Goal: Information Seeking & Learning: Learn about a topic

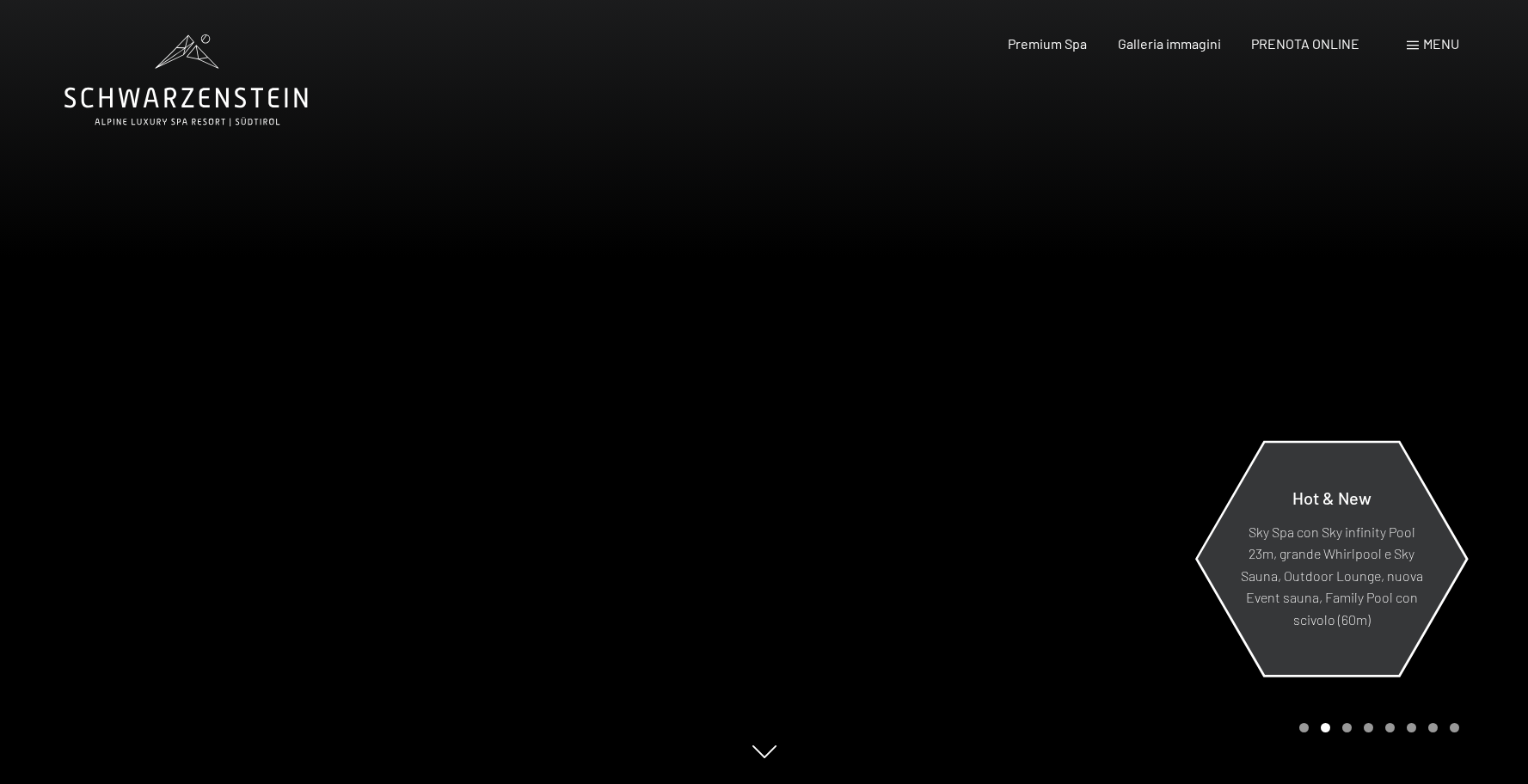
click at [1289, 559] on p "Sky Spa con Sky infinity Pool 23m, grande Whirlpool e Sky Sauna, Outdoor Lounge…" at bounding box center [1332, 575] width 186 height 110
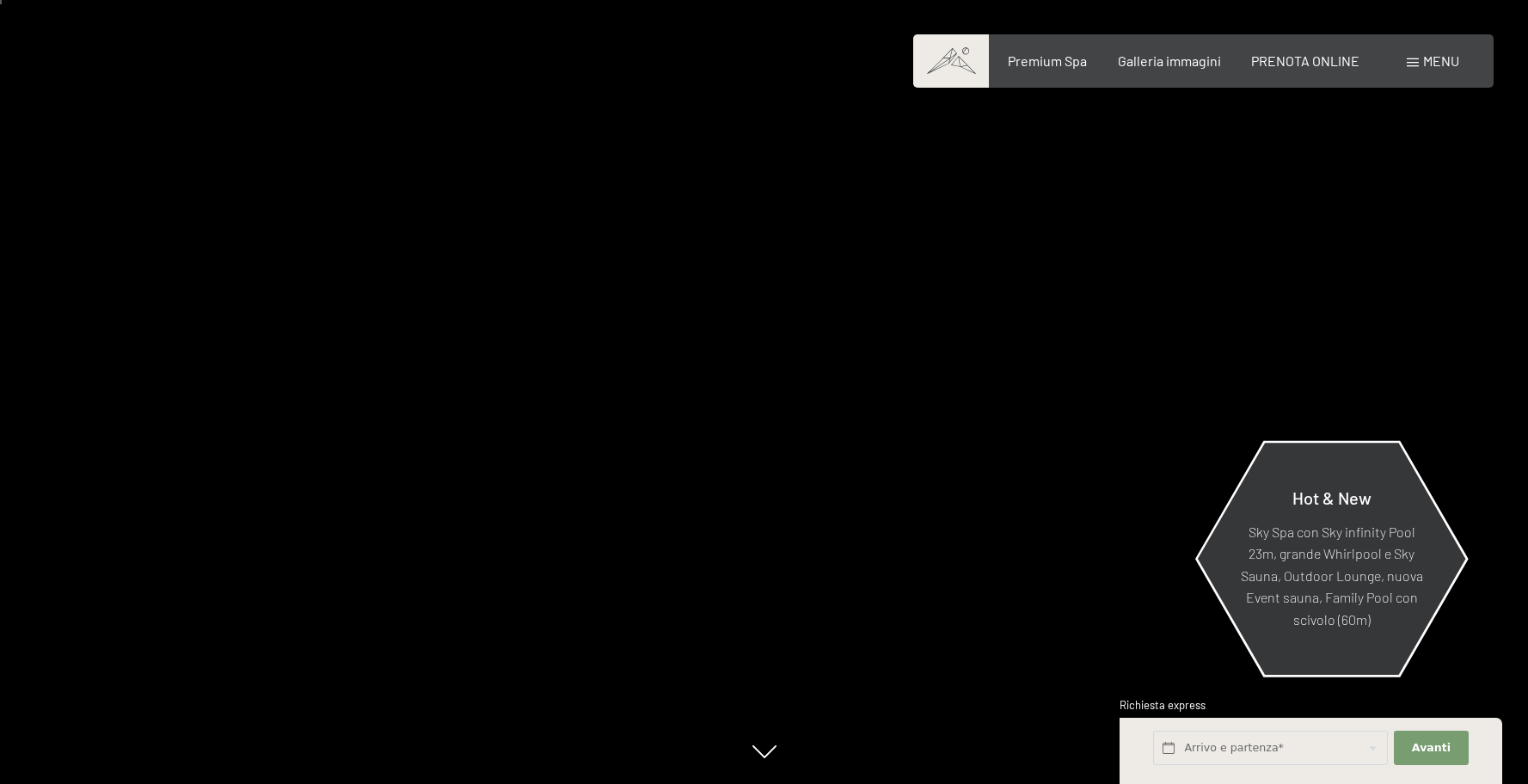
scroll to position [12, 0]
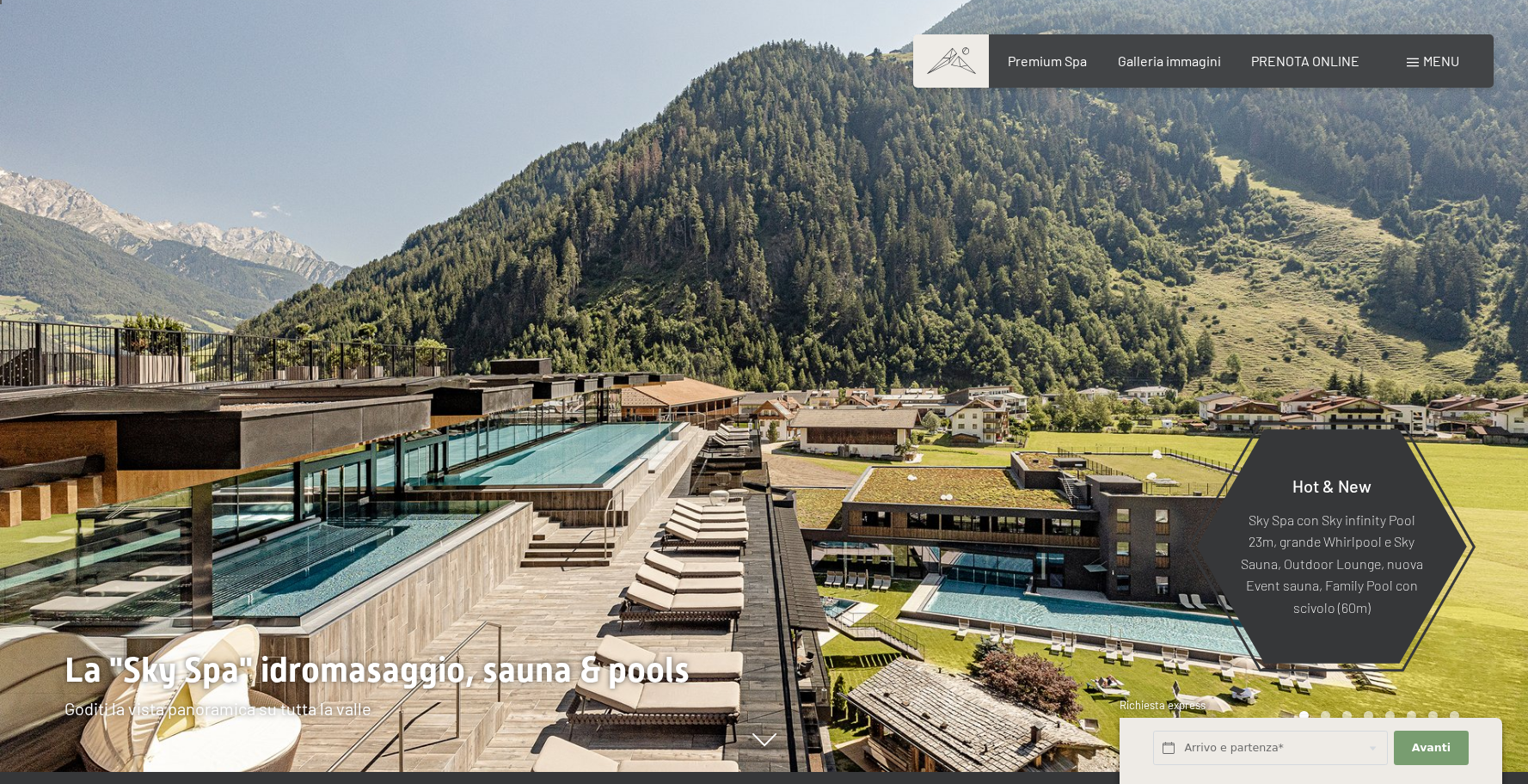
click at [1415, 381] on div at bounding box center [1146, 380] width 764 height 784
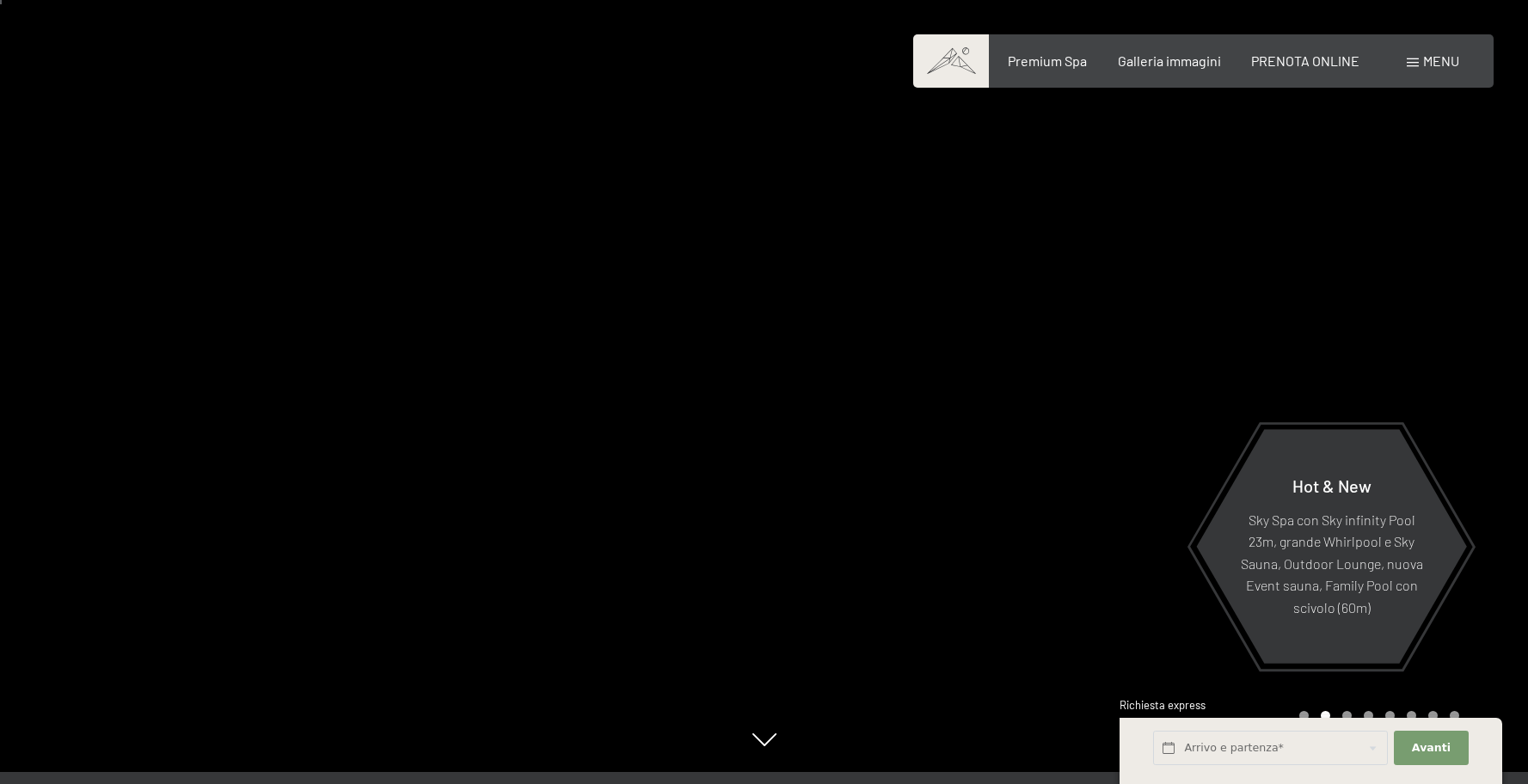
click at [1415, 381] on div at bounding box center [1146, 380] width 764 height 784
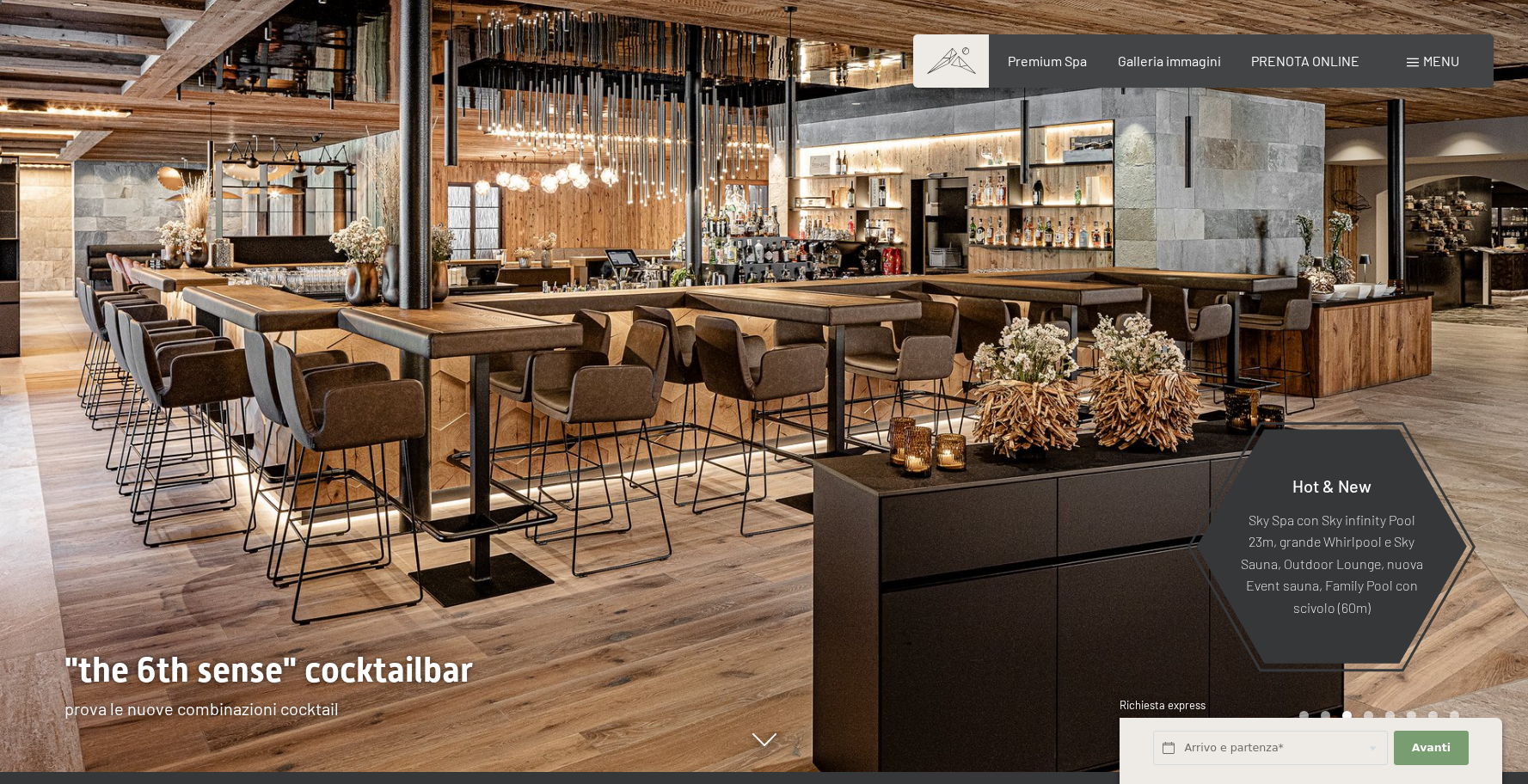
click at [1415, 381] on div at bounding box center [1146, 380] width 764 height 784
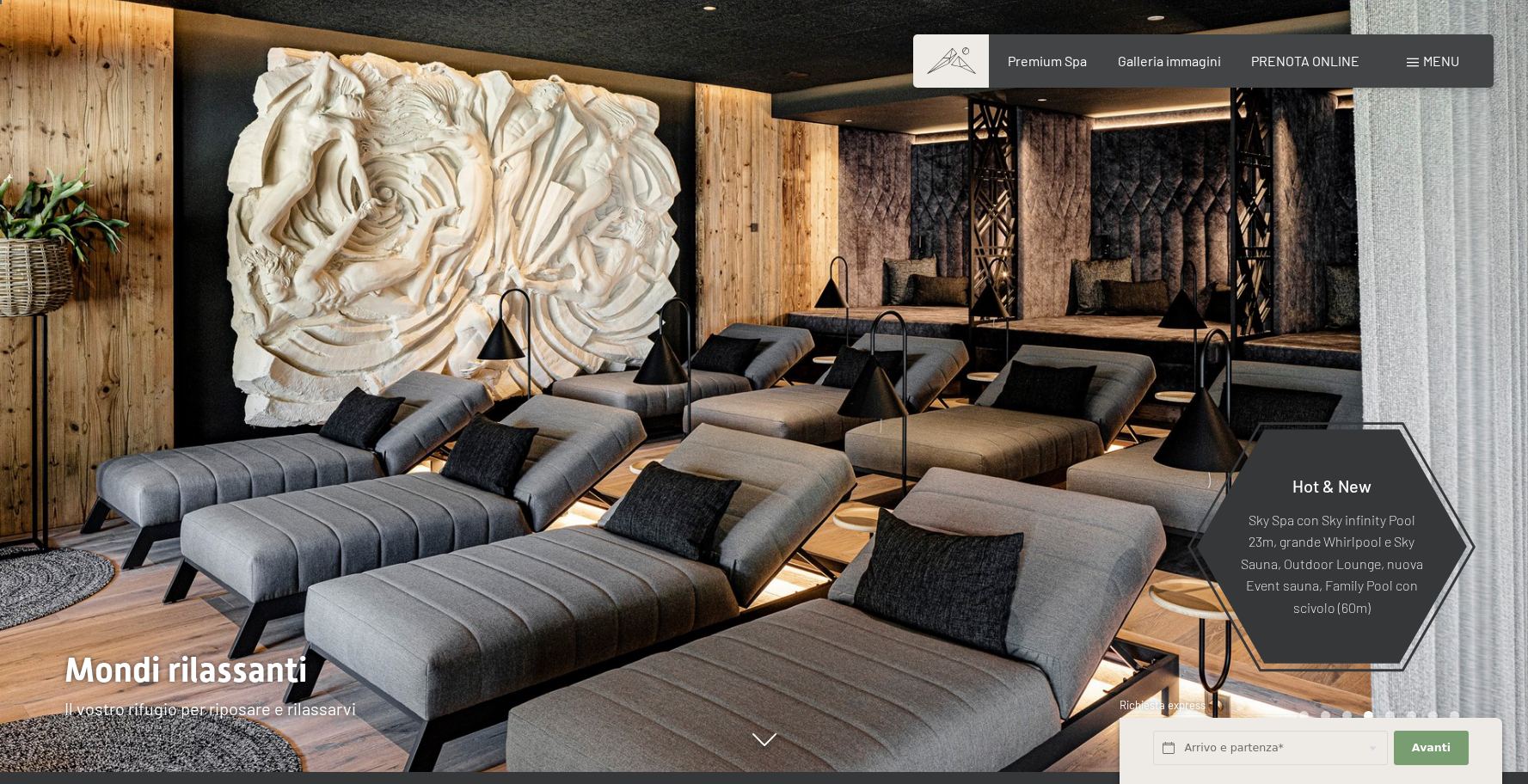
drag, startPoint x: 1415, startPoint y: 381, endPoint x: 1084, endPoint y: 442, distance: 336.6
click at [1200, 408] on div at bounding box center [1146, 380] width 764 height 784
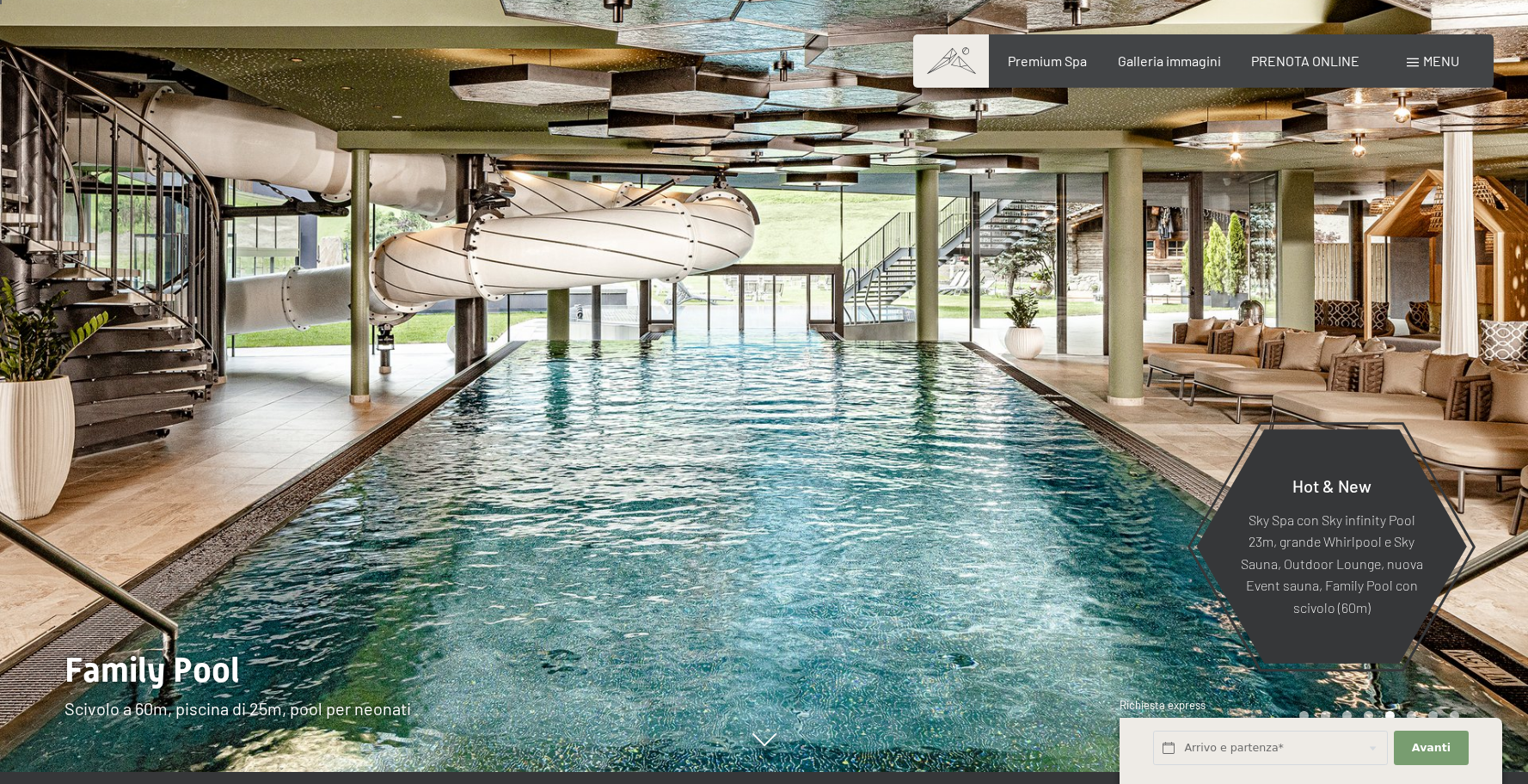
drag, startPoint x: 66, startPoint y: 295, endPoint x: 94, endPoint y: 294, distance: 28.0
click at [95, 293] on div at bounding box center [382, 380] width 764 height 784
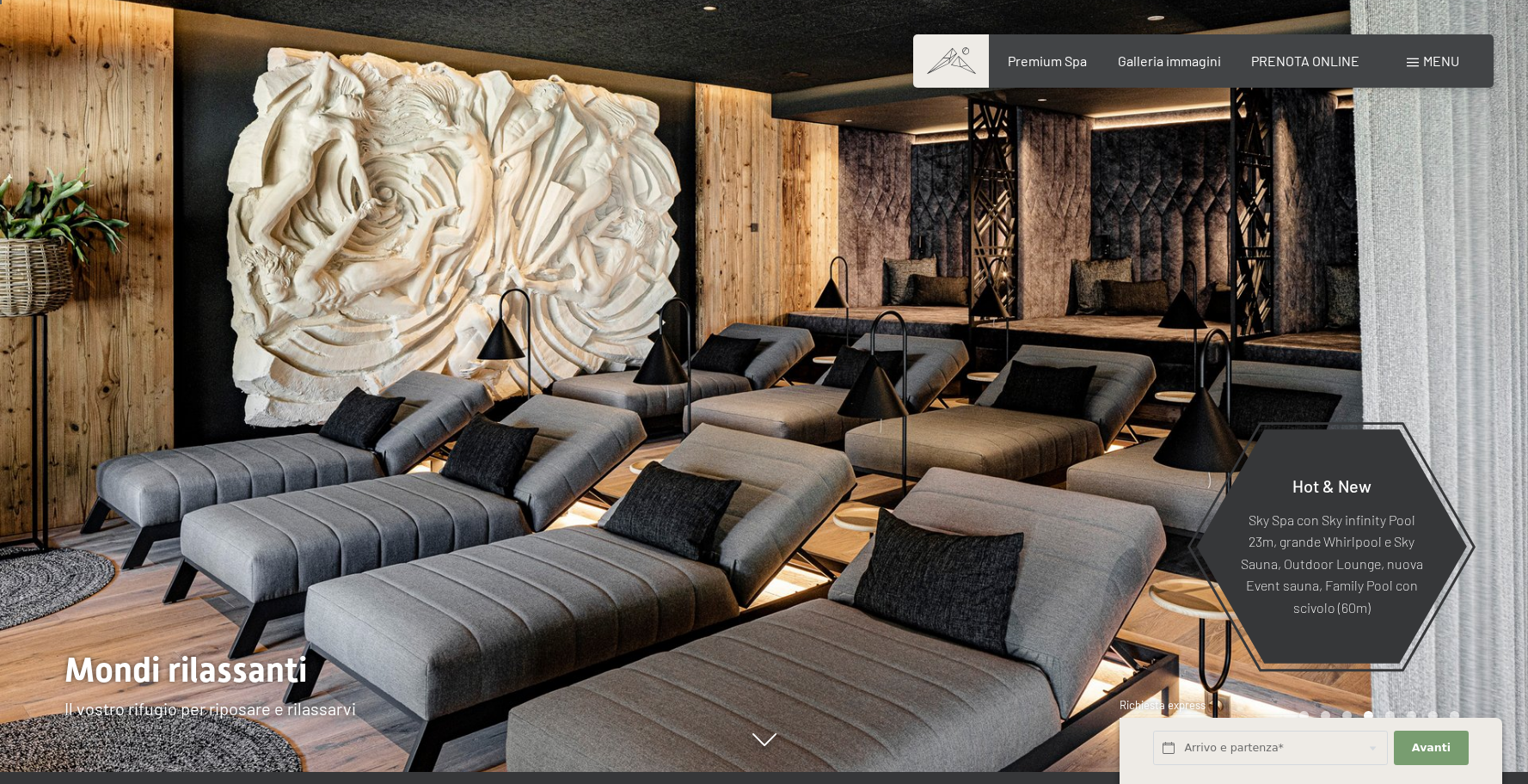
click at [765, 747] on icon at bounding box center [764, 739] width 24 height 13
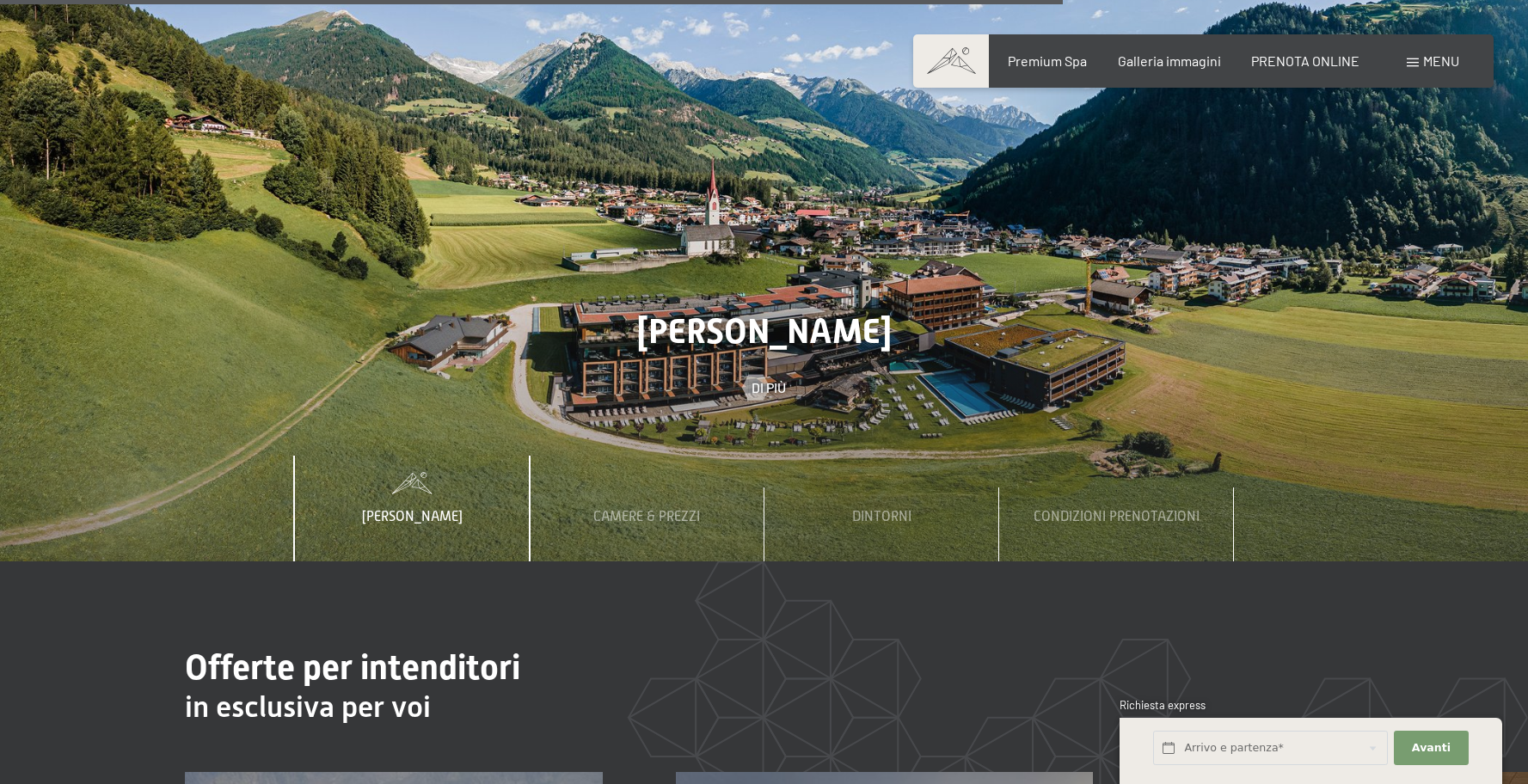
scroll to position [5800, 0]
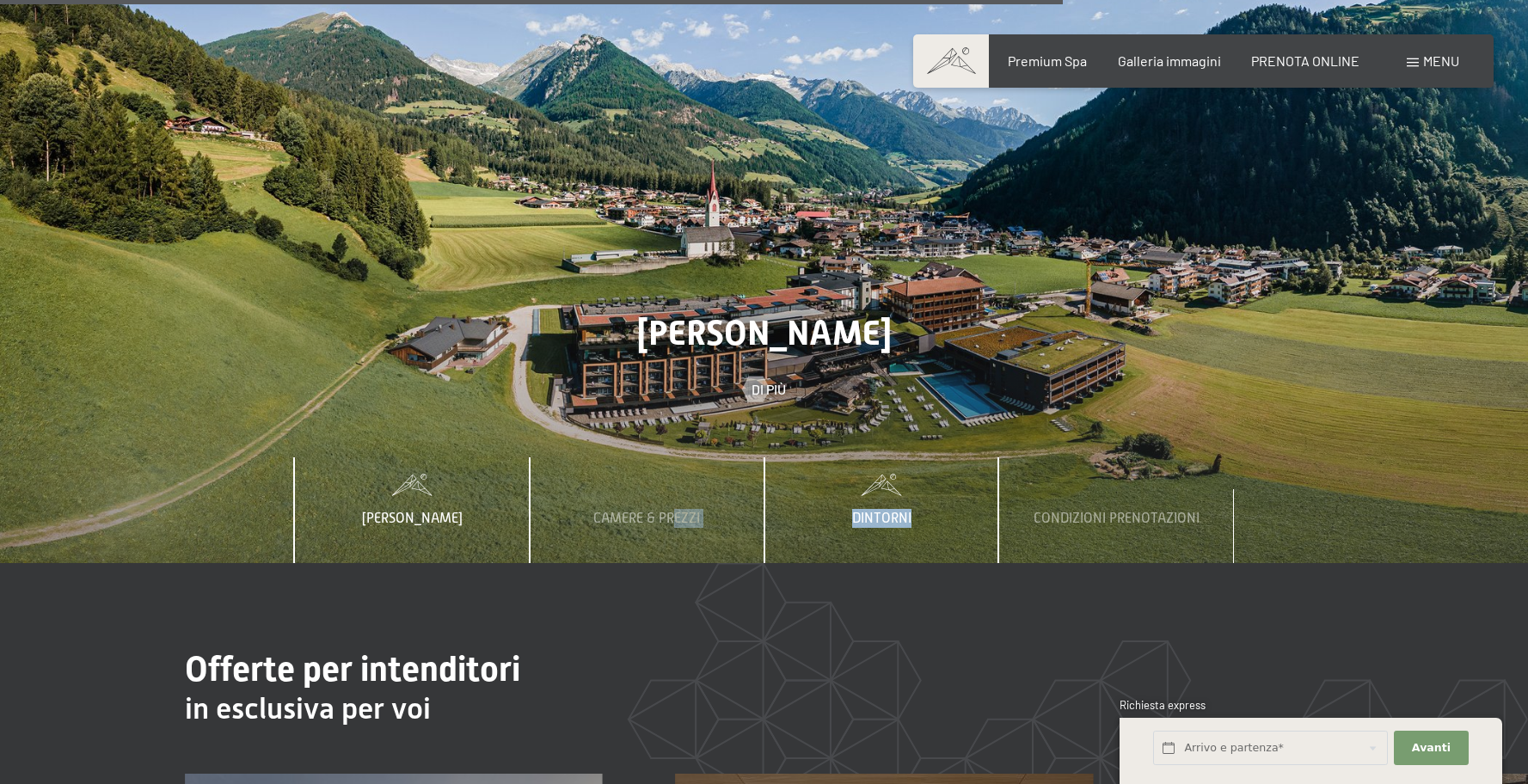
drag, startPoint x: 672, startPoint y: 491, endPoint x: 915, endPoint y: 514, distance: 244.1
click at [915, 514] on div "Lo Schwarzenstein Camere & Prezzi Dintorni Condizioni prenotazioni" at bounding box center [764, 509] width 1173 height 105
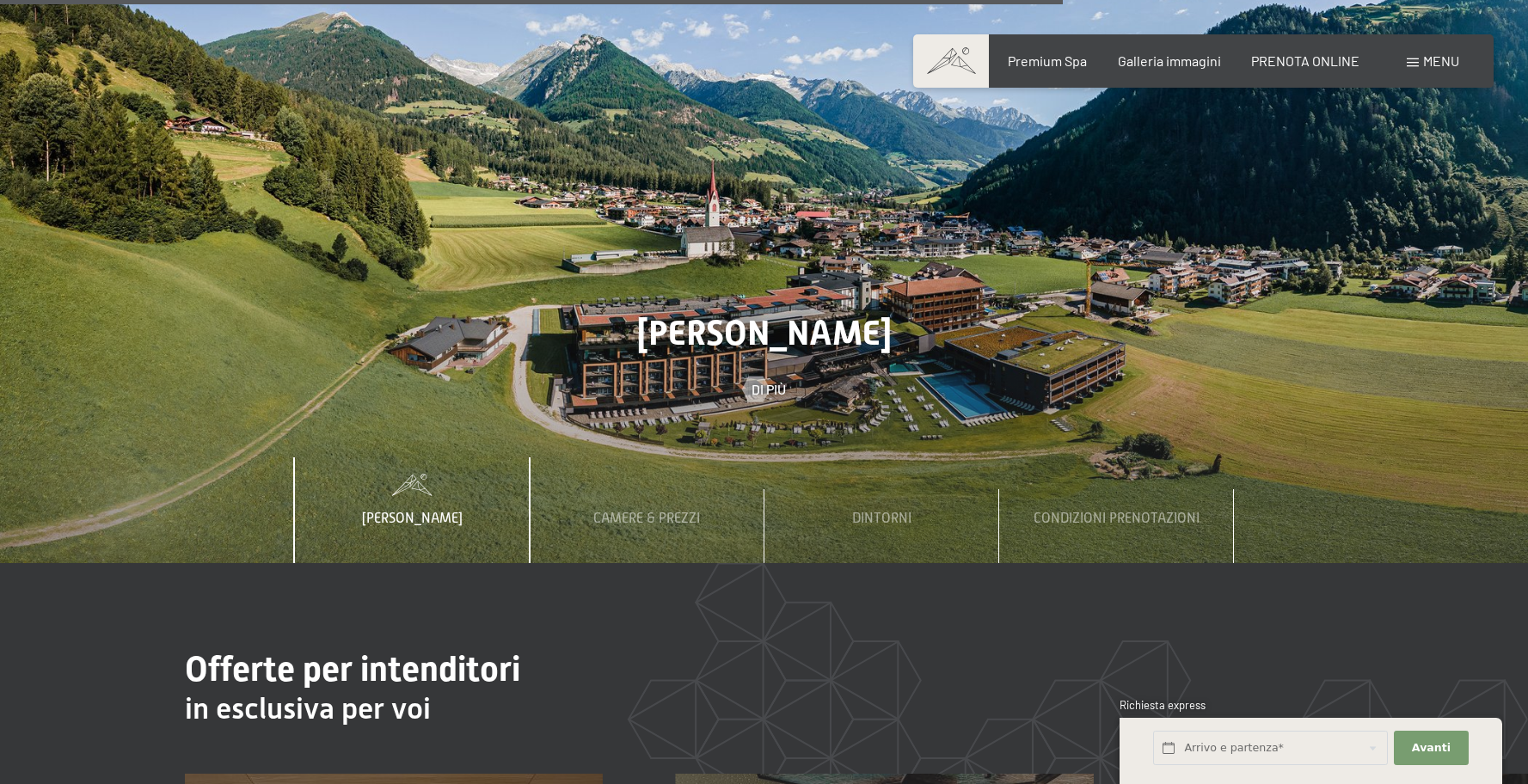
click at [1452, 490] on div at bounding box center [764, 236] width 1528 height 654
click at [860, 511] on span "Dintorni" at bounding box center [881, 518] width 59 height 16
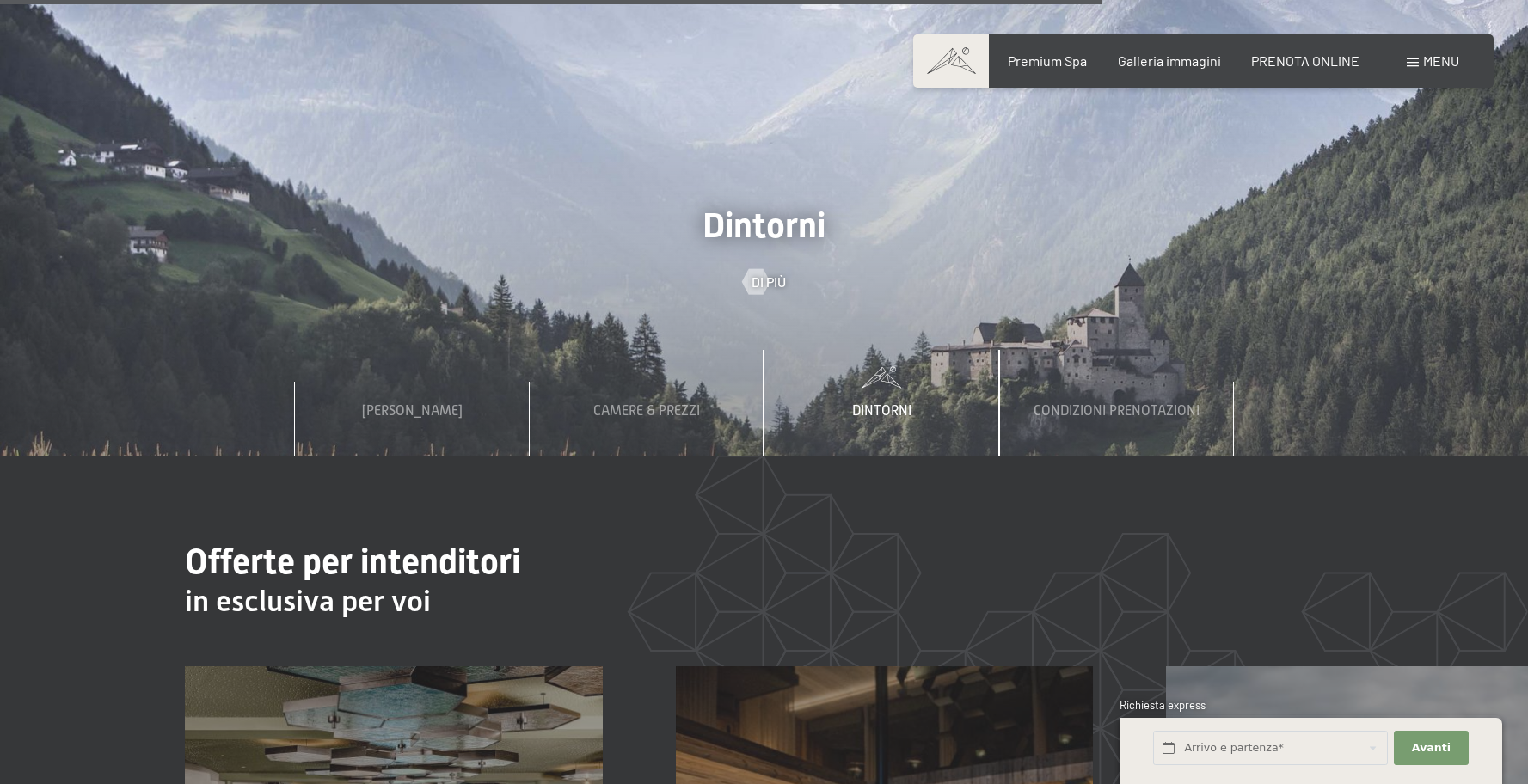
scroll to position [5839, 0]
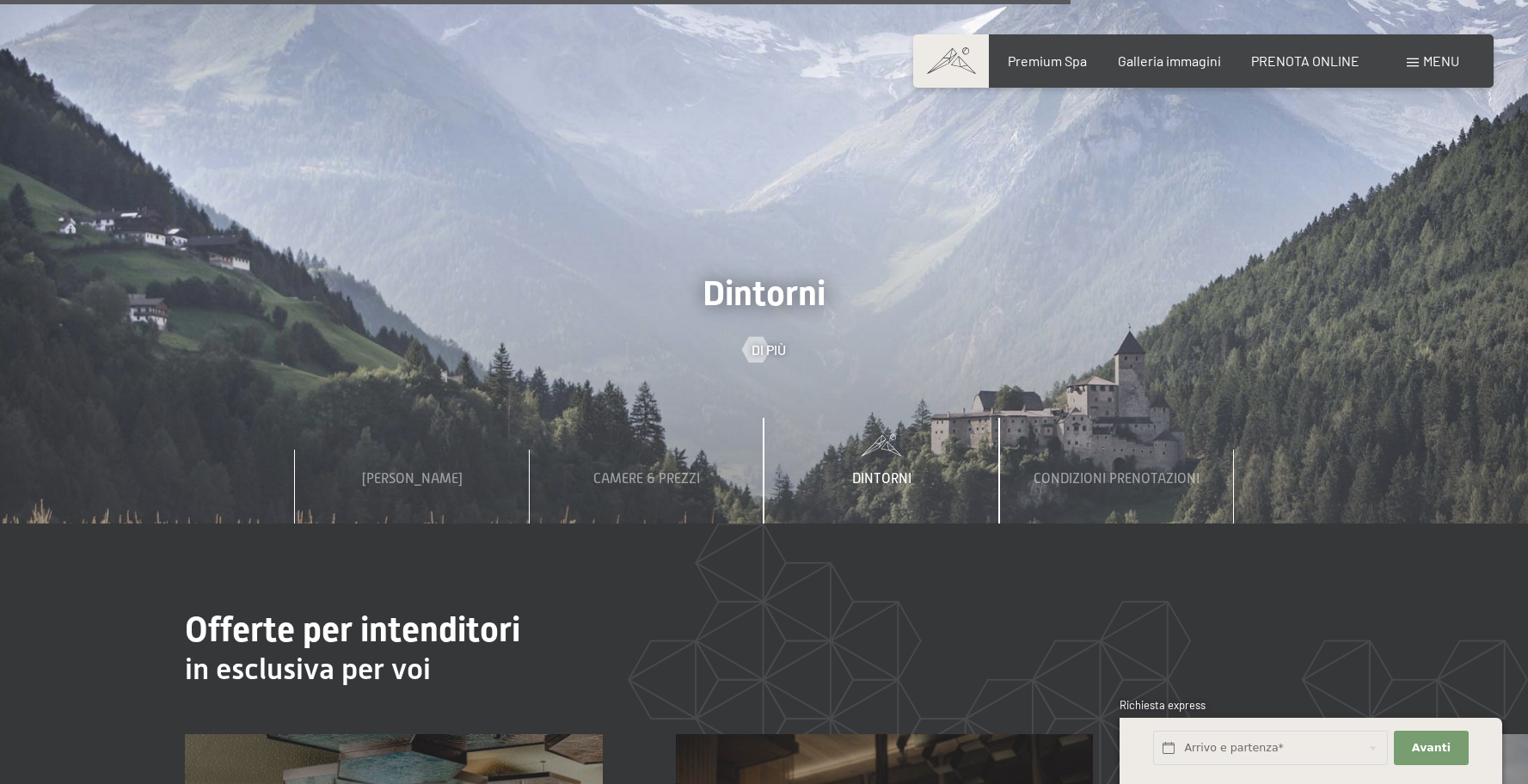
click at [879, 471] on span "Dintorni" at bounding box center [881, 479] width 59 height 16
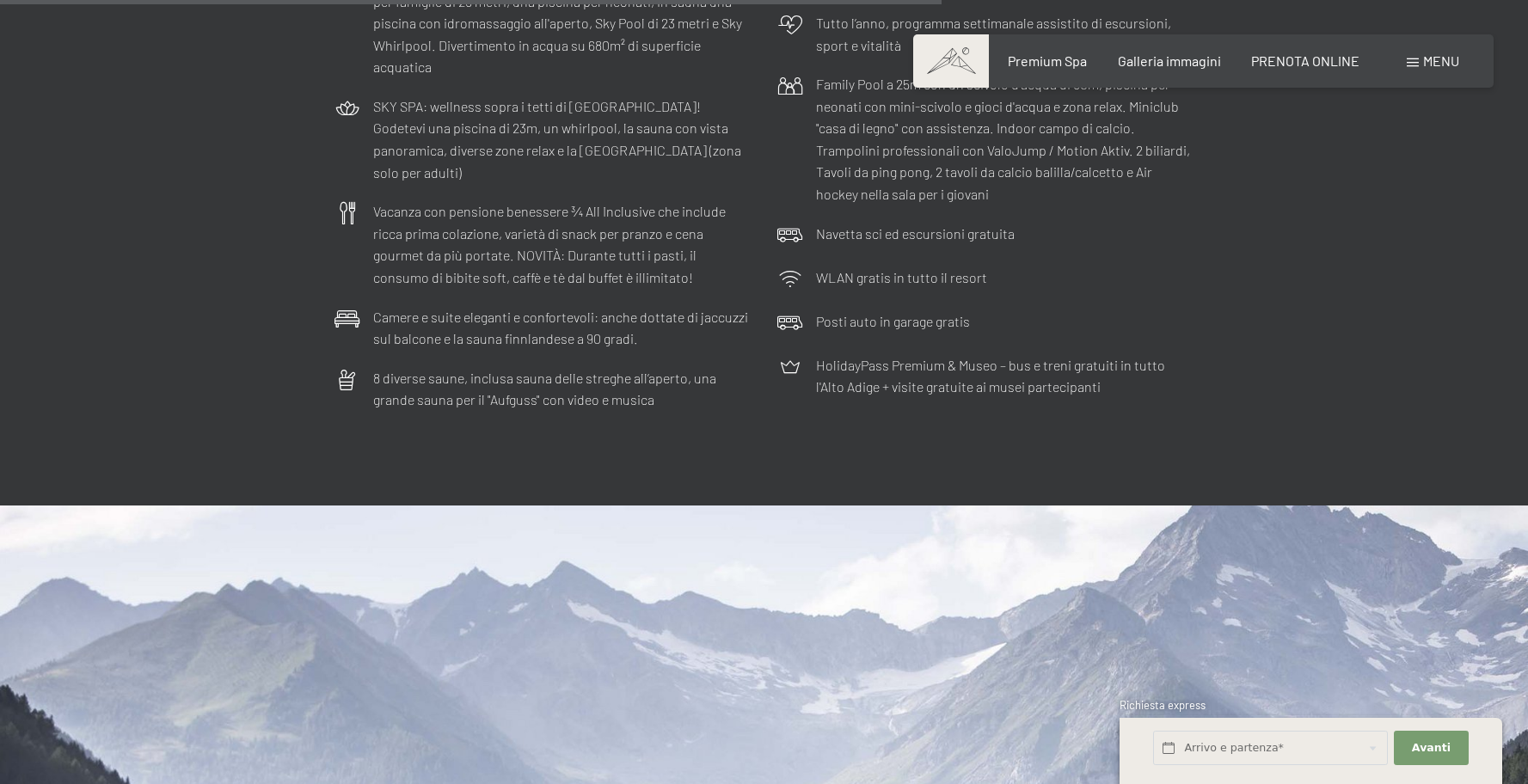
scroll to position [5215, 0]
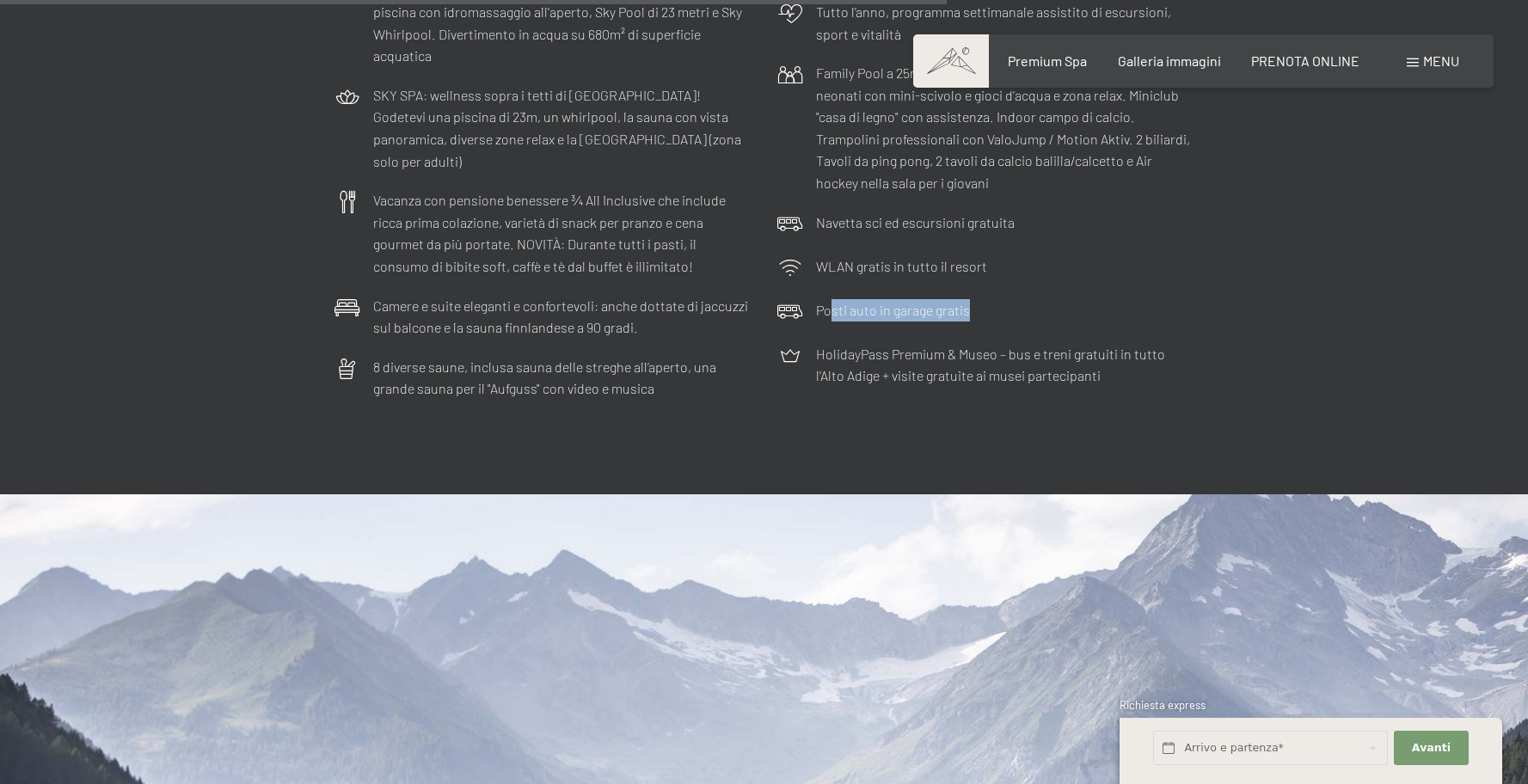
drag, startPoint x: 829, startPoint y: 281, endPoint x: 1124, endPoint y: 292, distance: 295.2
click at [1124, 292] on div "Posti auto in garage gratis" at bounding box center [985, 313] width 434 height 44
drag, startPoint x: 1124, startPoint y: 292, endPoint x: 1045, endPoint y: 284, distance: 79.4
click at [1124, 292] on div "Posti auto in garage gratis" at bounding box center [985, 313] width 434 height 44
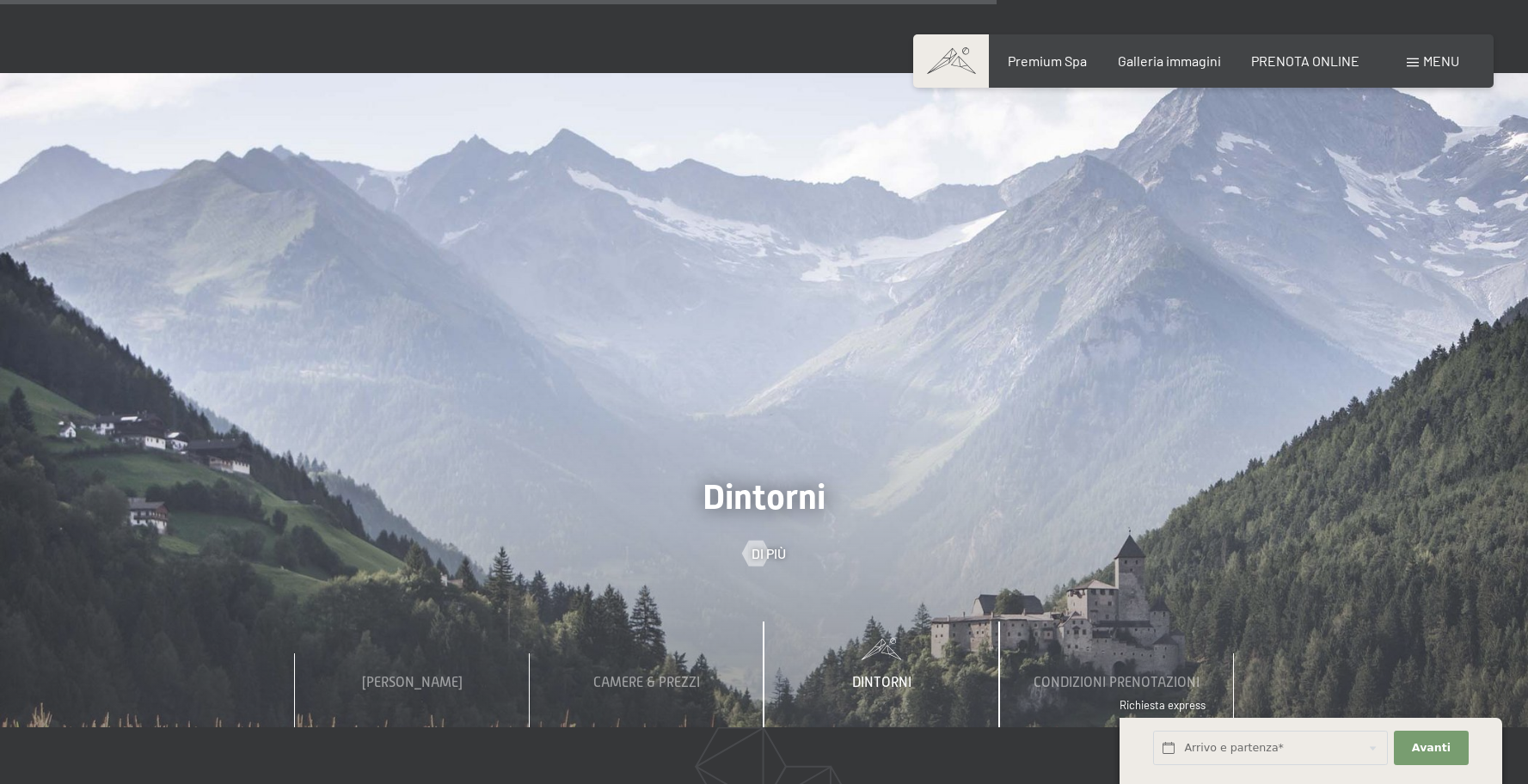
scroll to position [5691, 0]
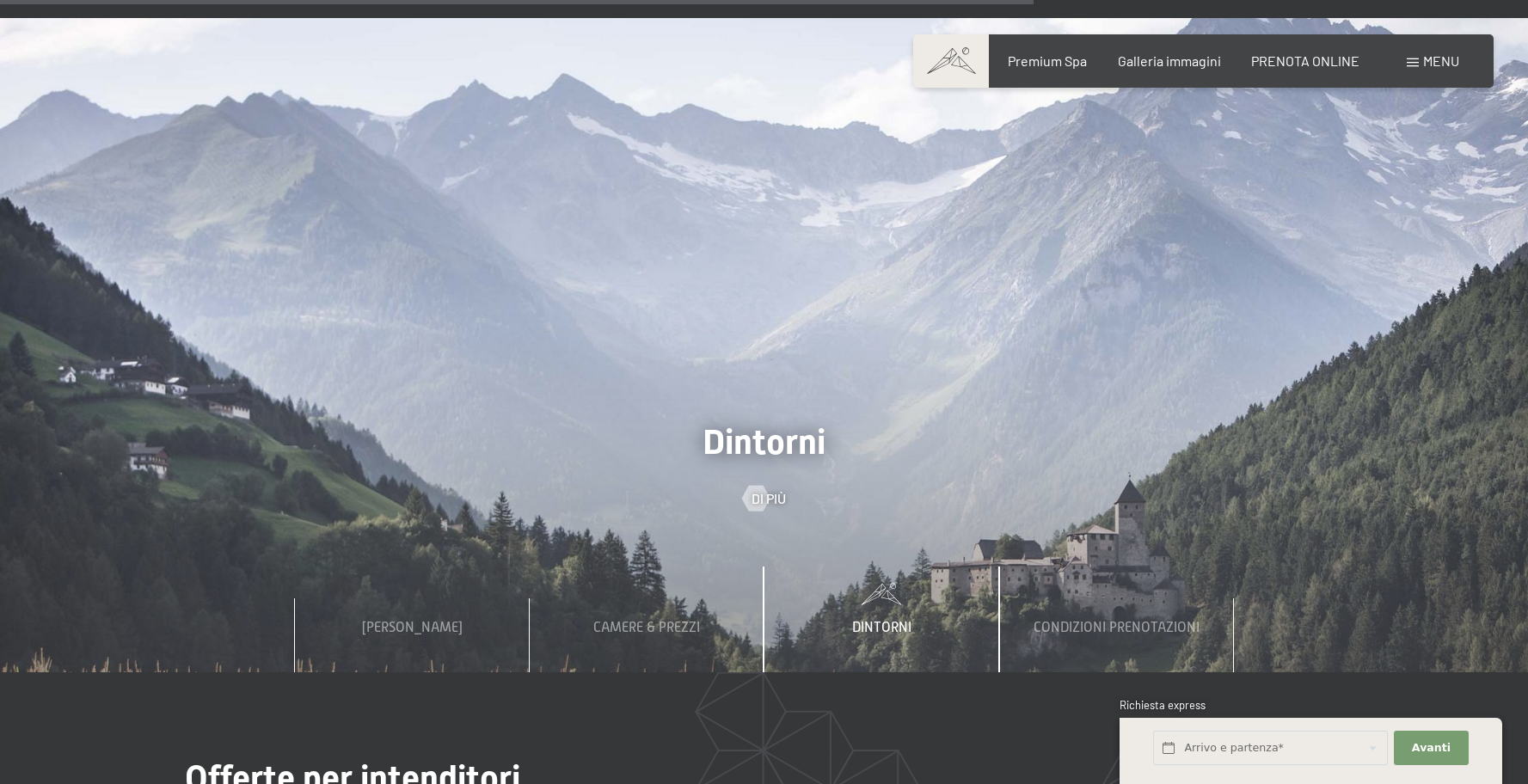
click at [714, 422] on span "Dintorni" at bounding box center [764, 442] width 123 height 40
click at [759, 486] on div at bounding box center [755, 499] width 15 height 26
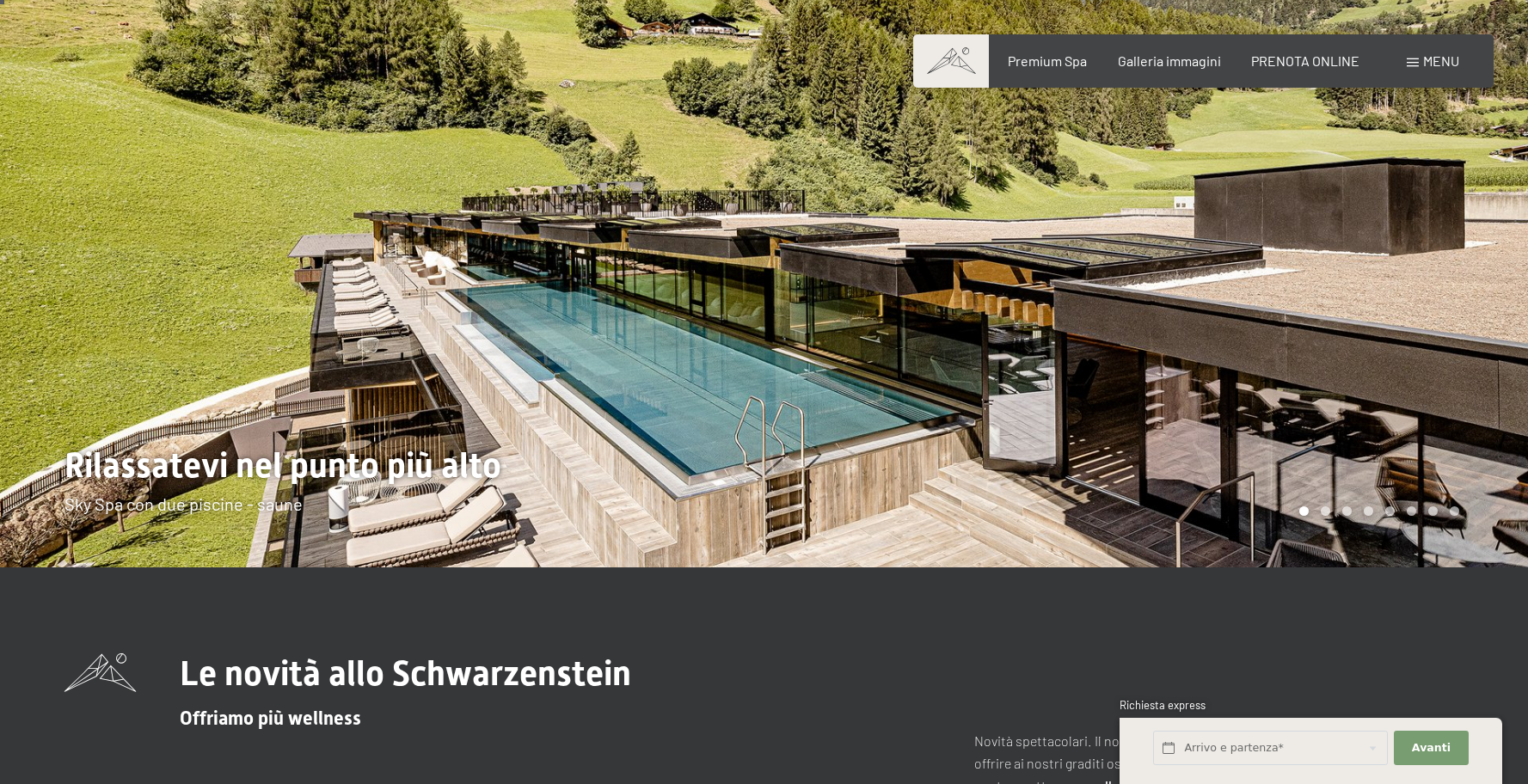
scroll to position [20, 0]
click at [1043, 70] on div "Prenotazione Richiesta Premium Spa Galleria immagini PRENOTA ONLINE Menu DE IT …" at bounding box center [1204, 60] width 512 height 19
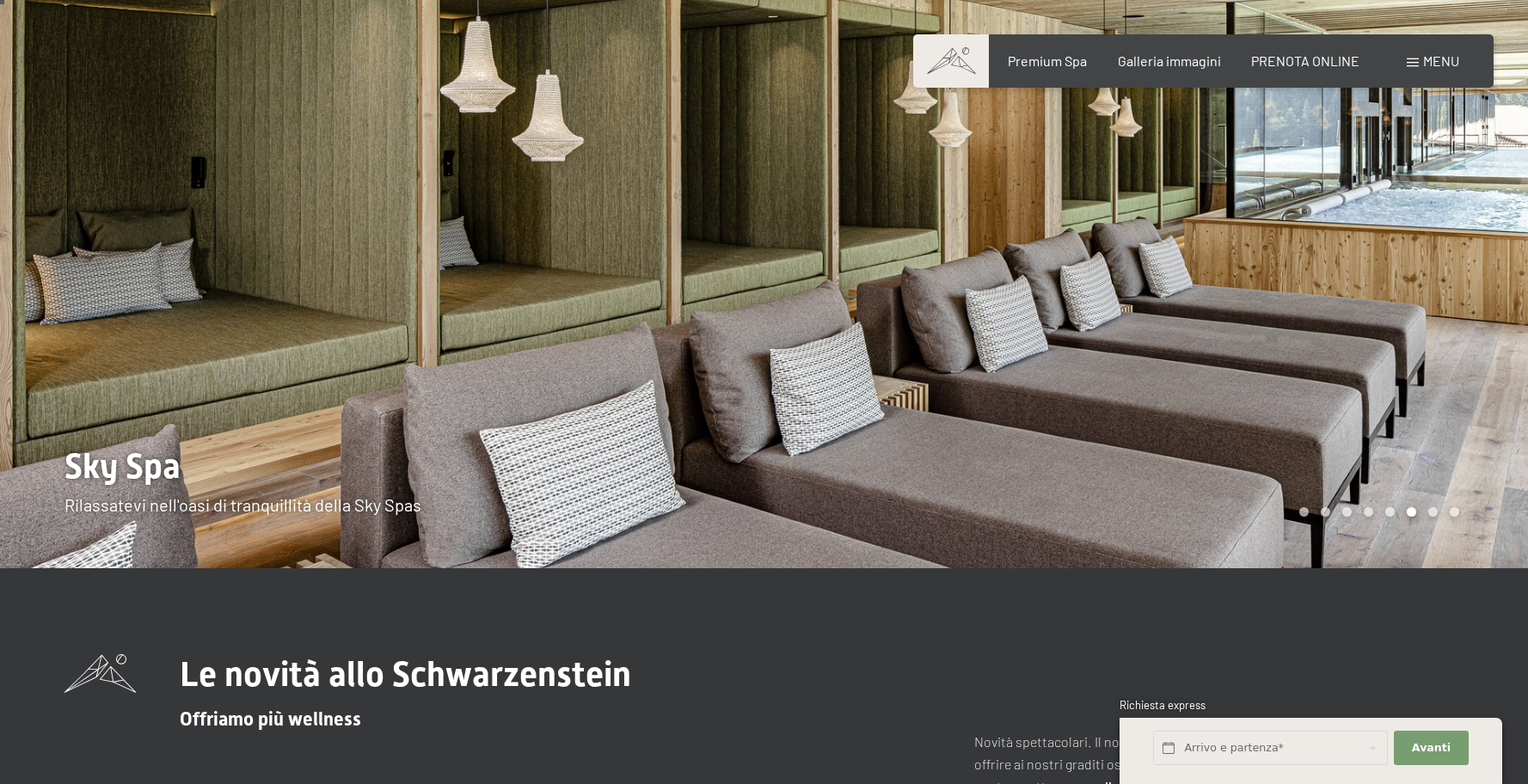
scroll to position [0, 0]
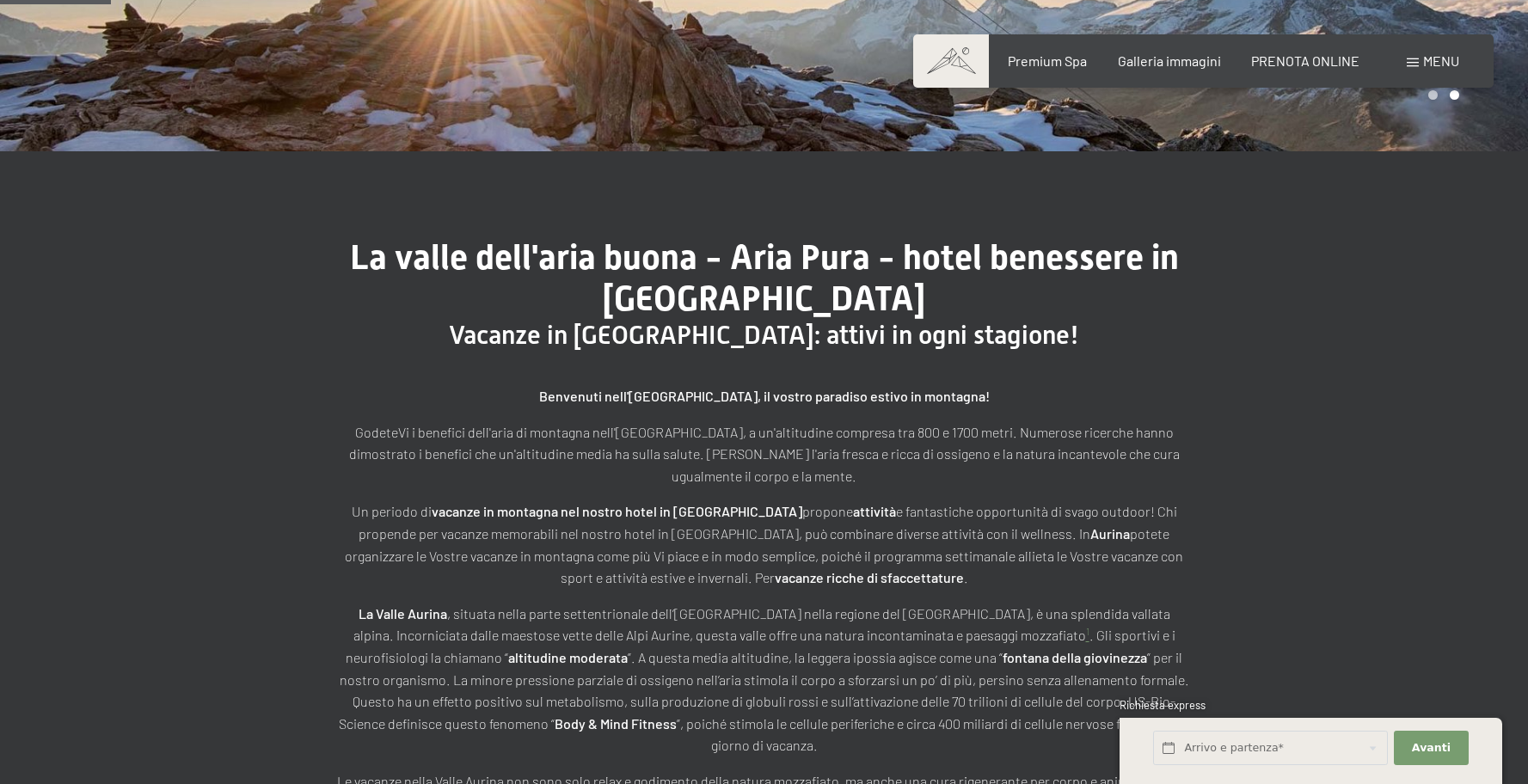
scroll to position [450, 0]
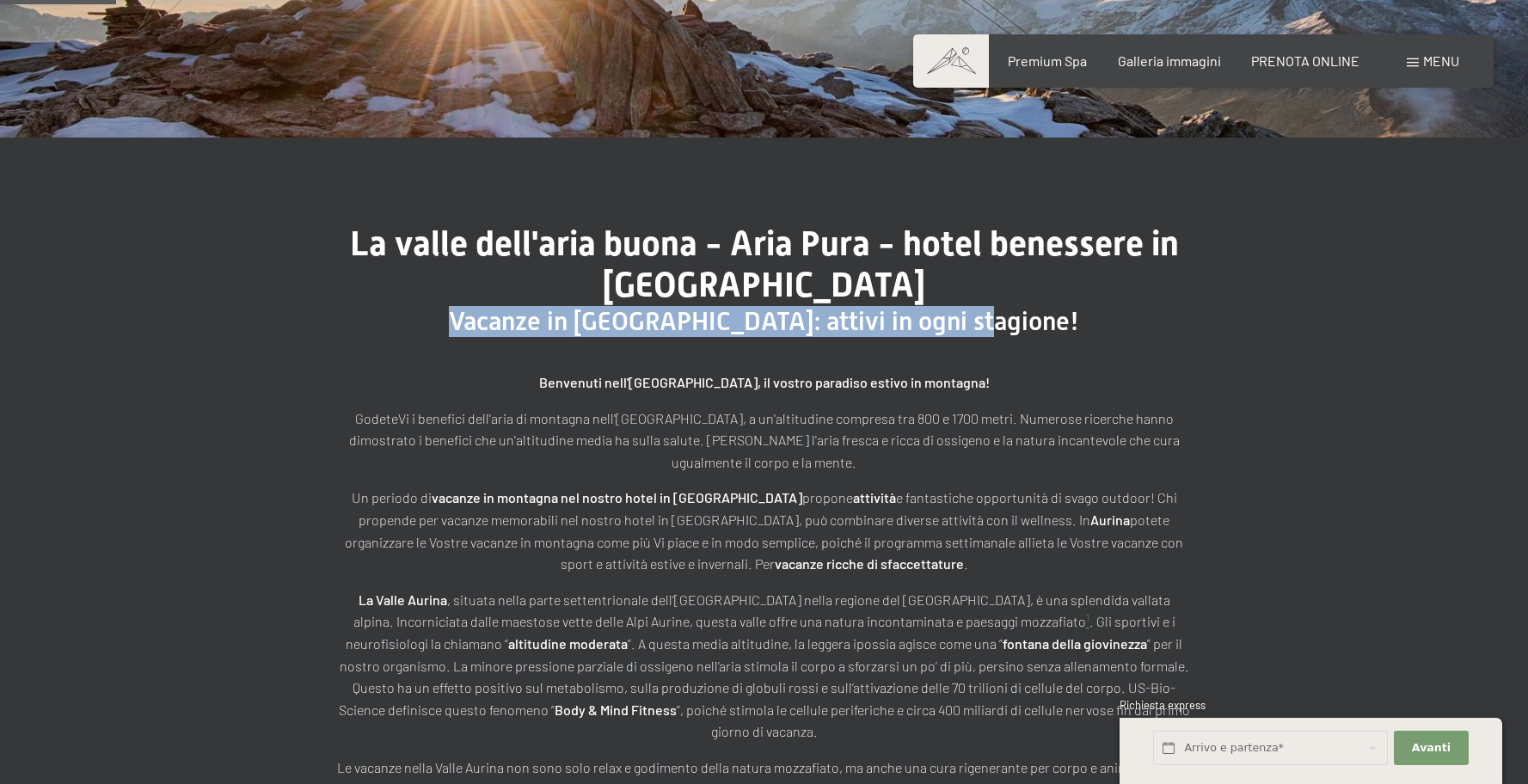
drag, startPoint x: 473, startPoint y: 318, endPoint x: 975, endPoint y: 330, distance: 502.1
click at [968, 329] on h2 "Vacanze in Trentino Alto Adige: attivi in ogni stagione!" at bounding box center [764, 322] width 860 height 31
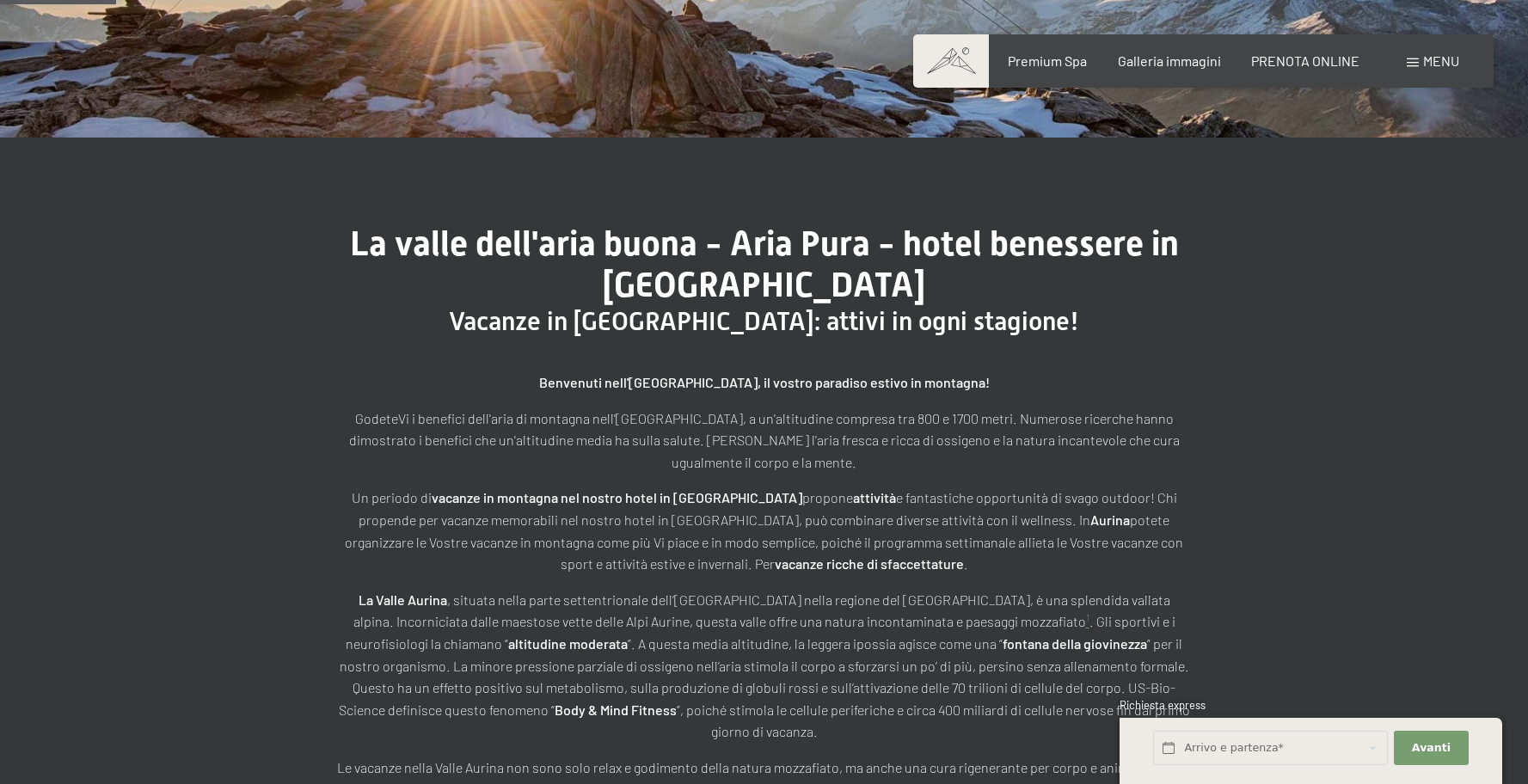
click at [975, 330] on span "Vacanze in Trentino Alto Adige: attivi in ogni stagione!" at bounding box center [764, 321] width 631 height 30
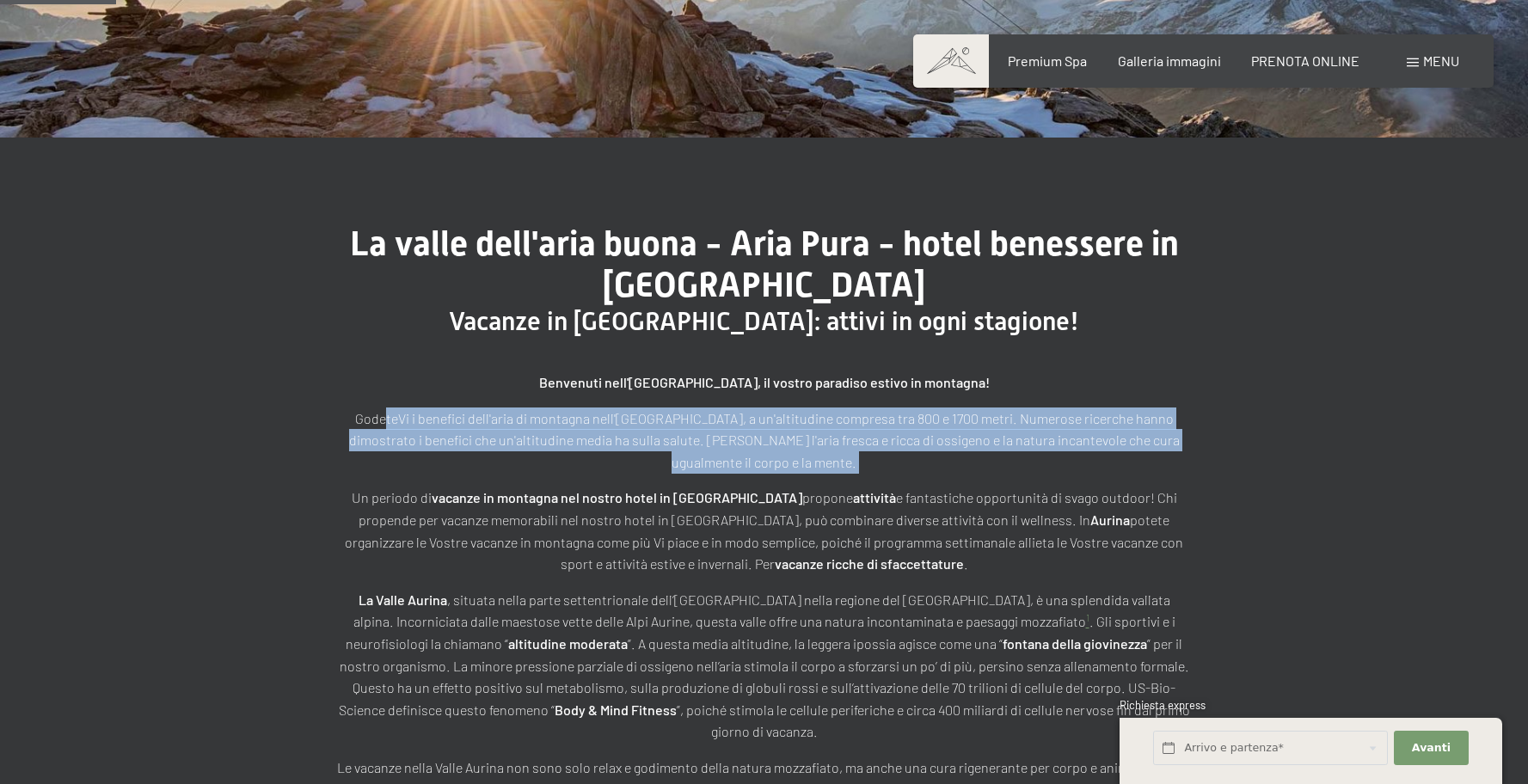
drag, startPoint x: 368, startPoint y: 417, endPoint x: 1124, endPoint y: 452, distance: 756.8
click at [1123, 452] on div "Benvenuti nell'Ahrntal, il vostro paradiso estivo in montagna! GodeteVi i benef…" at bounding box center [764, 647] width 860 height 553
drag, startPoint x: 1124, startPoint y: 451, endPoint x: 1101, endPoint y: 448, distance: 23.2
click at [1123, 450] on div "Benvenuti nell'Ahrntal, il vostro paradiso estivo in montagna! GodeteVi i benef…" at bounding box center [764, 647] width 860 height 553
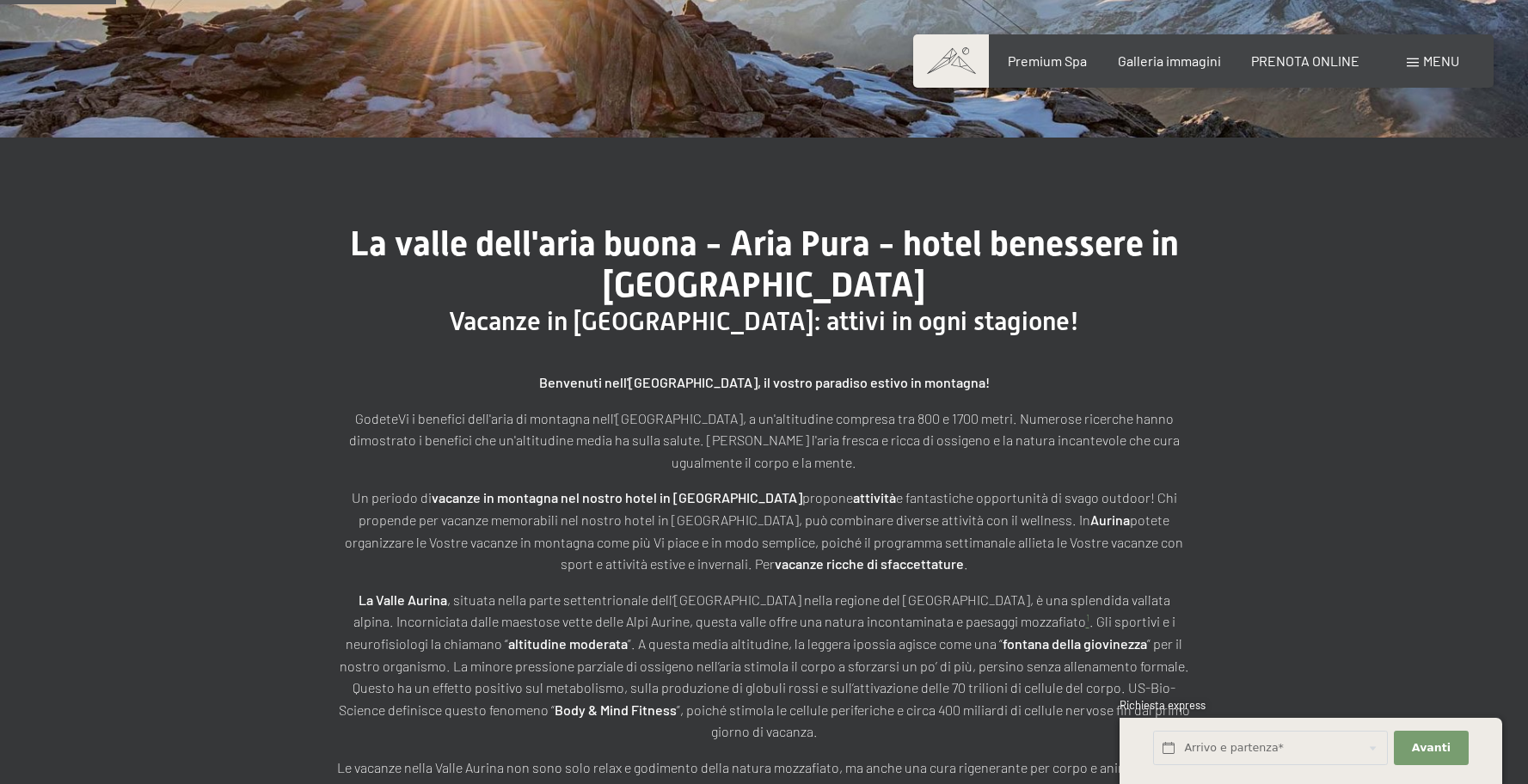
drag, startPoint x: 298, startPoint y: 411, endPoint x: 1226, endPoint y: 398, distance: 928.1
click at [1212, 399] on div "La valle dell'aria buona - Aria Pura - hotel benessere in Valle Aurina Vacanze …" at bounding box center [764, 574] width 989 height 701
click at [1233, 343] on div "La valle dell'aria buona - Aria Pura - hotel benessere in Valle Aurina Vacanze …" at bounding box center [764, 574] width 989 height 701
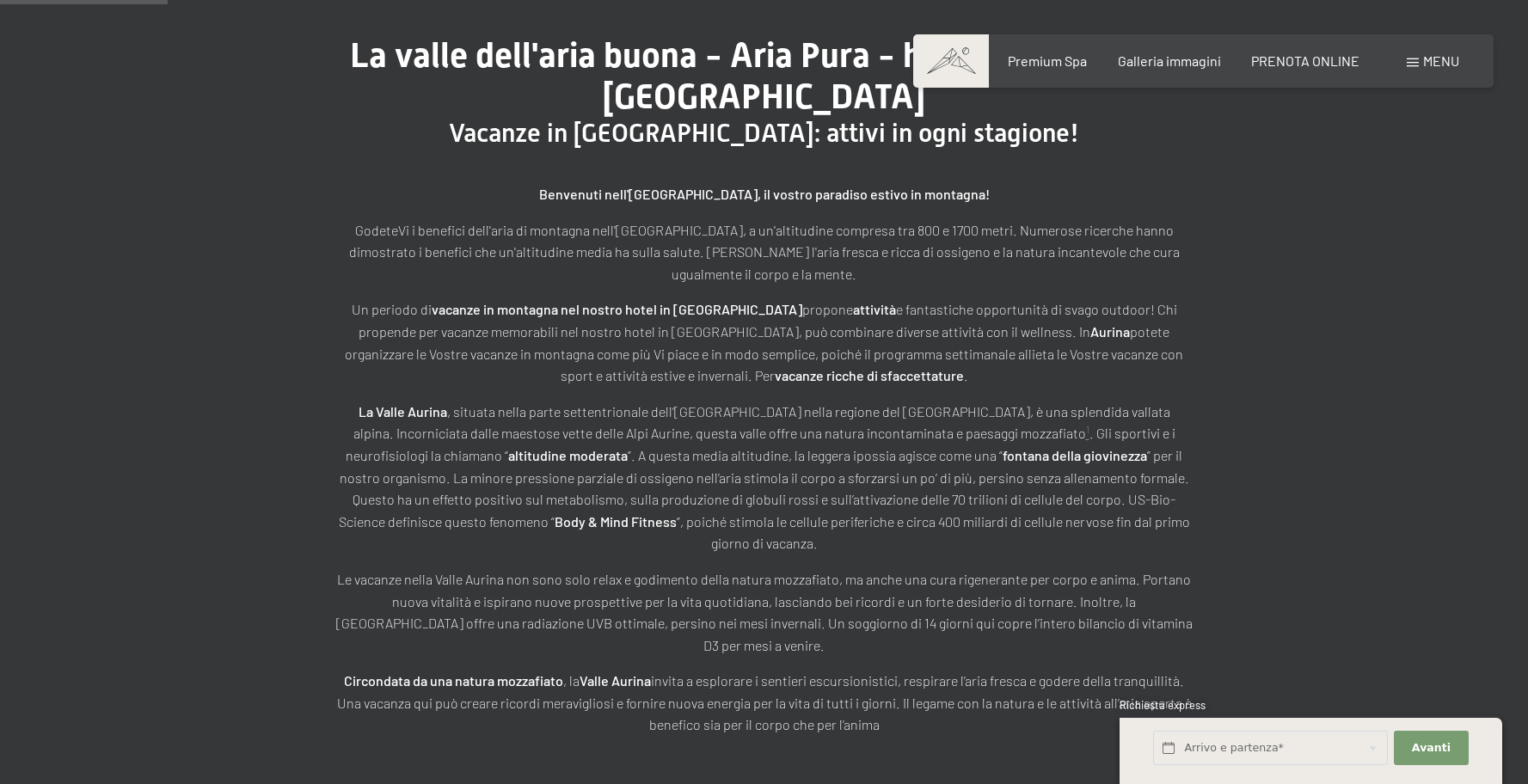
scroll to position [652, 0]
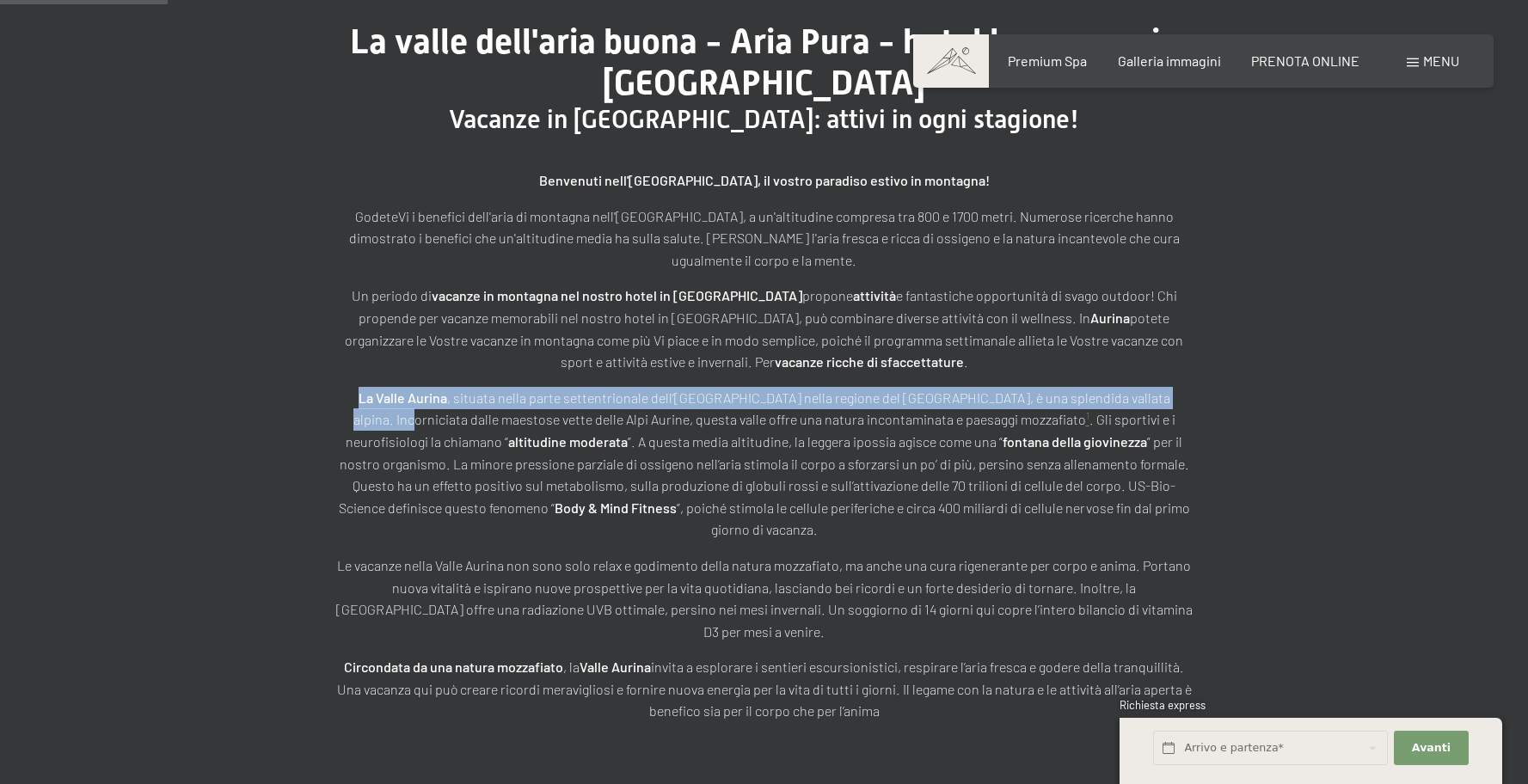
drag, startPoint x: 846, startPoint y: 355, endPoint x: 1219, endPoint y: 366, distance: 373.2
click at [1219, 366] on div "La valle dell'aria buona - Aria Pura - hotel benessere in Valle Aurina Vacanze …" at bounding box center [764, 372] width 989 height 701
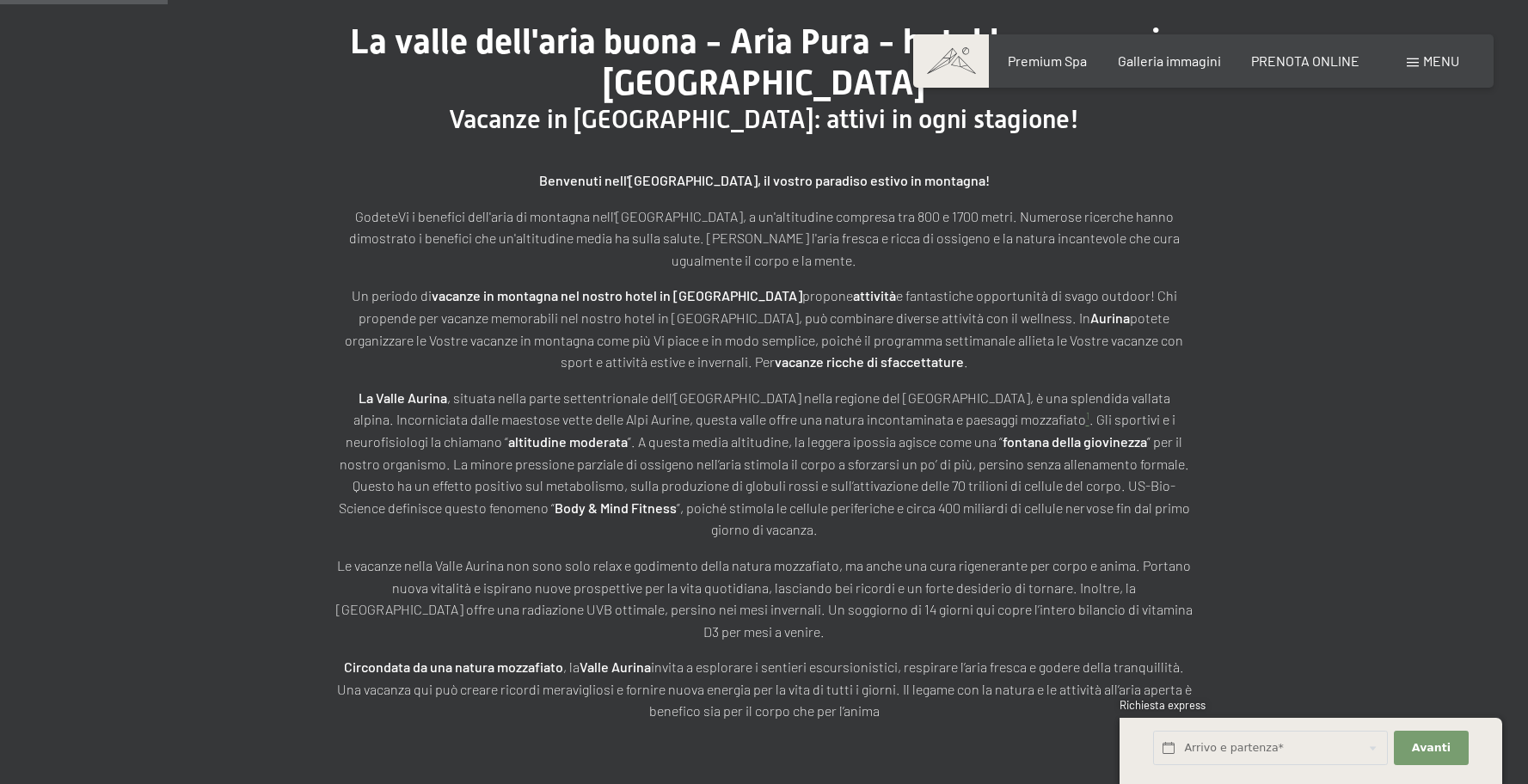
drag, startPoint x: 1219, startPoint y: 366, endPoint x: 965, endPoint y: 370, distance: 254.0
click at [1218, 366] on div "La valle dell'aria buona - Aria Pura - hotel benessere in Valle Aurina Vacanze …" at bounding box center [764, 372] width 989 height 701
drag, startPoint x: 399, startPoint y: 348, endPoint x: 1318, endPoint y: 342, distance: 919.0
click at [1318, 342] on div "La valle dell'aria buona - Aria Pura - hotel benessere in Valle Aurina Vacanze …" at bounding box center [764, 371] width 1528 height 873
drag, startPoint x: 1318, startPoint y: 342, endPoint x: 999, endPoint y: 277, distance: 325.6
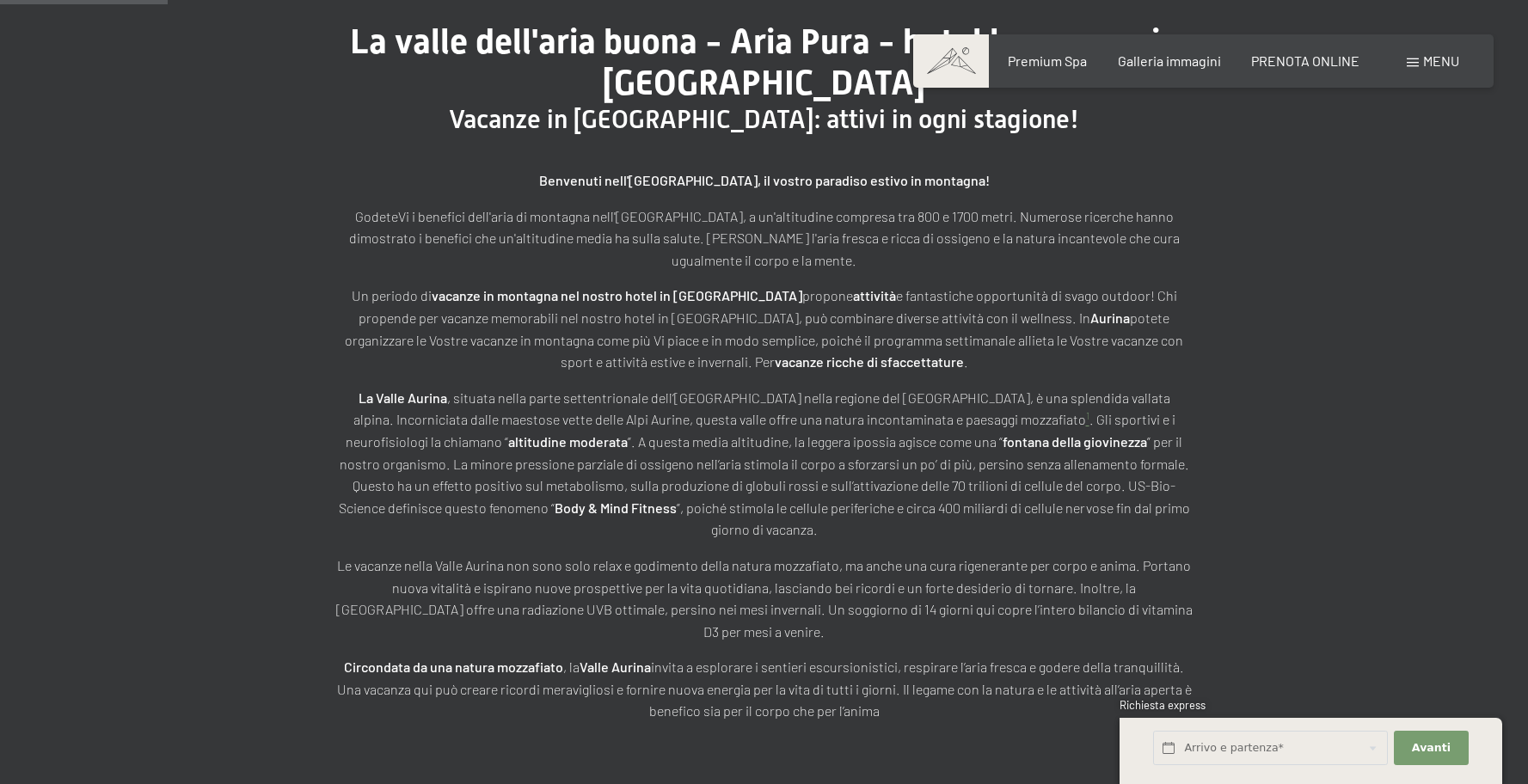
click at [1308, 340] on div "La valle dell'aria buona - Aria Pura - hotel benessere in Valle Aurina Vacanze …" at bounding box center [764, 371] width 1528 height 873
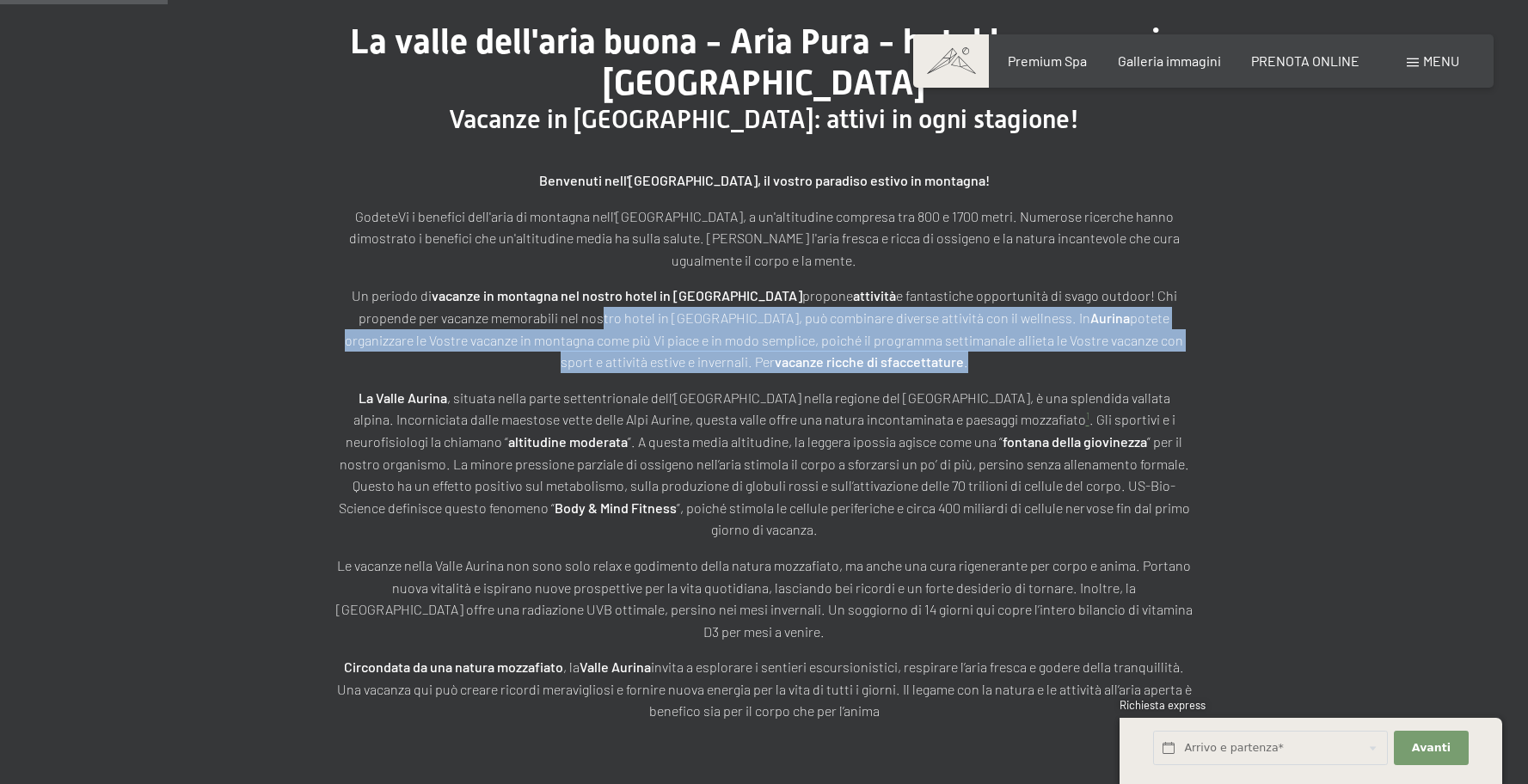
drag, startPoint x: 666, startPoint y: 299, endPoint x: 1161, endPoint y: 339, distance: 496.6
click at [1161, 339] on p "Un periodo di vacanze in montagna nel nostro hotel in Trentino Alto Adige propo…" at bounding box center [764, 328] width 860 height 88
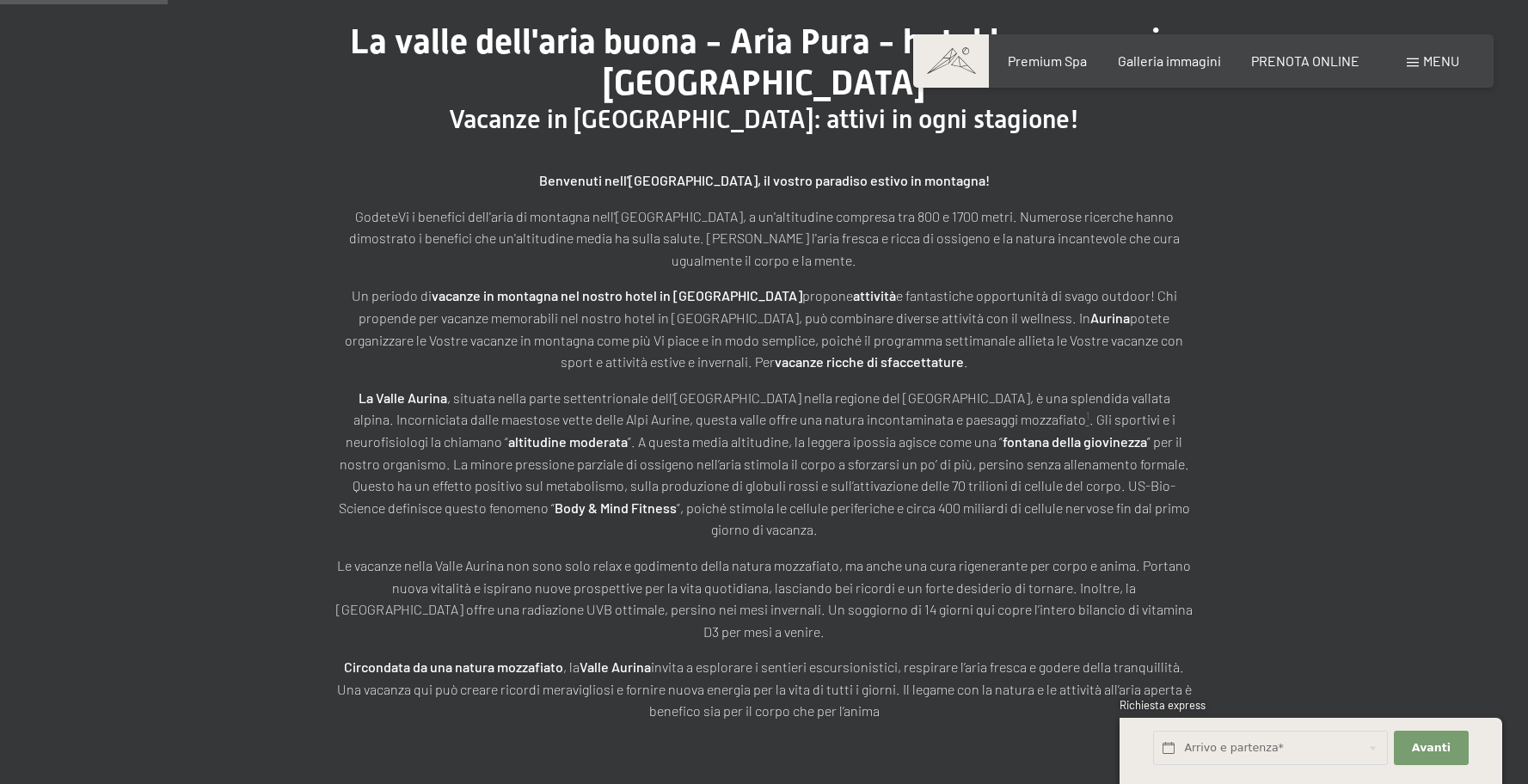
drag, startPoint x: 1160, startPoint y: 337, endPoint x: 865, endPoint y: 336, distance: 295.0
click at [1140, 335] on p "Un periodo di vacanze in montagna nel nostro hotel in Trentino Alto Adige propo…" at bounding box center [764, 328] width 860 height 88
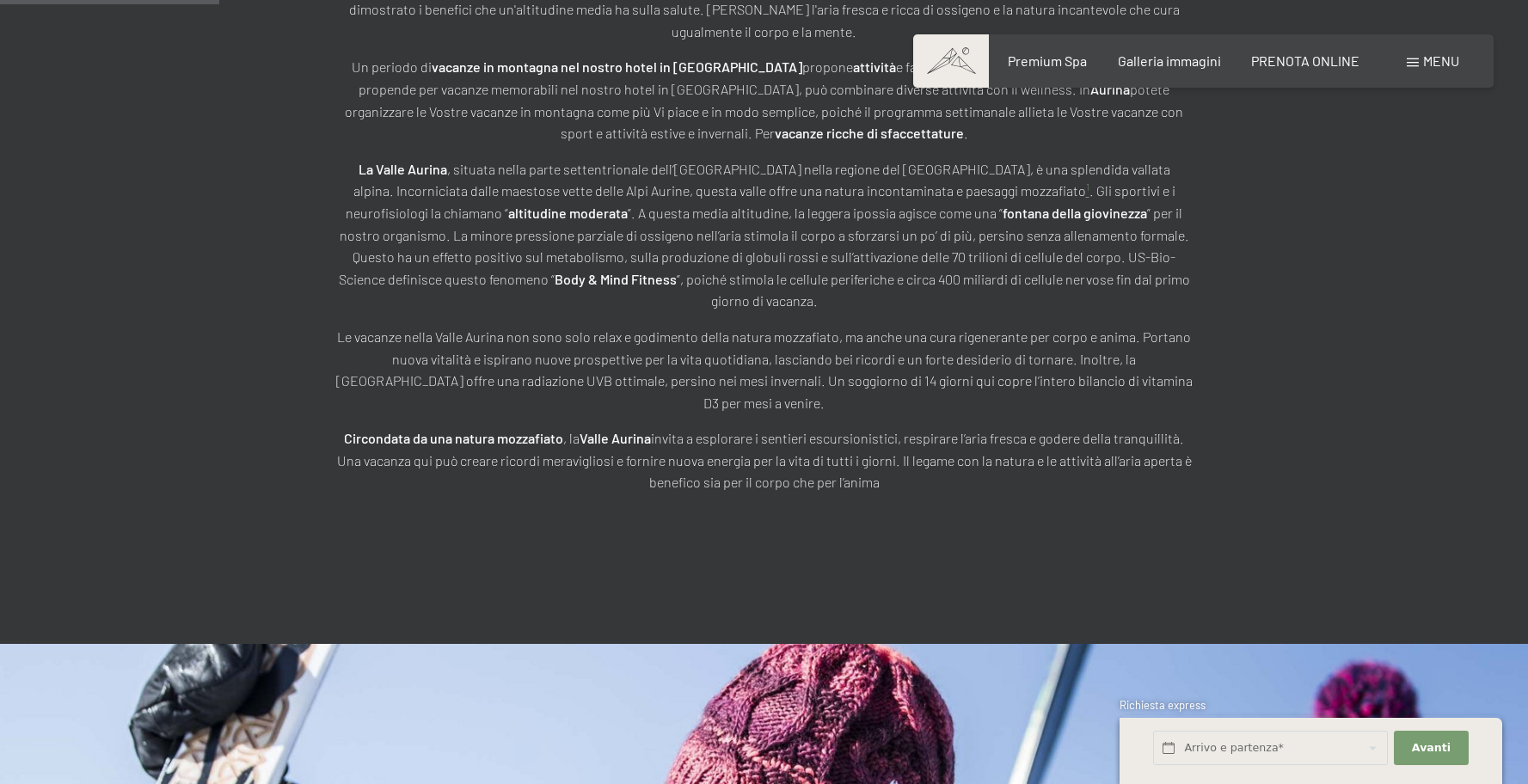
scroll to position [851, 0]
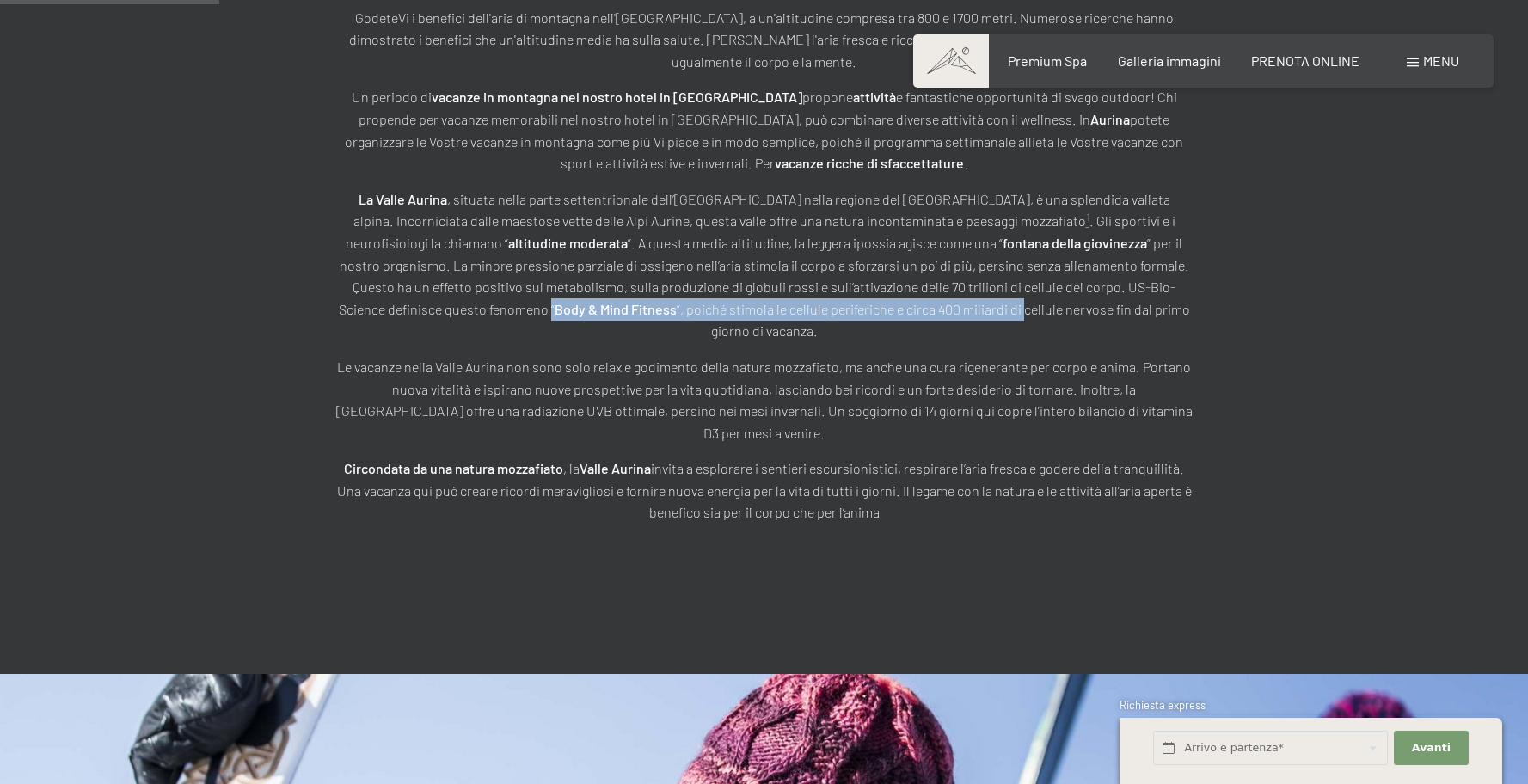
drag, startPoint x: 501, startPoint y: 269, endPoint x: 877, endPoint y: 288, distance: 376.5
click at [865, 287] on p "La Valle Aurina , situata nella parte settentrionale dell’Italia nella regione …" at bounding box center [764, 265] width 860 height 154
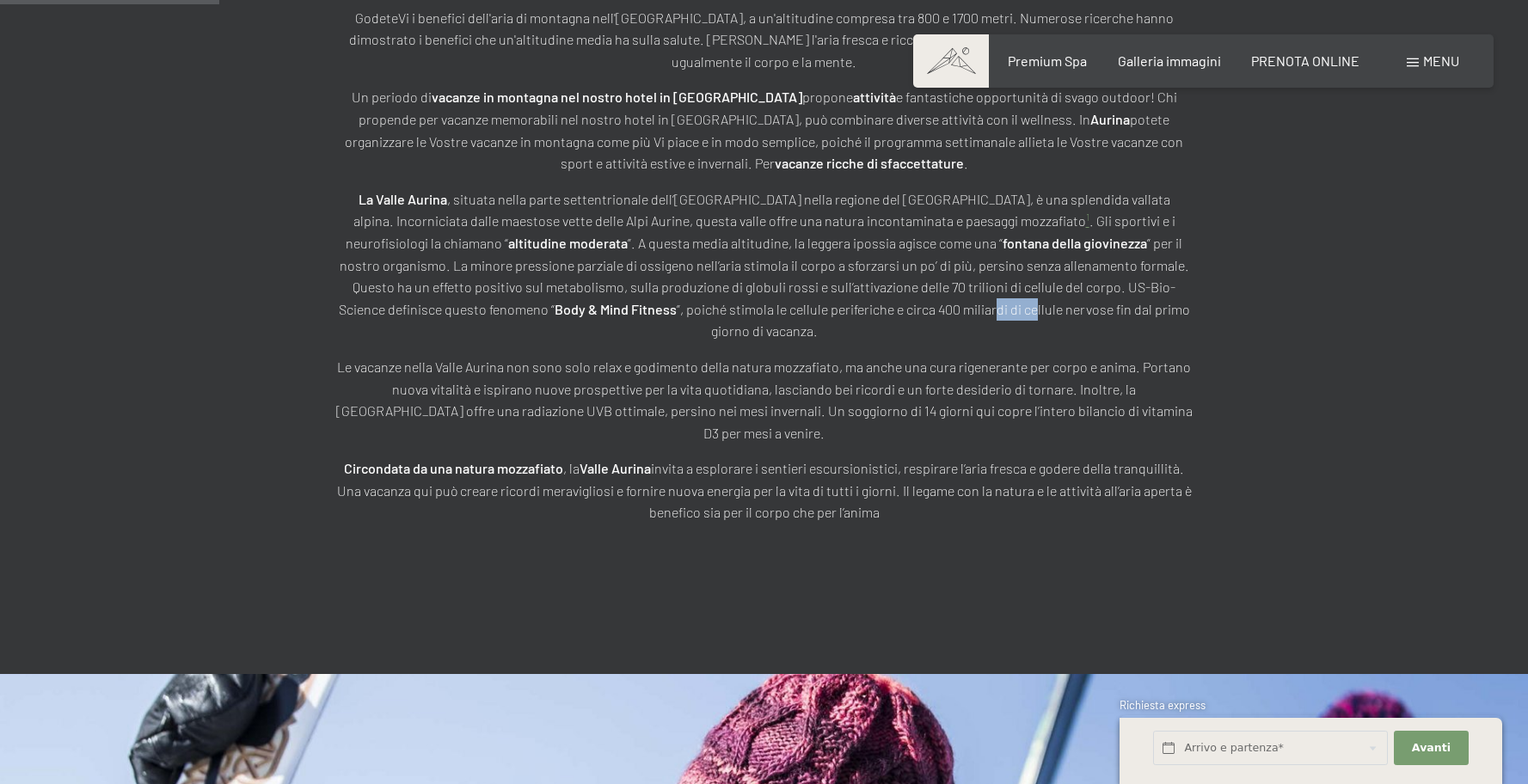
drag, startPoint x: 877, startPoint y: 288, endPoint x: 769, endPoint y: 278, distance: 108.5
click at [834, 285] on p "La Valle Aurina , situata nella parte settentrionale dell’Italia nella regione …" at bounding box center [764, 265] width 860 height 154
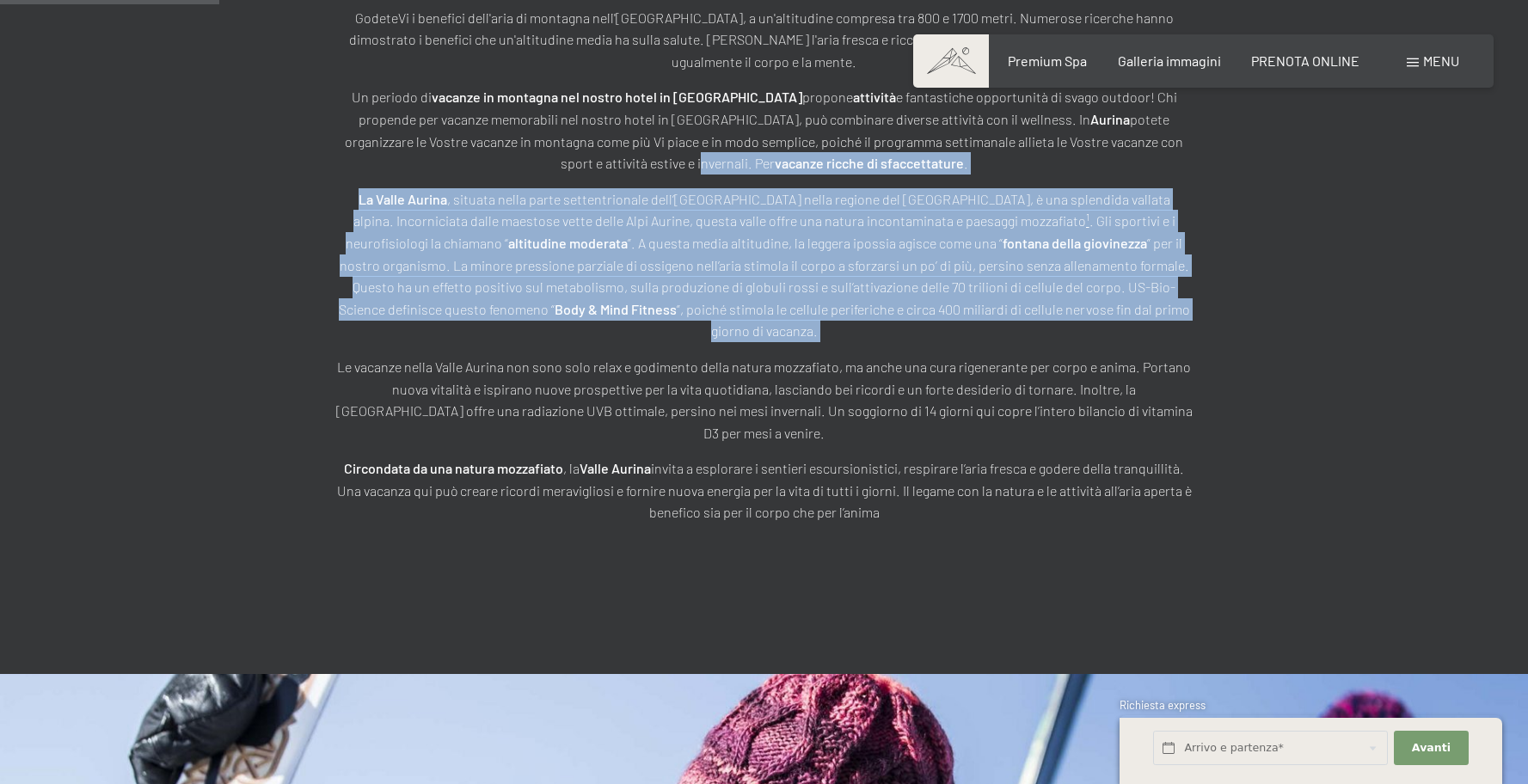
drag, startPoint x: 663, startPoint y: 218, endPoint x: 1443, endPoint y: 314, distance: 785.9
click at [1443, 314] on div "La valle dell'aria buona - Aria Pura - hotel benessere in Valle Aurina Vacanze …" at bounding box center [764, 173] width 1528 height 873
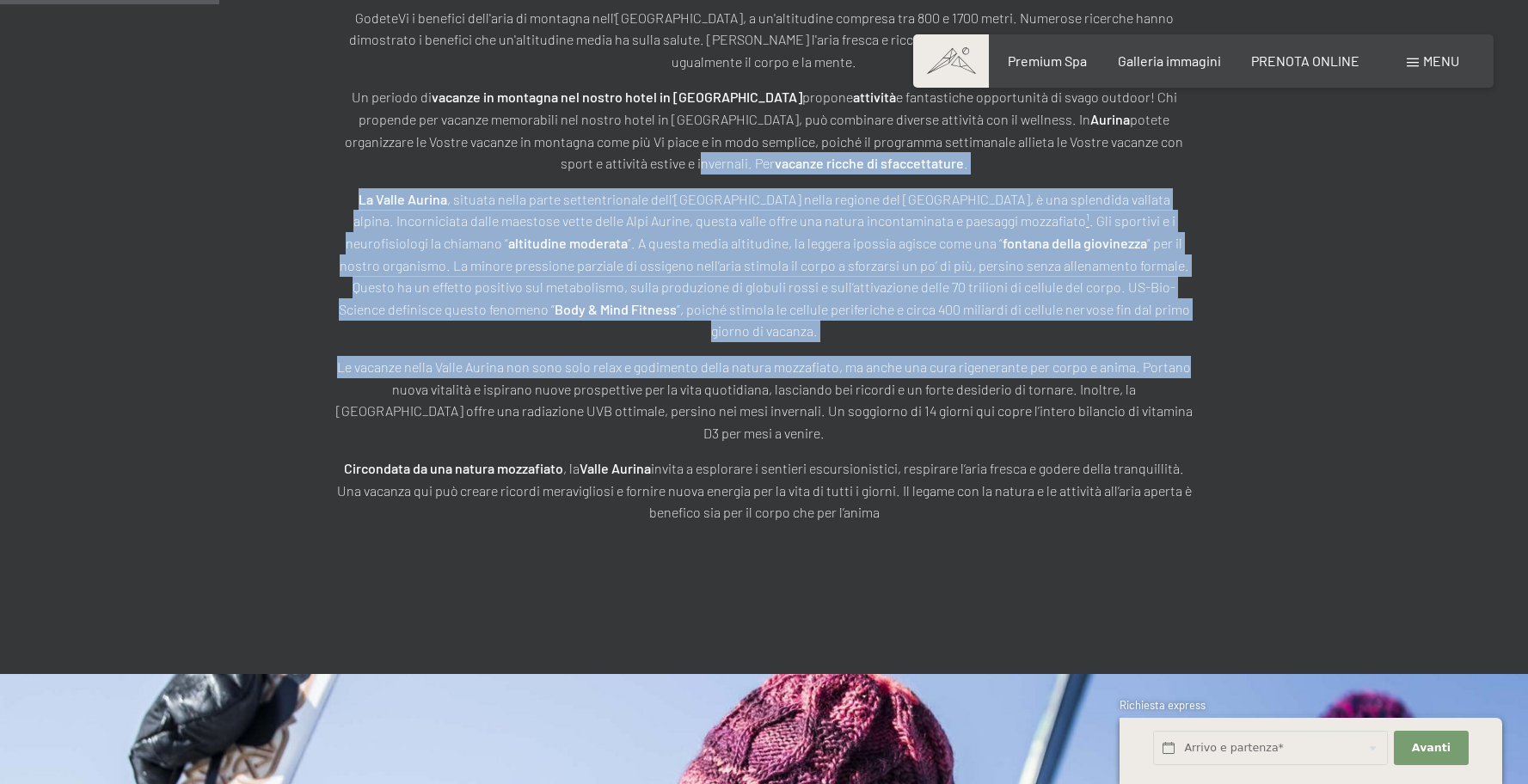
drag, startPoint x: 1437, startPoint y: 314, endPoint x: 1423, endPoint y: 320, distance: 15.2
click at [1432, 315] on div "La valle dell'aria buona - Aria Pura - hotel benessere in Valle Aurina Vacanze …" at bounding box center [764, 173] width 1528 height 873
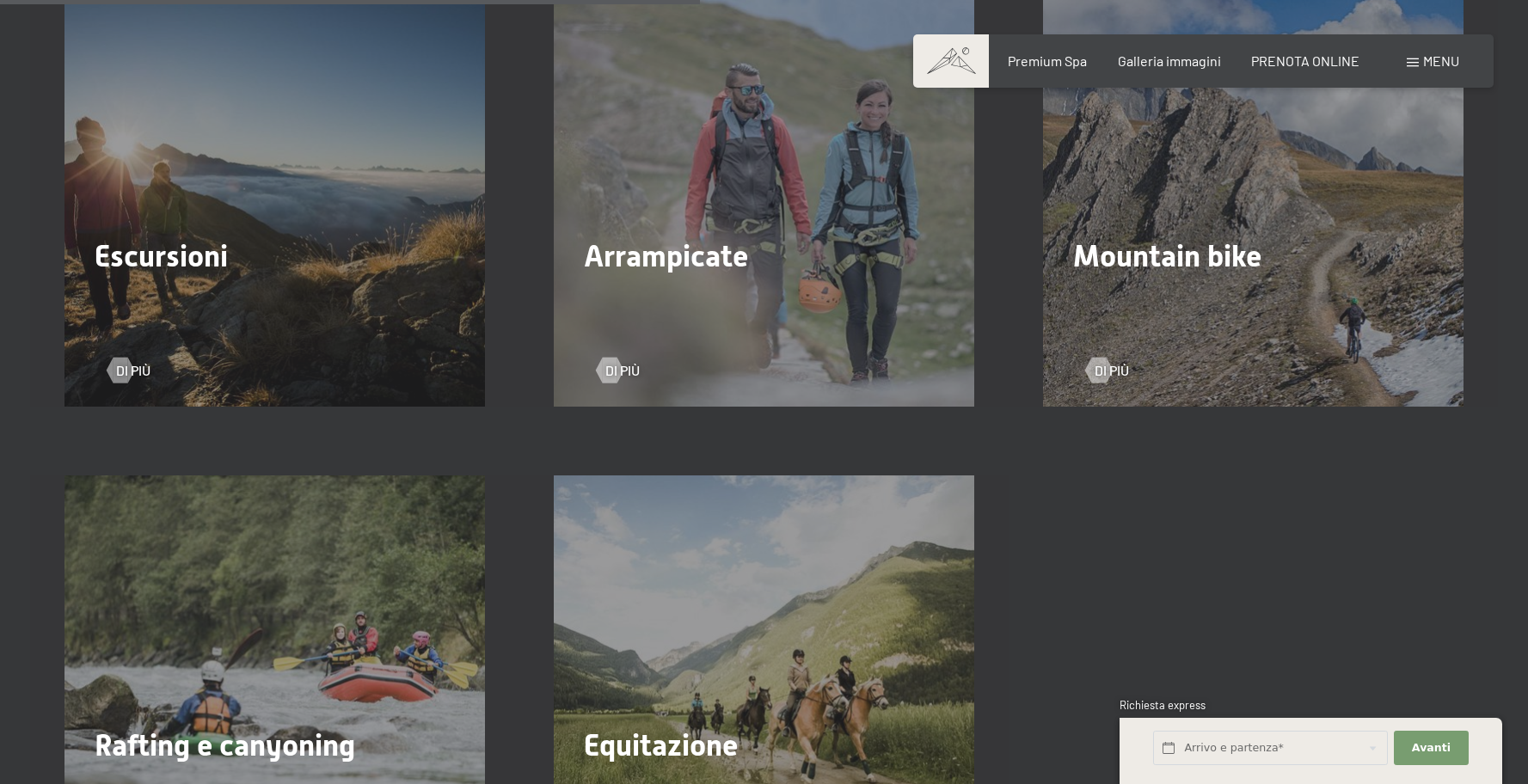
scroll to position [2718, 0]
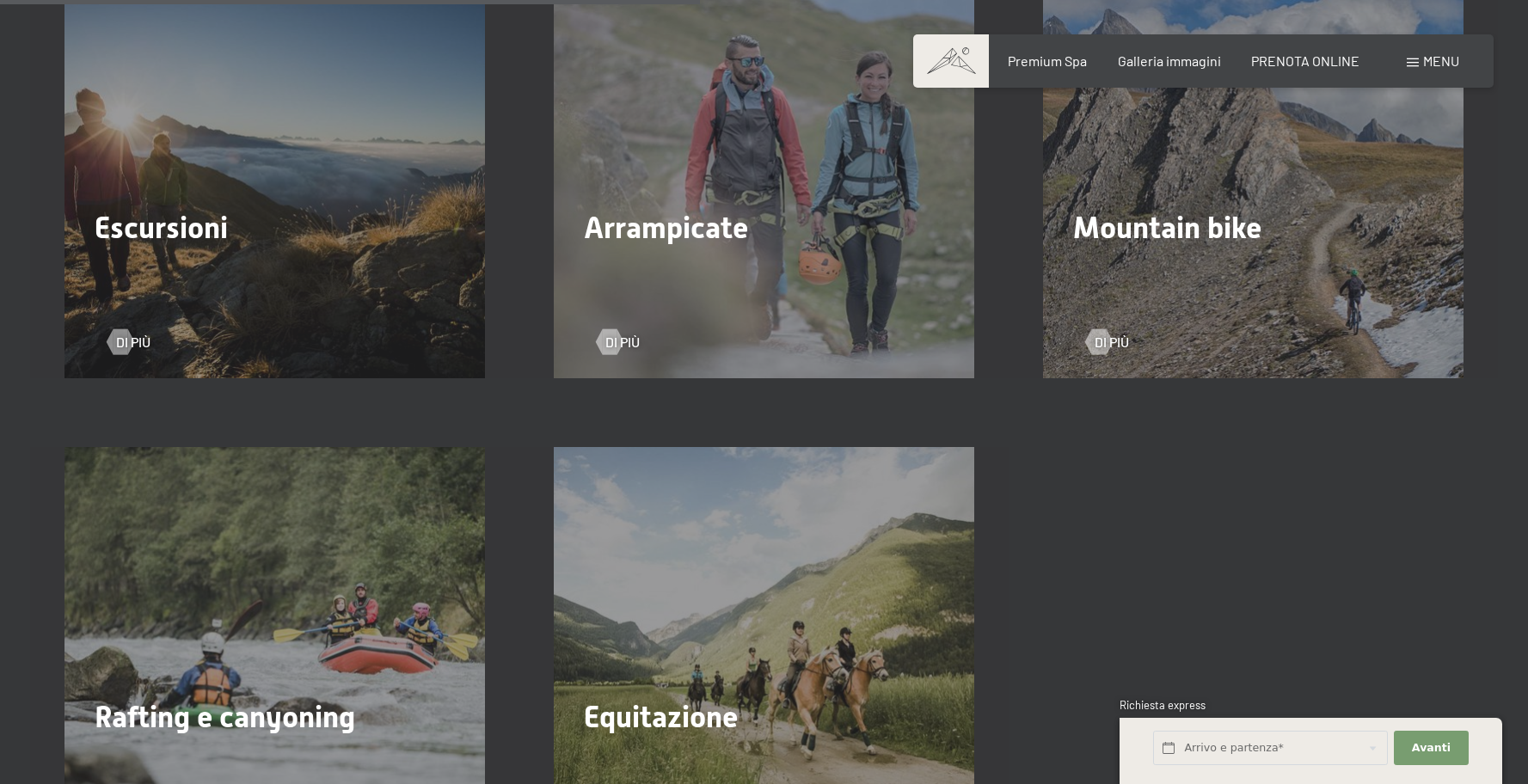
drag, startPoint x: 838, startPoint y: 529, endPoint x: 813, endPoint y: 535, distance: 25.7
click at [839, 529] on div "Equitazione Di più" at bounding box center [763, 657] width 489 height 420
click at [325, 700] on span "Rafting e canyoning" at bounding box center [224, 717] width 260 height 35
click at [125, 329] on div at bounding box center [120, 342] width 15 height 26
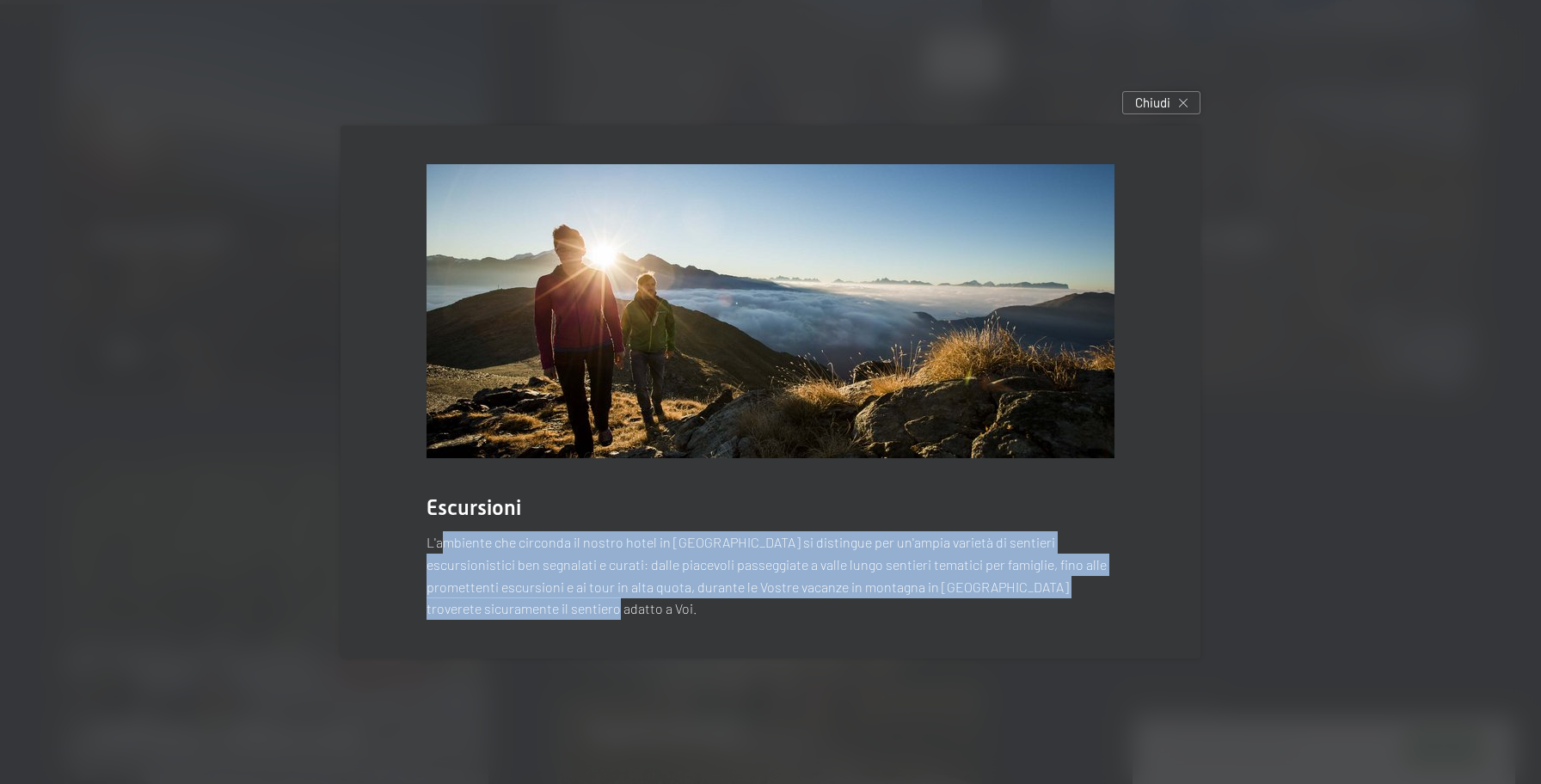
drag, startPoint x: 447, startPoint y: 550, endPoint x: 1004, endPoint y: 609, distance: 560.1
click at [1004, 609] on p "L'ambiente che circonda il nostro hotel in Alto Adige si distingue per un'ampia…" at bounding box center [770, 575] width 688 height 88
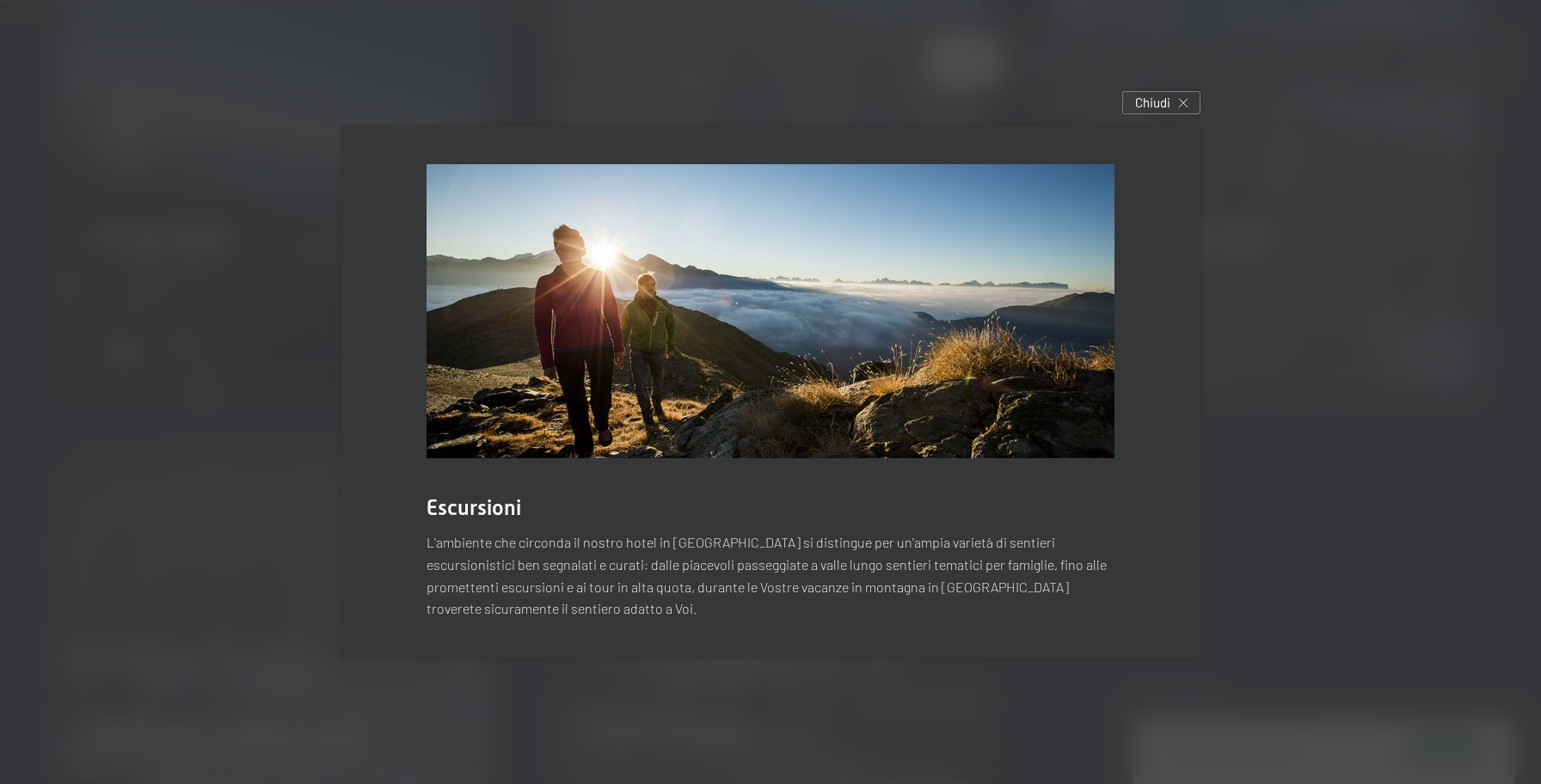
click at [1001, 609] on p "L'ambiente che circonda il nostro hotel in Alto Adige si distingue per un'ampia…" at bounding box center [770, 575] width 688 height 88
drag, startPoint x: 1023, startPoint y: 578, endPoint x: 869, endPoint y: 610, distance: 157.3
click at [867, 610] on p "L'ambiente che circonda il nostro hotel in Alto Adige si distingue per un'ampia…" at bounding box center [770, 575] width 688 height 88
drag, startPoint x: 870, startPoint y: 608, endPoint x: 859, endPoint y: 606, distance: 11.2
click at [862, 606] on p "L'ambiente che circonda il nostro hotel in Alto Adige si distingue per un'ampia…" at bounding box center [770, 575] width 688 height 88
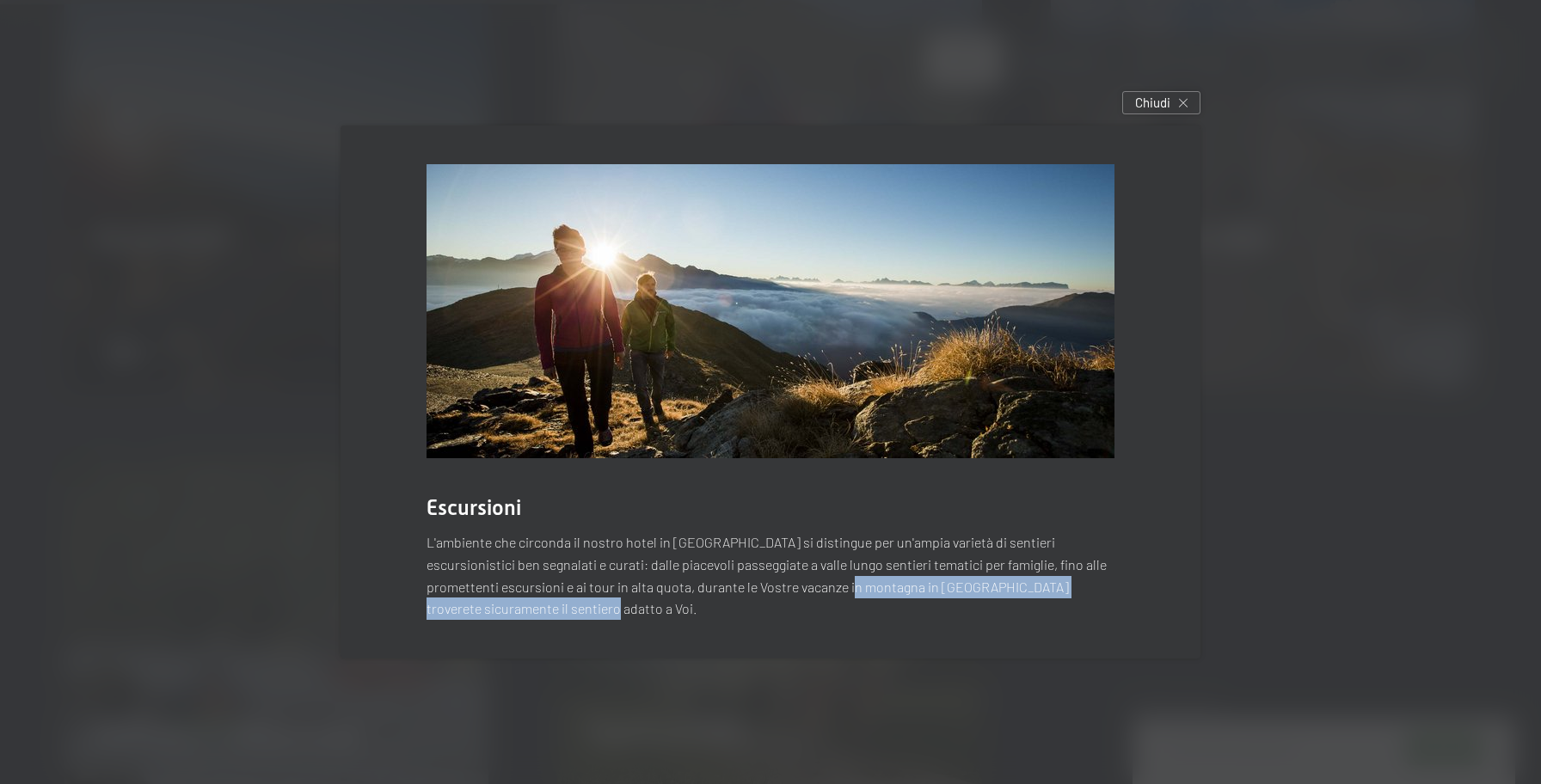
drag, startPoint x: 420, startPoint y: 558, endPoint x: 833, endPoint y: 581, distance: 413.6
click at [833, 581] on p "L'ambiente che circonda il nostro hotel in Alto Adige si distingue per un'ampia…" at bounding box center [770, 575] width 688 height 88
drag, startPoint x: 767, startPoint y: 588, endPoint x: 522, endPoint y: 587, distance: 245.0
click at [763, 588] on p "L'ambiente che circonda il nostro hotel in Alto Adige si distingue per un'ampia…" at bounding box center [770, 575] width 688 height 88
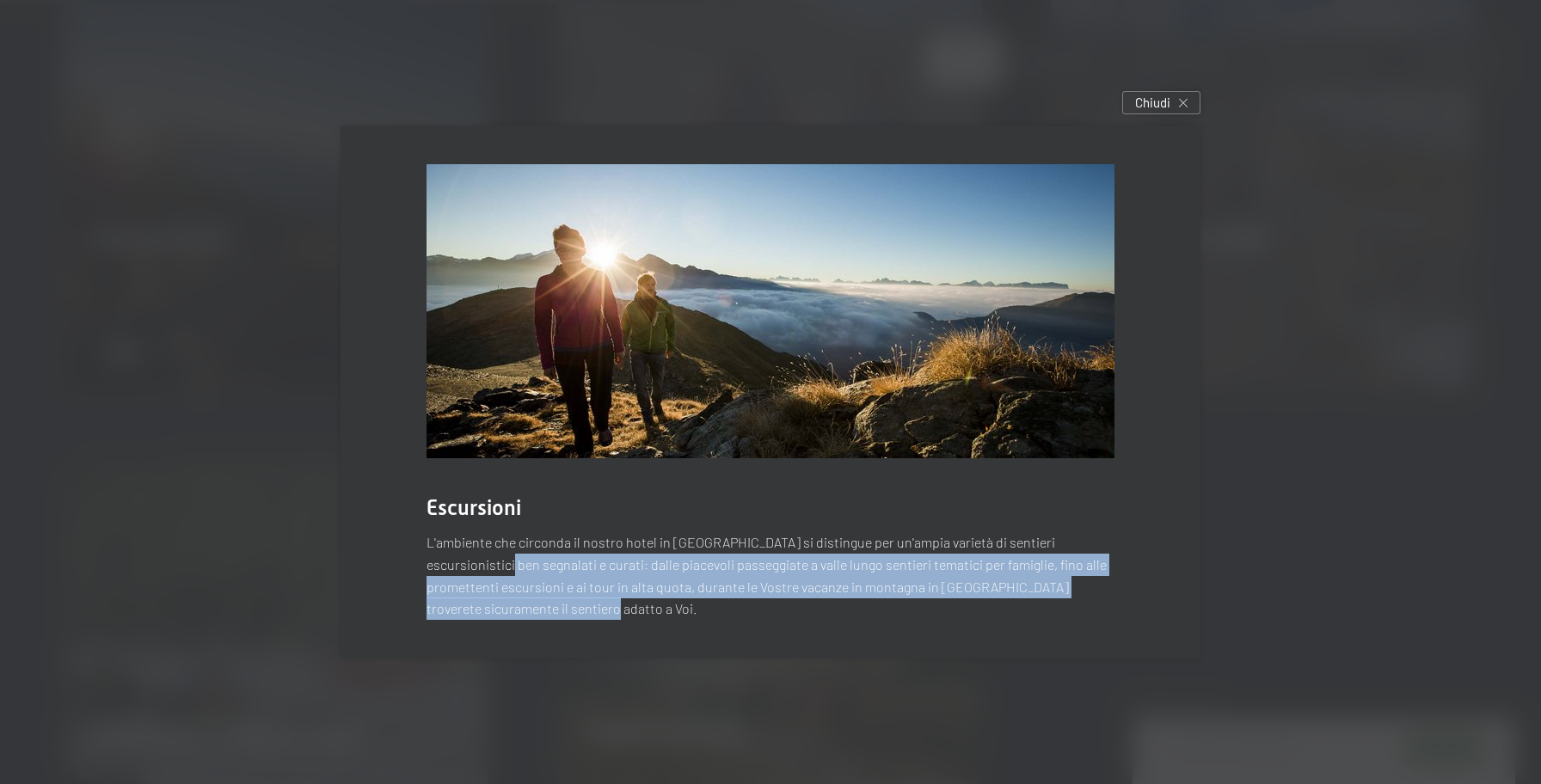
drag, startPoint x: 441, startPoint y: 560, endPoint x: 1145, endPoint y: 622, distance: 706.7
click at [1145, 622] on div "Escursioni L'ambiente che circonda il nostro hotel in Alto Adige si distingue p…" at bounding box center [770, 391] width 860 height 532
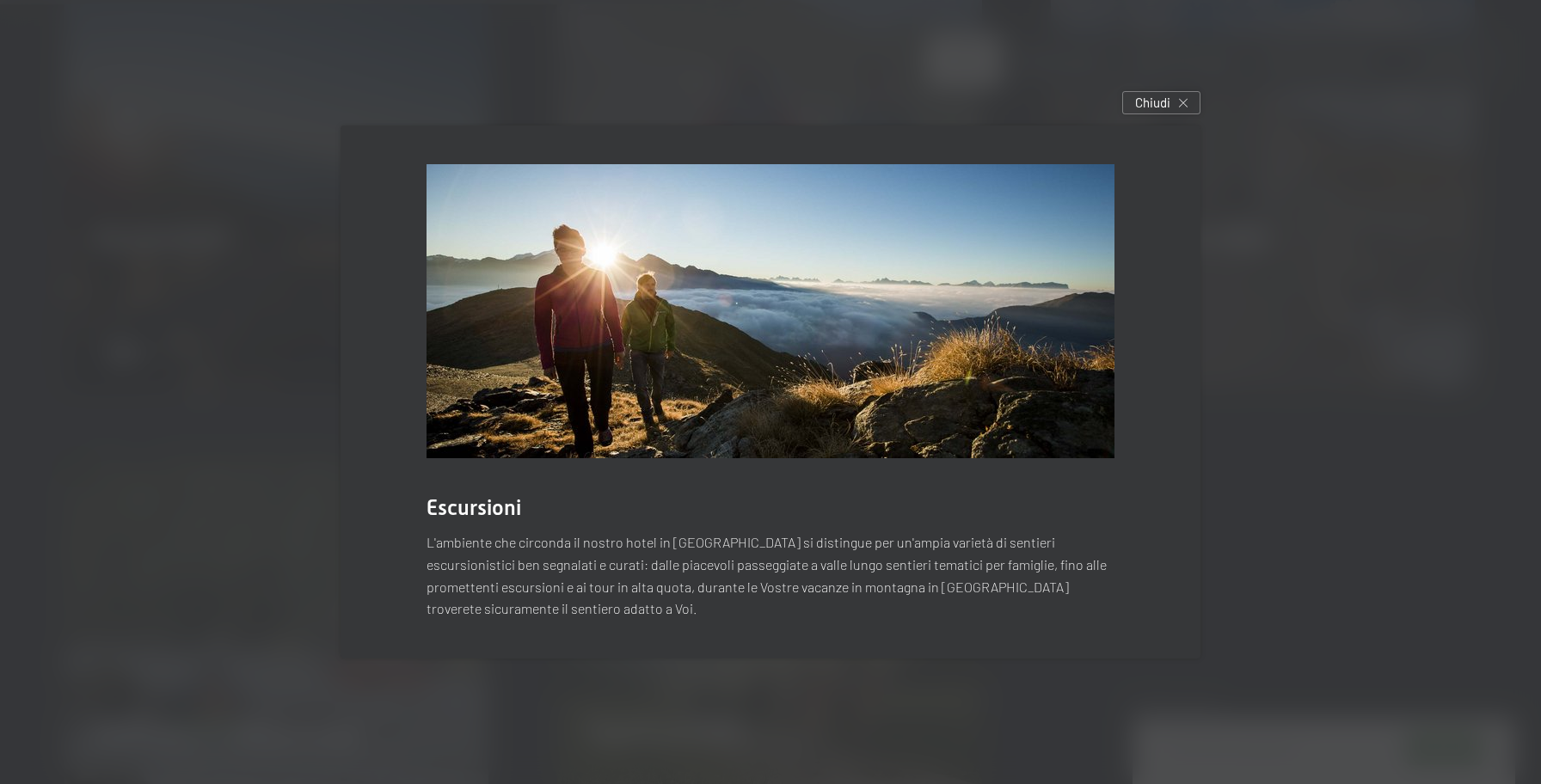
drag, startPoint x: 1065, startPoint y: 598, endPoint x: 1055, endPoint y: 602, distance: 10.8
click at [1058, 601] on p "L'ambiente che circonda il nostro hotel in Alto Adige si distingue per un'ampia…" at bounding box center [770, 575] width 688 height 88
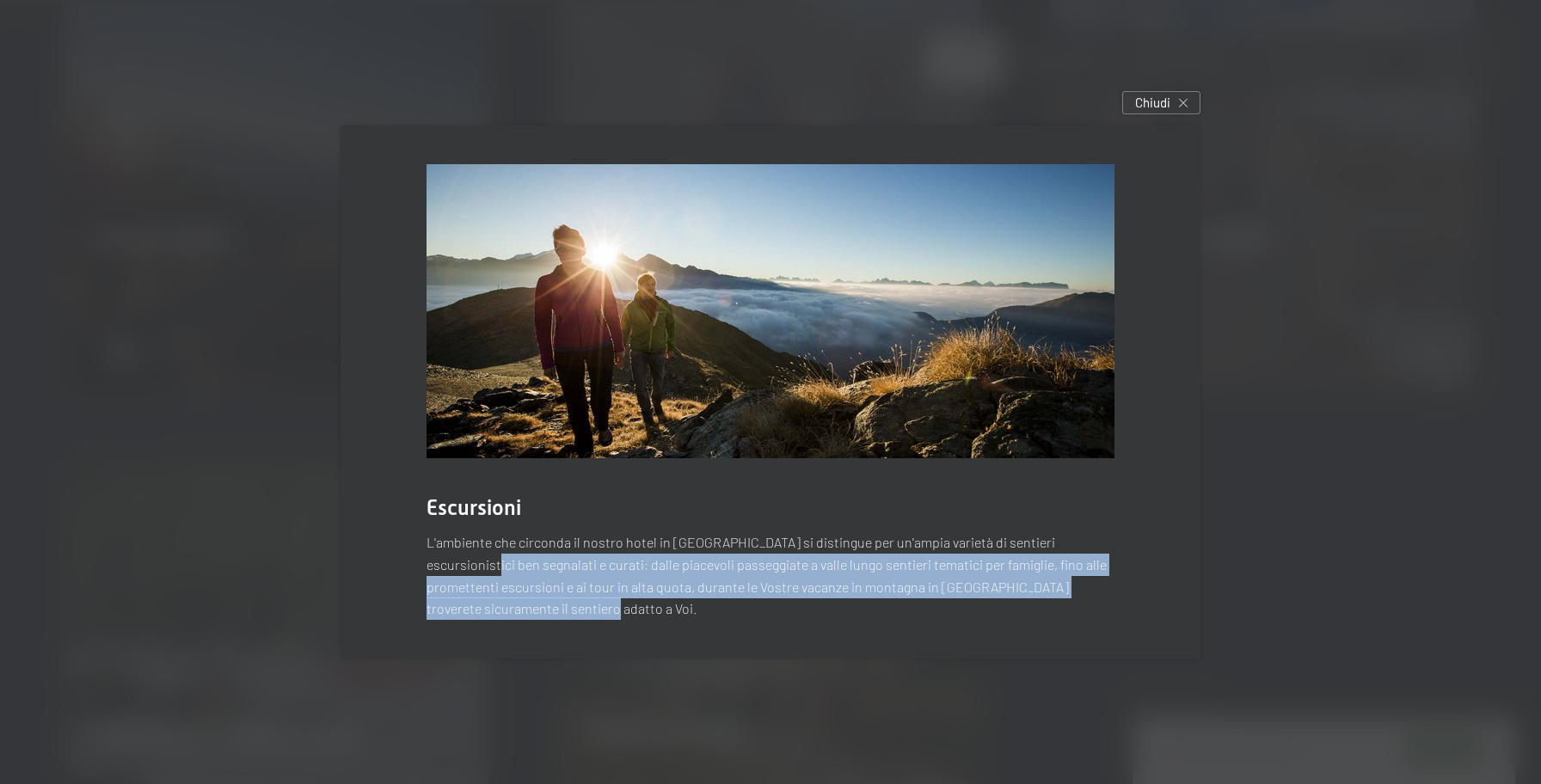
drag, startPoint x: 748, startPoint y: 611, endPoint x: 1196, endPoint y: 554, distance: 451.6
click at [1200, 554] on div "Escursioni L'ambiente che circonda il nostro hotel in Alto Adige si distingue p…" at bounding box center [770, 391] width 911 height 584
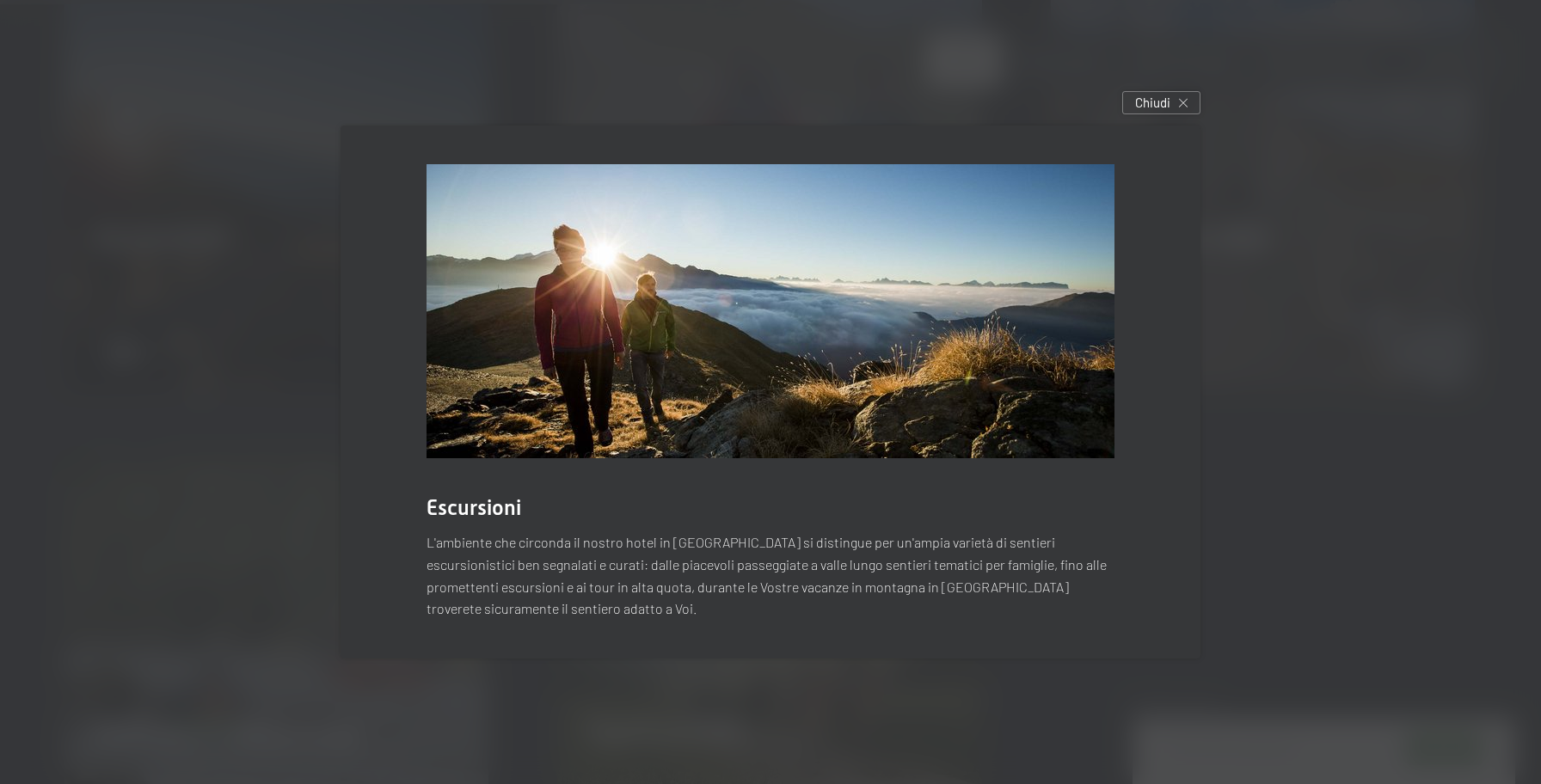
click at [1185, 553] on div "Escursioni L'ambiente che circonda il nostro hotel in Alto Adige si distingue p…" at bounding box center [770, 391] width 860 height 532
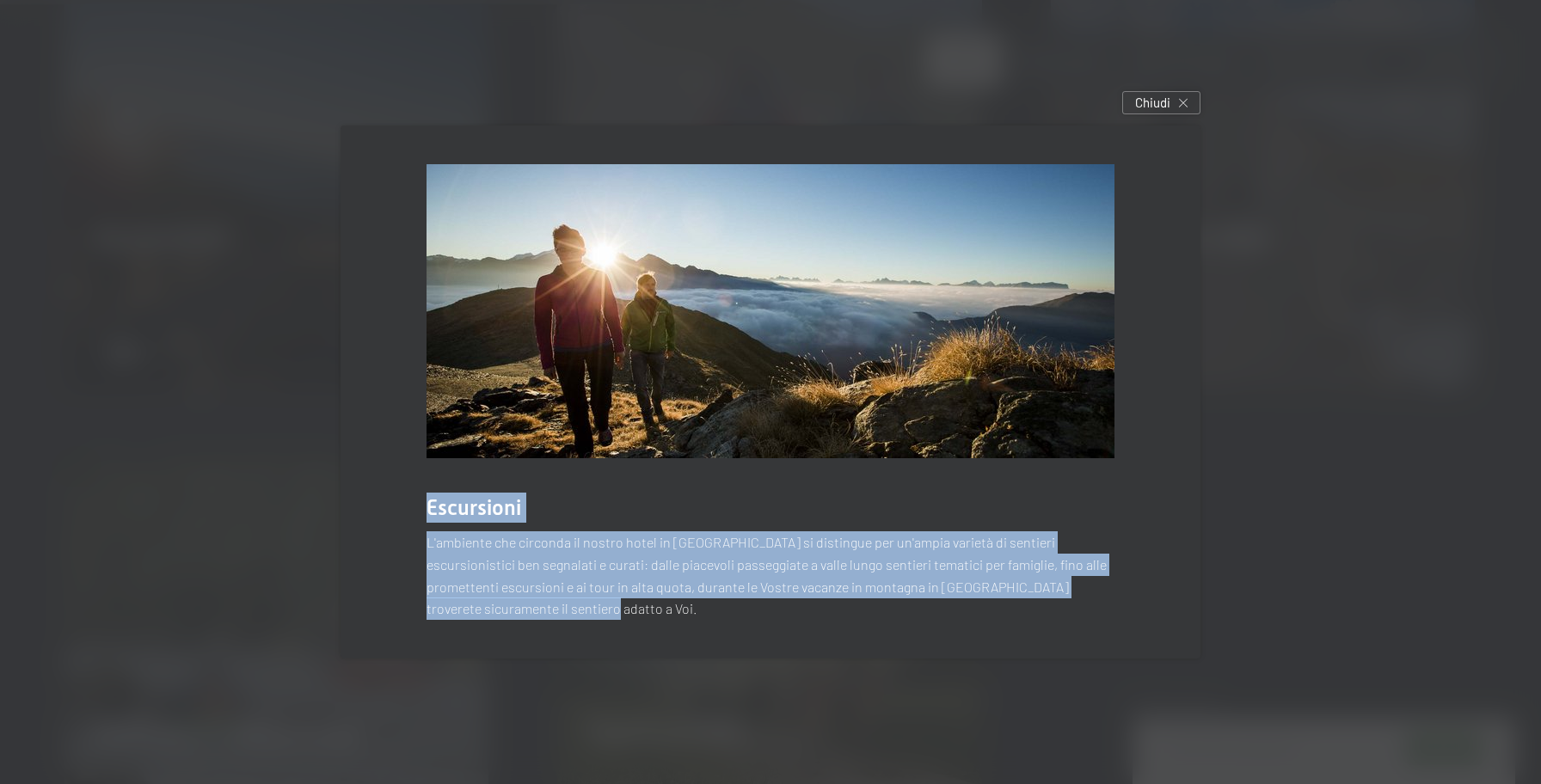
drag, startPoint x: 528, startPoint y: 524, endPoint x: 1111, endPoint y: 655, distance: 597.5
click at [1114, 658] on div "Escursioni L'ambiente che circonda il nostro hotel in Alto Adige si distingue p…" at bounding box center [770, 391] width 860 height 532
click at [998, 595] on p "L'ambiente che circonda il nostro hotel in Alto Adige si distingue per un'ampia…" at bounding box center [770, 575] width 688 height 88
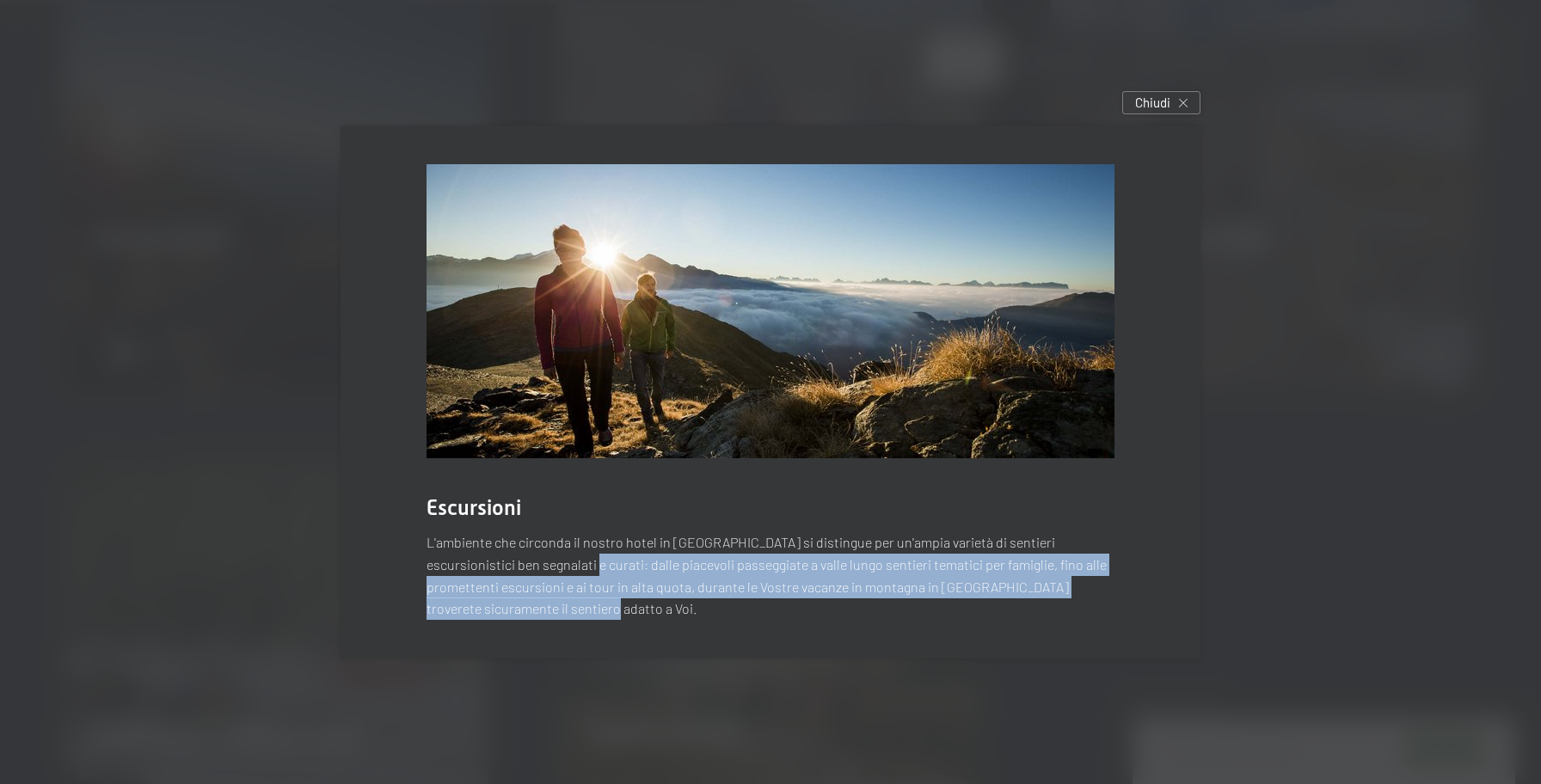
drag, startPoint x: 962, startPoint y: 583, endPoint x: 1211, endPoint y: 601, distance: 249.6
click at [1211, 601] on div "Escursioni L'ambiente che circonda il nostro hotel in Alto Adige si distingue p…" at bounding box center [770, 391] width 911 height 584
click at [1206, 601] on div "Escursioni L'ambiente che circonda il nostro hotel in Alto Adige si distingue p…" at bounding box center [770, 391] width 911 height 584
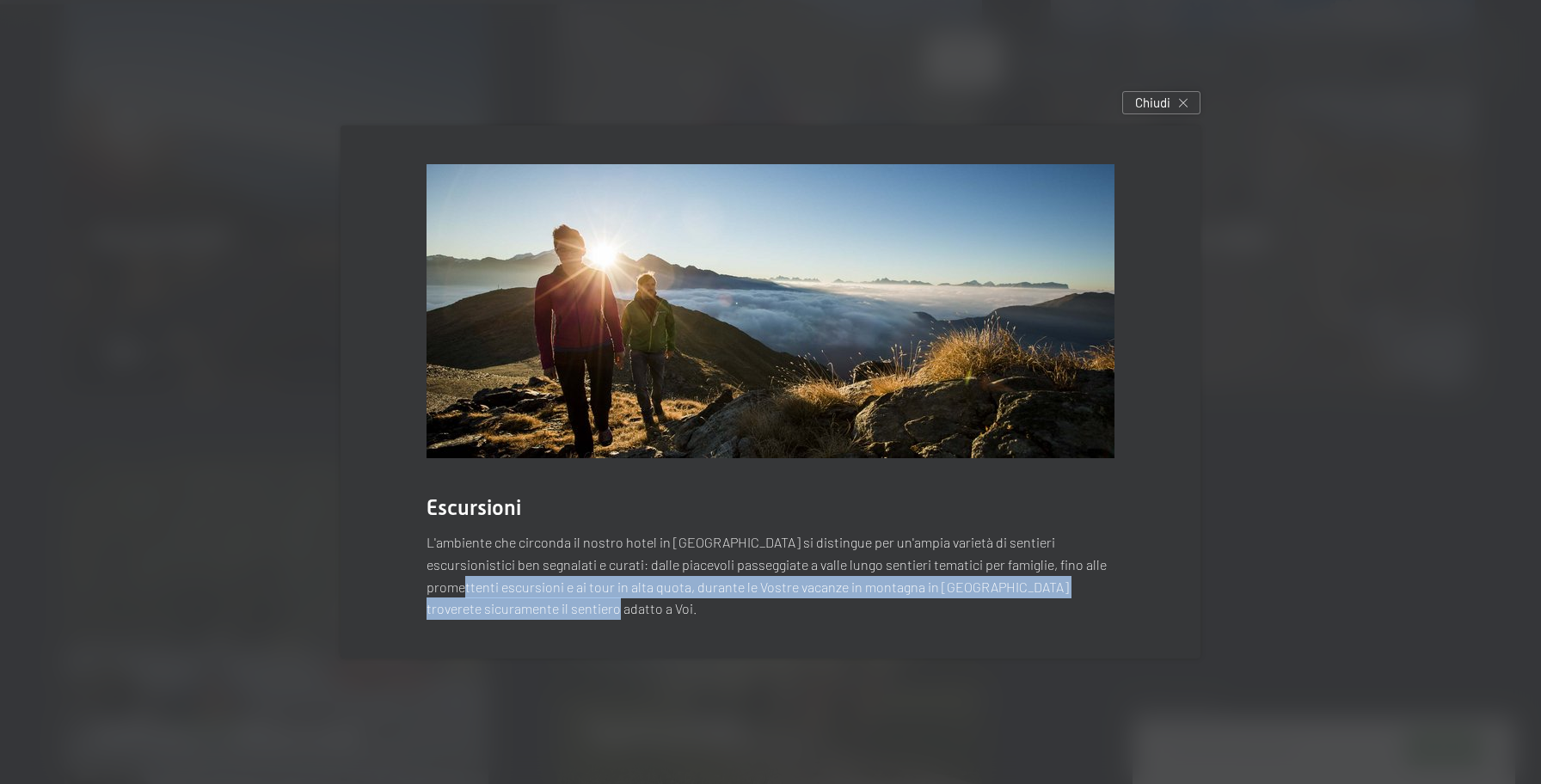
drag, startPoint x: 547, startPoint y: 575, endPoint x: 1096, endPoint y: 617, distance: 550.6
click at [1082, 617] on div "Escursioni L'ambiente che circonda il nostro hotel in Alto Adige si distingue p…" at bounding box center [770, 391] width 860 height 532
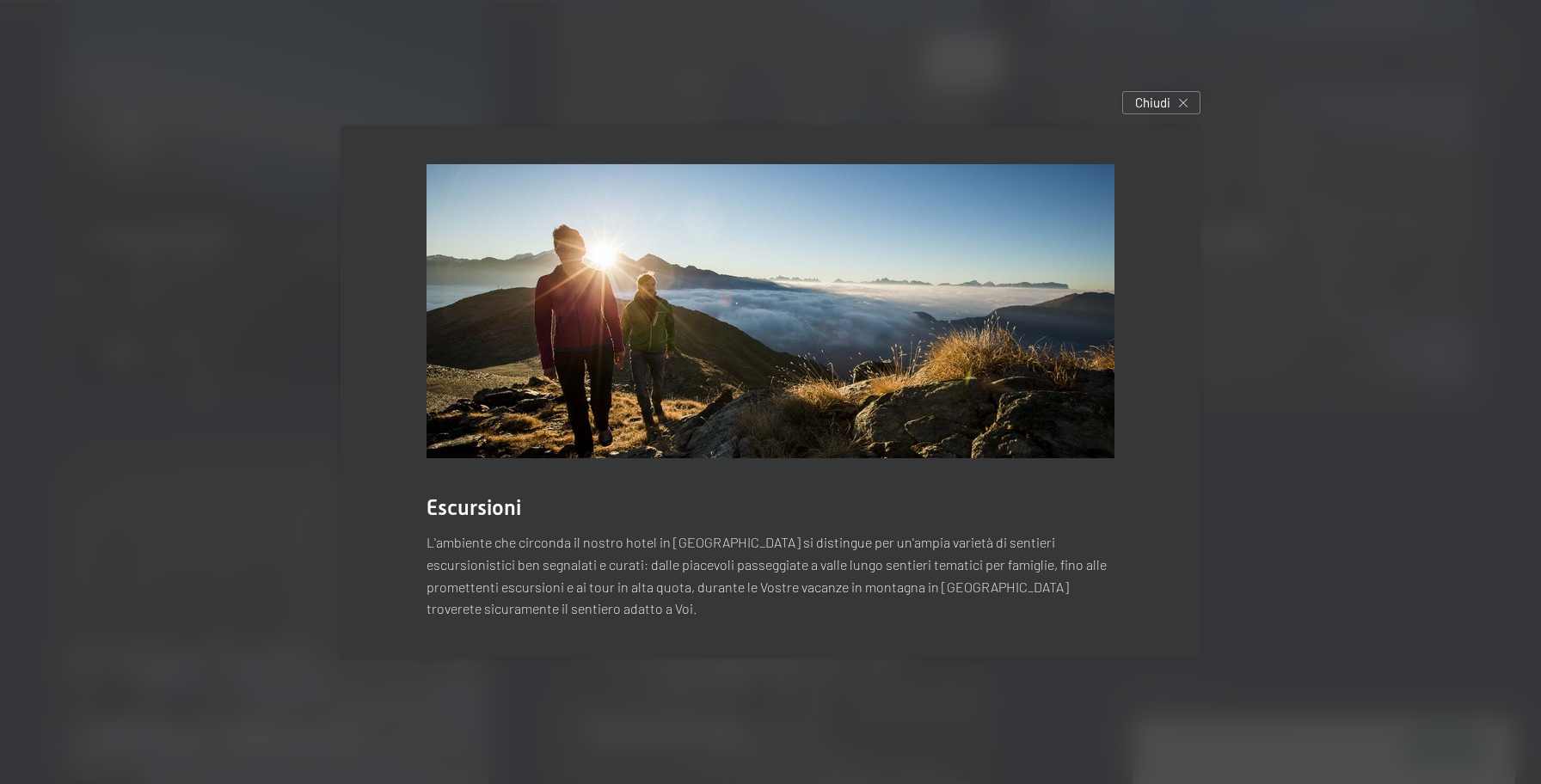
click at [1097, 617] on p "L'ambiente che circonda il nostro hotel in Alto Adige si distingue per un'ampia…" at bounding box center [770, 575] width 688 height 88
drag, startPoint x: 441, startPoint y: 595, endPoint x: 781, endPoint y: 597, distance: 340.0
click at [779, 597] on p "L'ambiente che circonda il nostro hotel in Alto Adige si distingue per un'ampia…" at bounding box center [770, 575] width 688 height 88
drag, startPoint x: 781, startPoint y: 597, endPoint x: 689, endPoint y: 572, distance: 95.3
click at [780, 597] on p "L'ambiente che circonda il nostro hotel in Alto Adige si distingue per un'ampia…" at bounding box center [770, 575] width 688 height 88
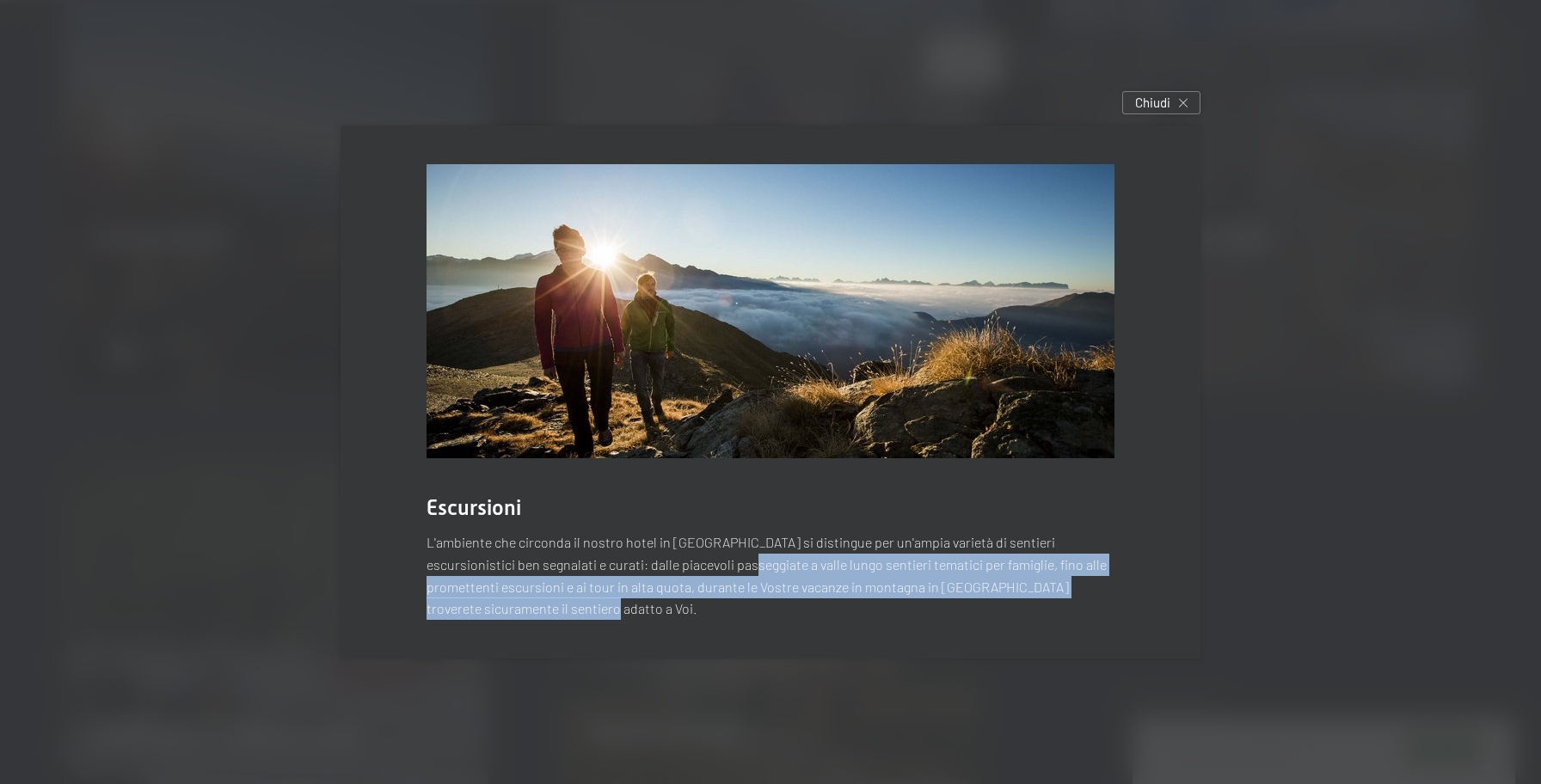
drag, startPoint x: 698, startPoint y: 568, endPoint x: 1182, endPoint y: 605, distance: 485.4
click at [1182, 605] on div "Escursioni L'ambiente che circonda il nostro hotel in Alto Adige si distingue p…" at bounding box center [770, 391] width 860 height 532
drag, startPoint x: 1129, startPoint y: 573, endPoint x: 1139, endPoint y: 630, distance: 57.9
click at [1139, 630] on div "Escursioni L'ambiente che circonda il nostro hotel in Alto Adige si distingue p…" at bounding box center [770, 391] width 860 height 532
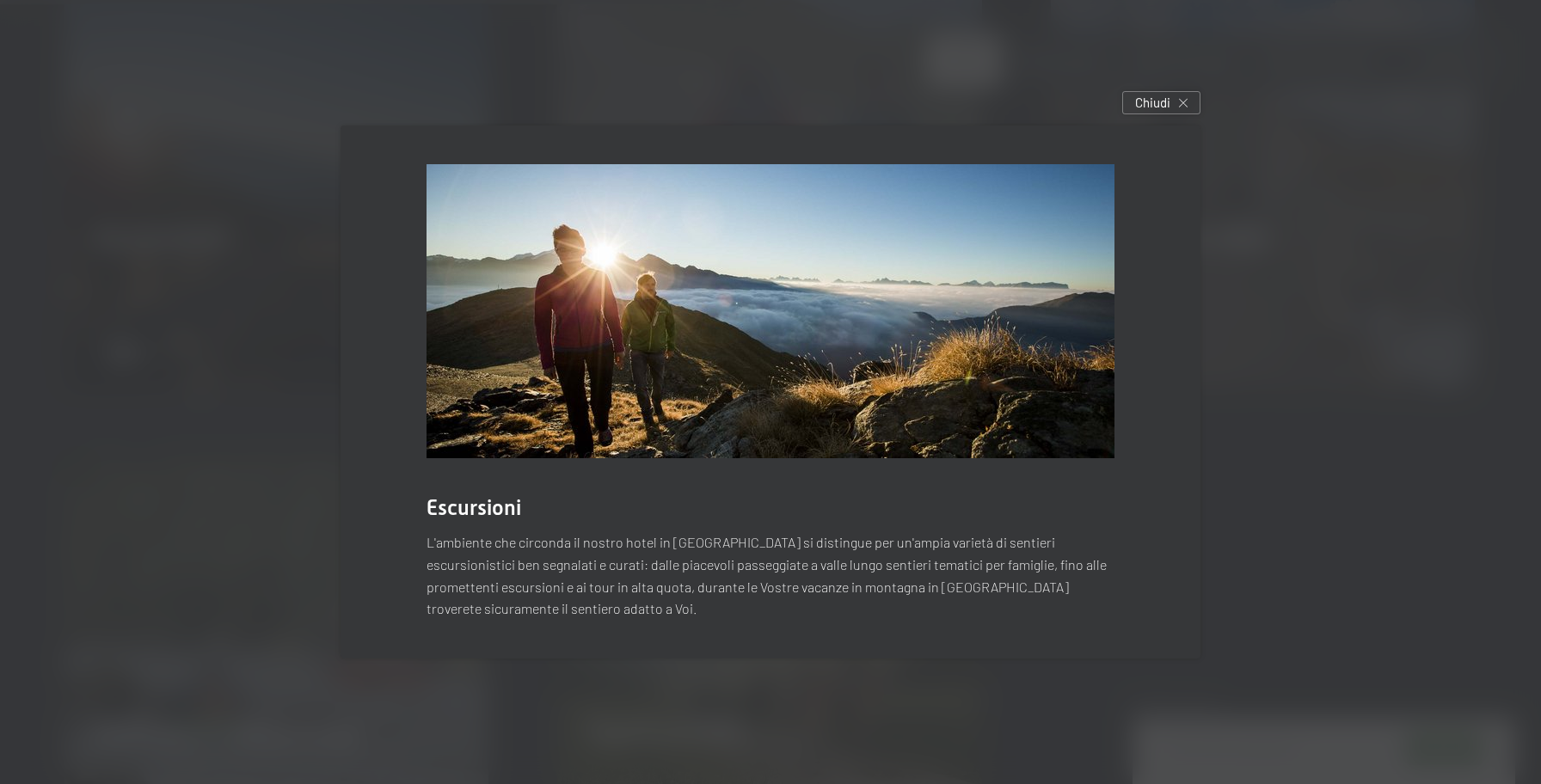
click at [1138, 630] on div "Escursioni L'ambiente che circonda il nostro hotel in Alto Adige si distingue p…" at bounding box center [770, 391] width 860 height 532
drag
click at [1190, 101] on div "Chiudi" at bounding box center [1162, 102] width 79 height 23
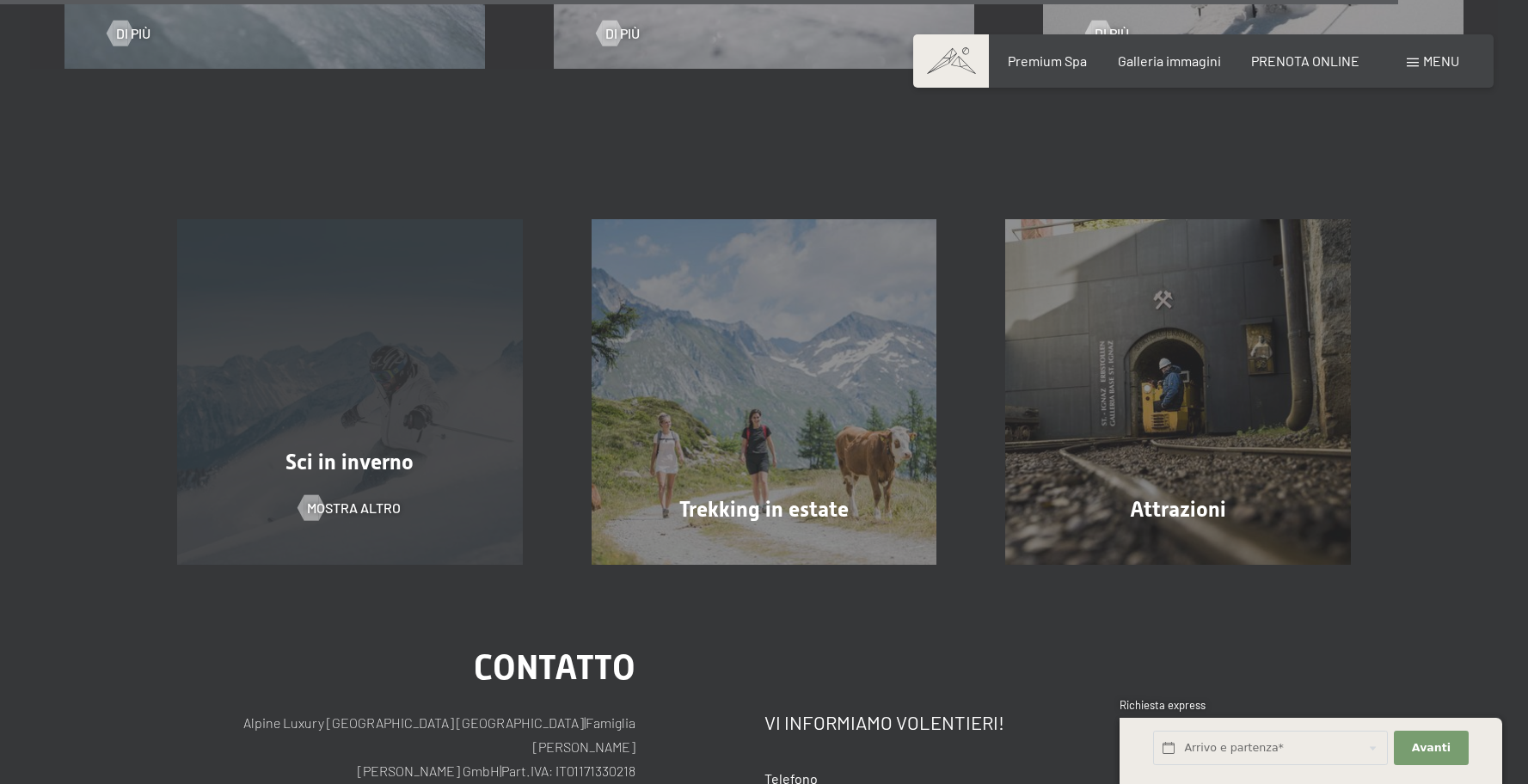
scroll to position [5489, 0]
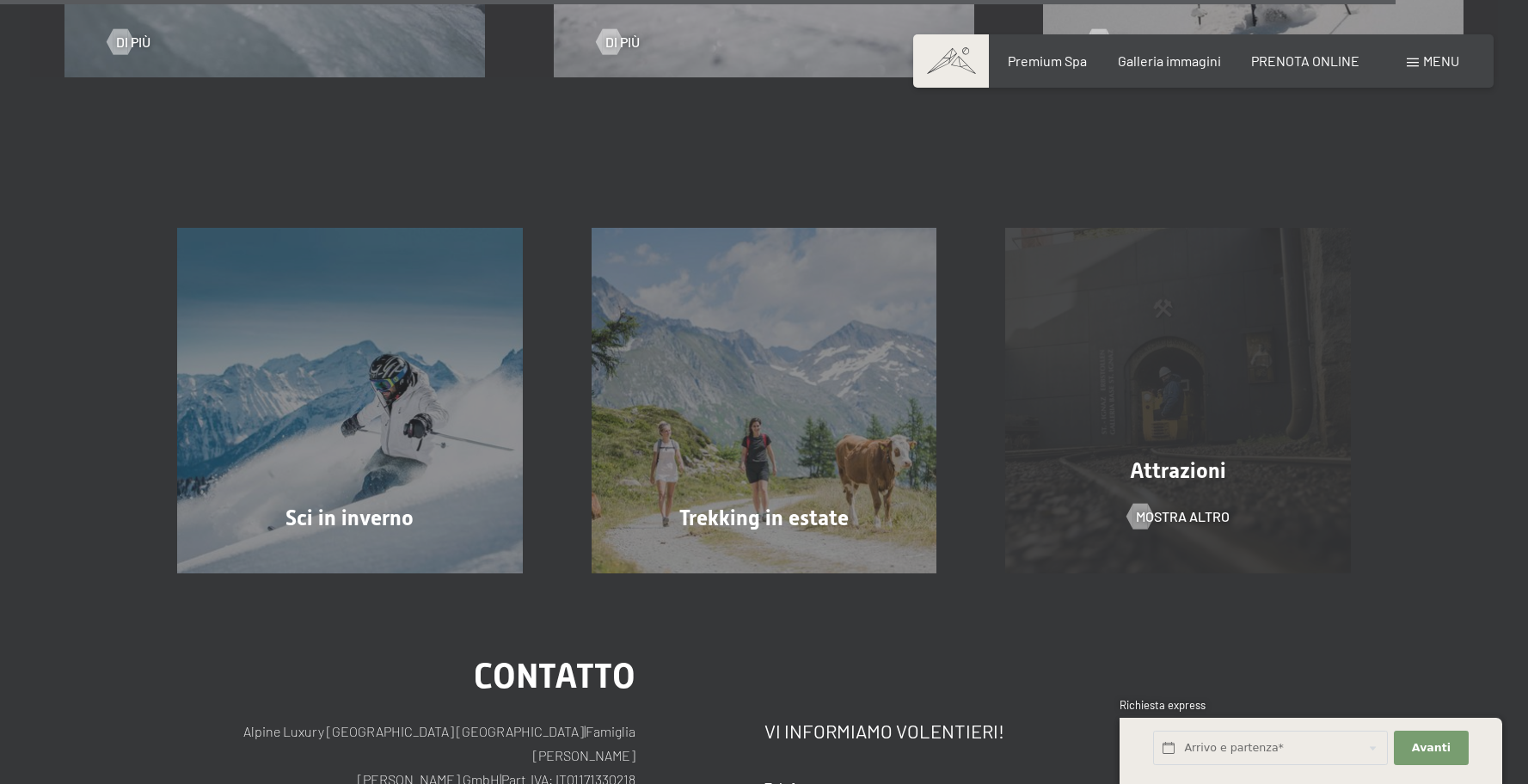
click at [1233, 337] on div "Attrazioni mostra altro" at bounding box center [1177, 400] width 414 height 345
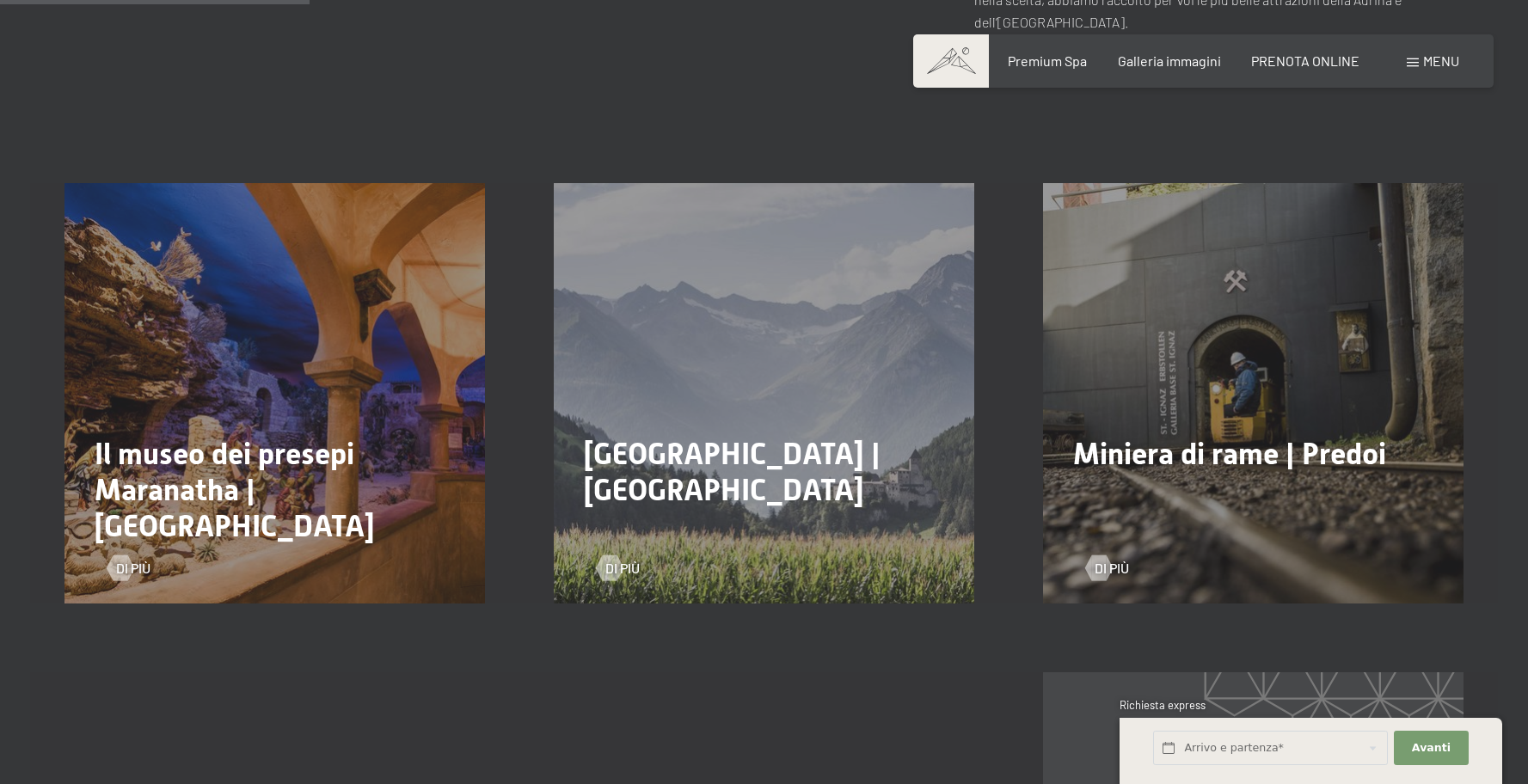
scroll to position [878, 0]
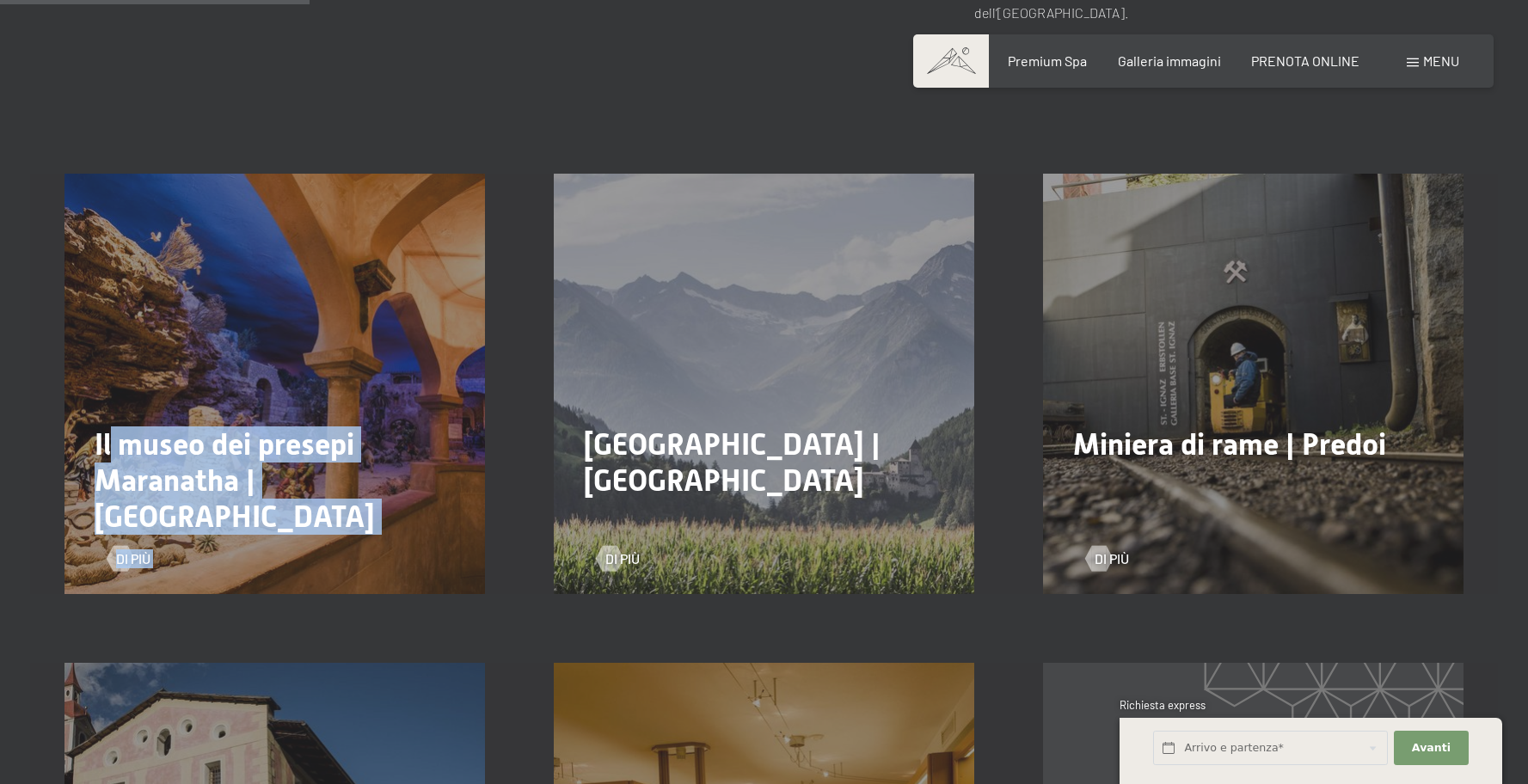
drag, startPoint x: 116, startPoint y: 418, endPoint x: 355, endPoint y: 490, distance: 249.6
click at [355, 490] on div "Il museo dei presepi Maranatha | Lutago Di più" at bounding box center [274, 384] width 489 height 420
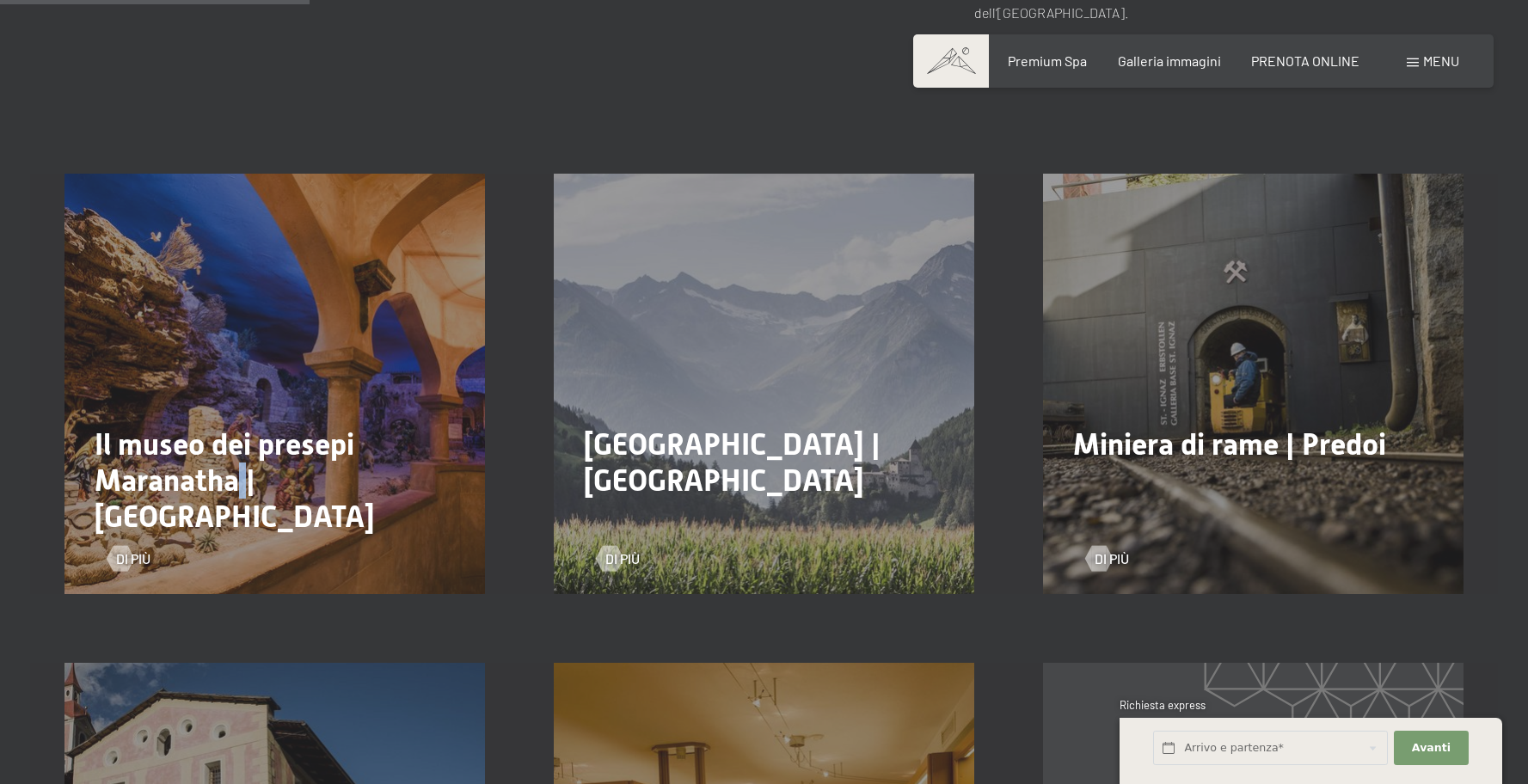
drag, startPoint x: 241, startPoint y: 461, endPoint x: 271, endPoint y: 461, distance: 30.0
click at [248, 461] on span "Il museo dei presepi Maranatha | Lutago" at bounding box center [234, 481] width 281 height 107
drag, startPoint x: 108, startPoint y: 459, endPoint x: 326, endPoint y: 469, distance: 218.2
click at [326, 469] on span "Il museo dei presepi Maranatha | Lutago" at bounding box center [234, 481] width 281 height 107
click at [325, 469] on span "Il museo dei presepi Maranatha | Lutago" at bounding box center [234, 481] width 281 height 107
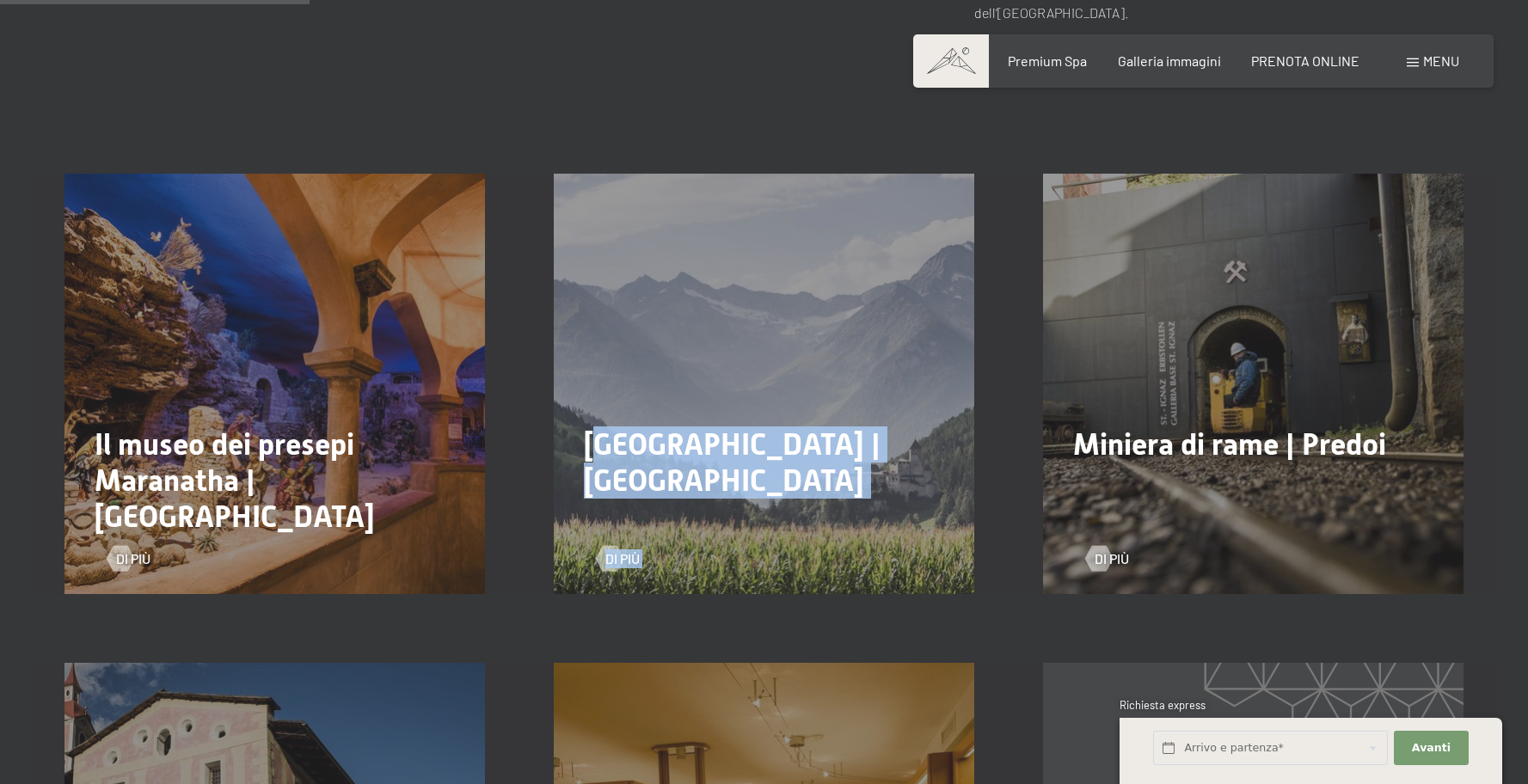
drag, startPoint x: 600, startPoint y: 416, endPoint x: 1130, endPoint y: 427, distance: 530.1
click at [1130, 427] on div "Il museo dei presepi Maranatha | Lutago Di più Castel Tures | Campo Tures Di pi…" at bounding box center [764, 384] width 1468 height 420
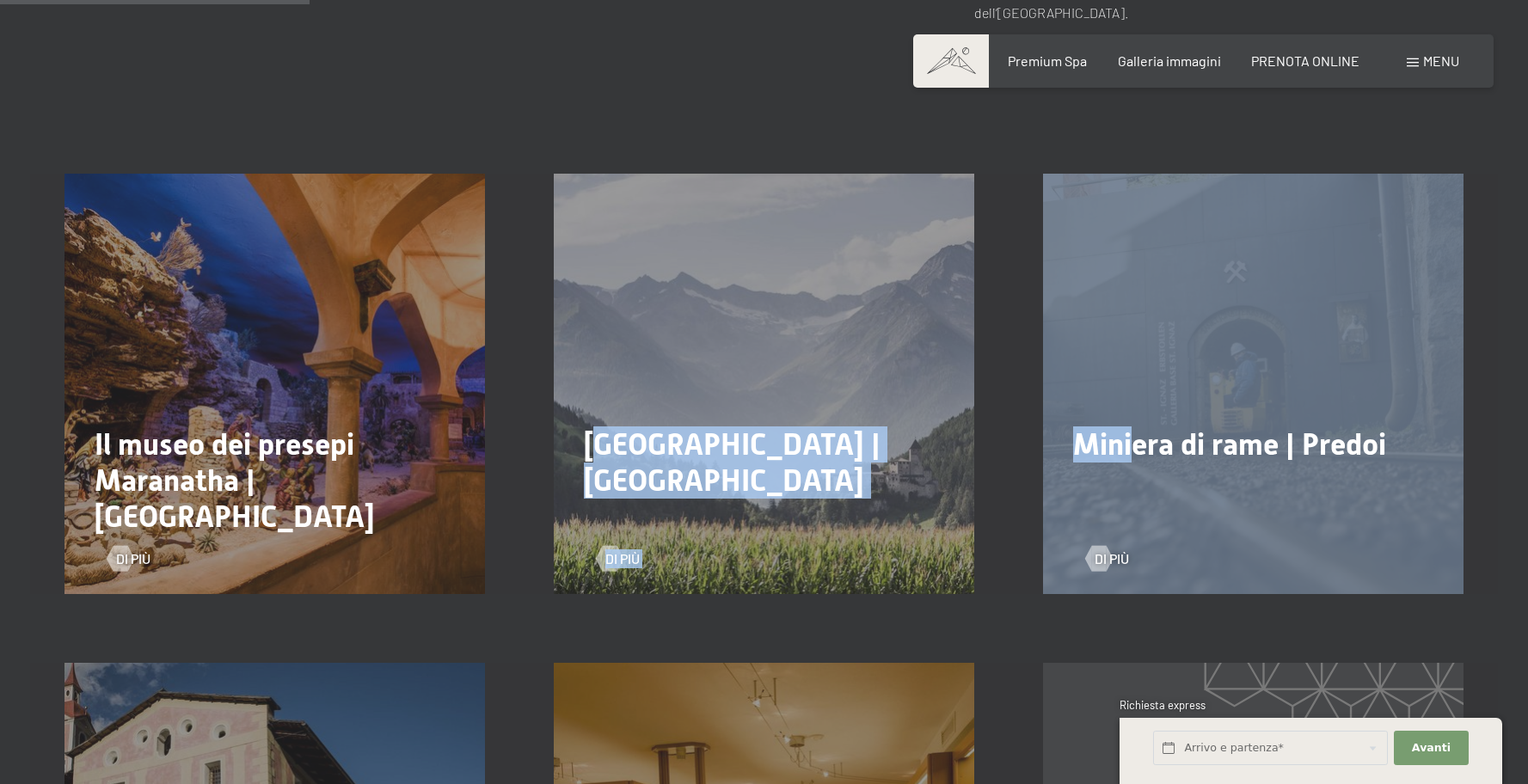
click at [1130, 428] on span "Miniera di rame | Predoi" at bounding box center [1229, 445] width 313 height 35
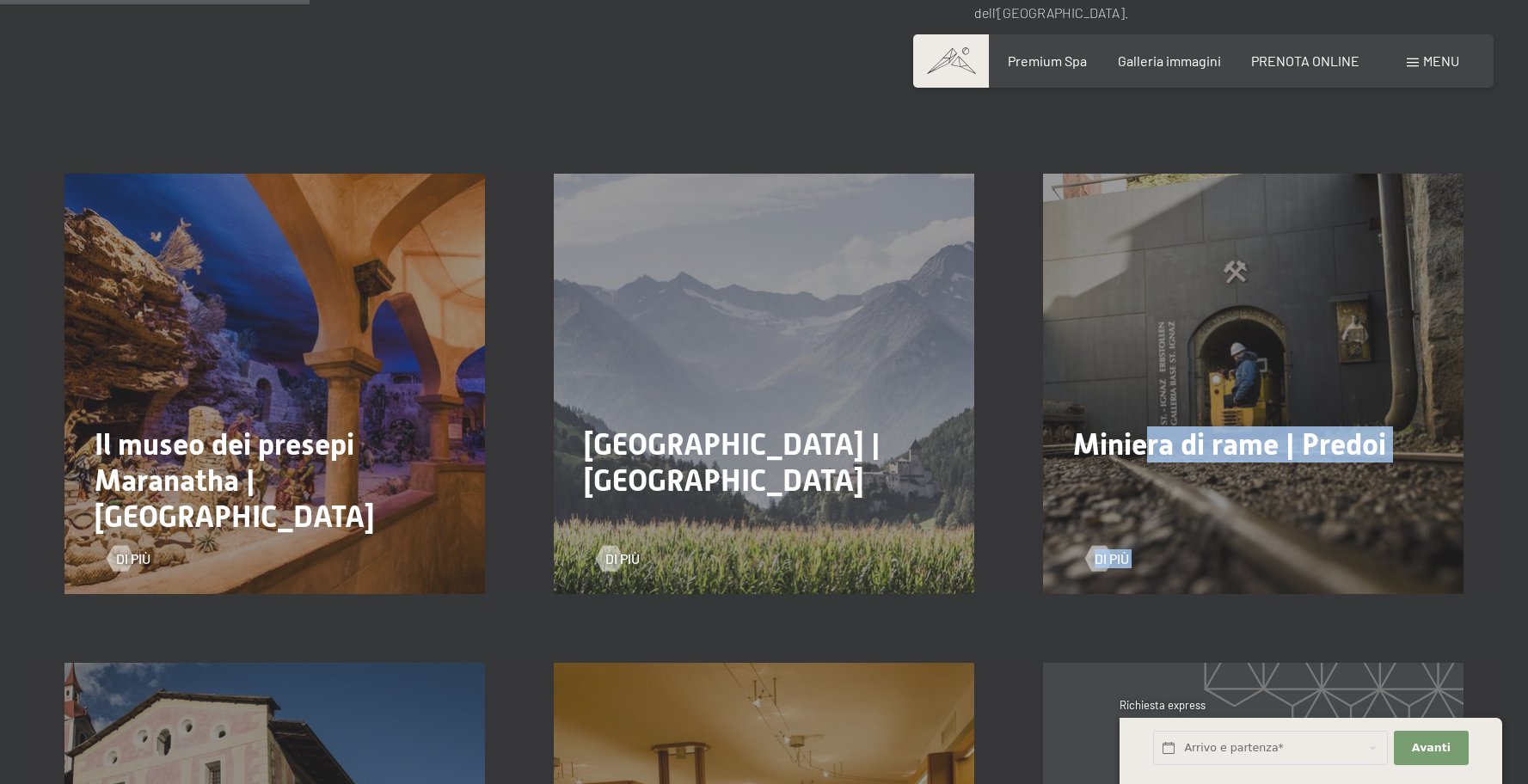
drag, startPoint x: 1142, startPoint y: 426, endPoint x: 1459, endPoint y: 438, distance: 317.2
click at [1455, 438] on div "Miniera di rame | Predoi Di più" at bounding box center [1252, 384] width 489 height 420
click at [1452, 435] on div "Miniera di rame | Predoi Di più" at bounding box center [1252, 384] width 489 height 420
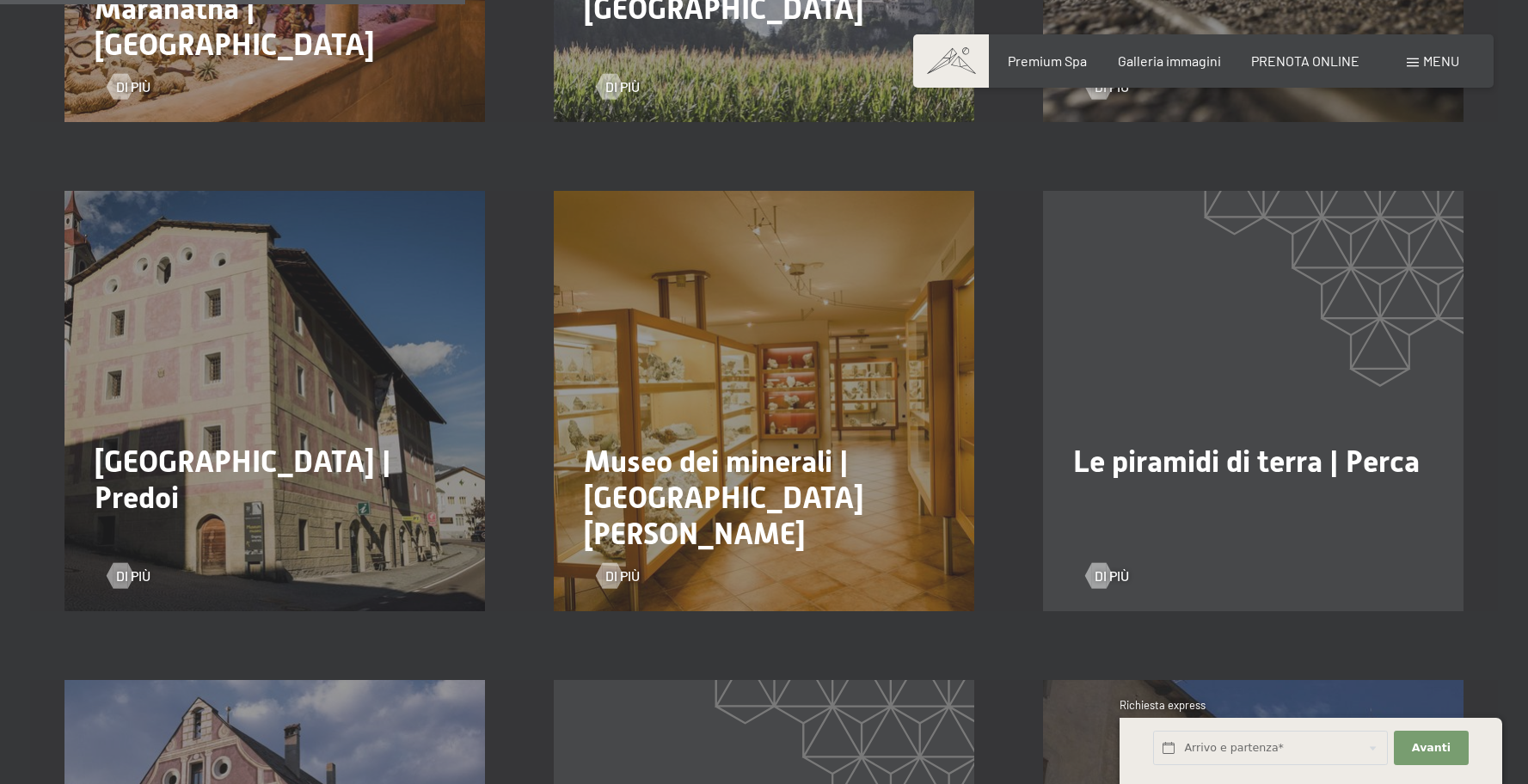
scroll to position [1367, 0]
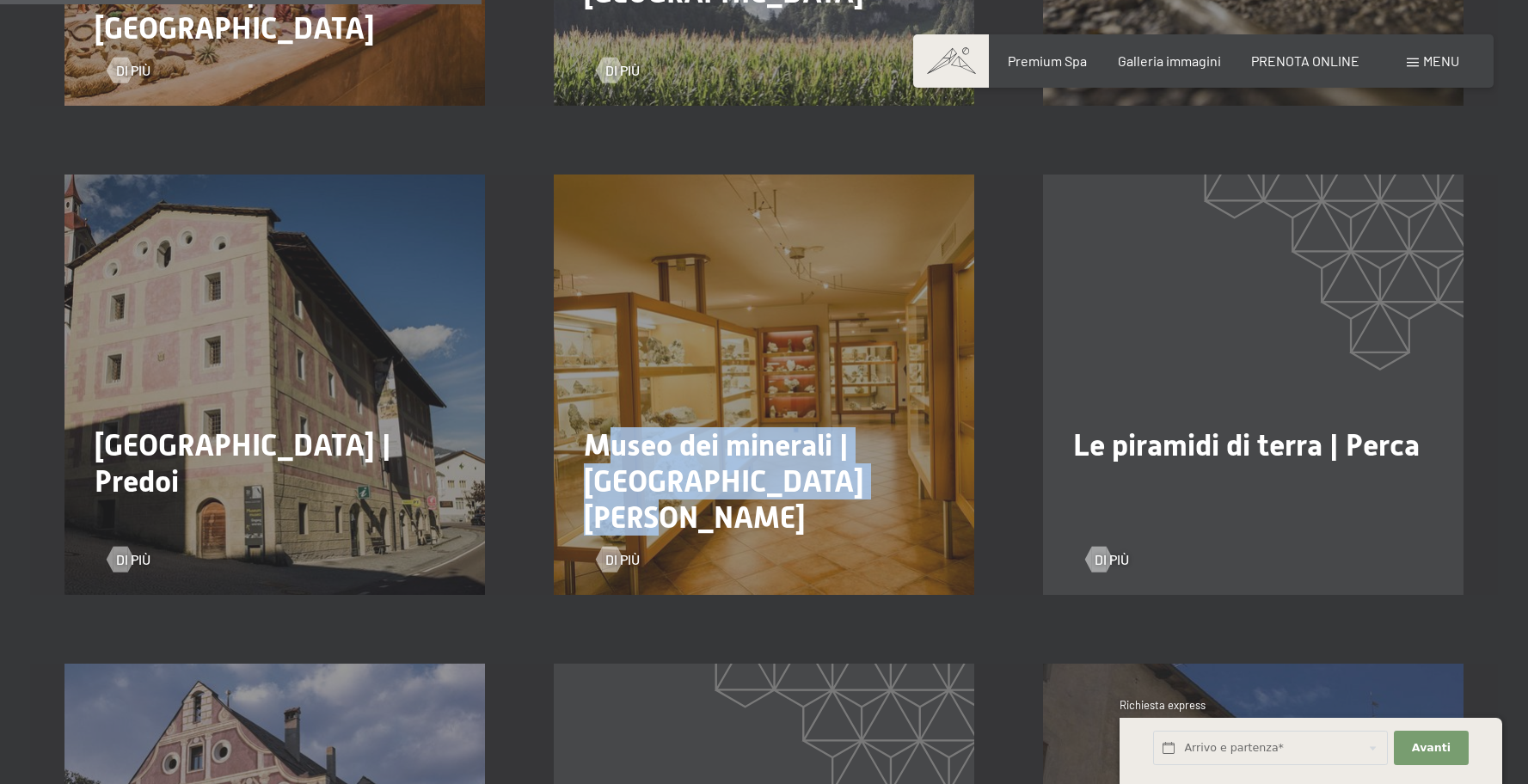
drag, startPoint x: 641, startPoint y: 404, endPoint x: 920, endPoint y: 462, distance: 285.0
click at [928, 463] on h2 "Museo dei minerali | San Giovanni in Aurina" at bounding box center [764, 482] width 360 height 109
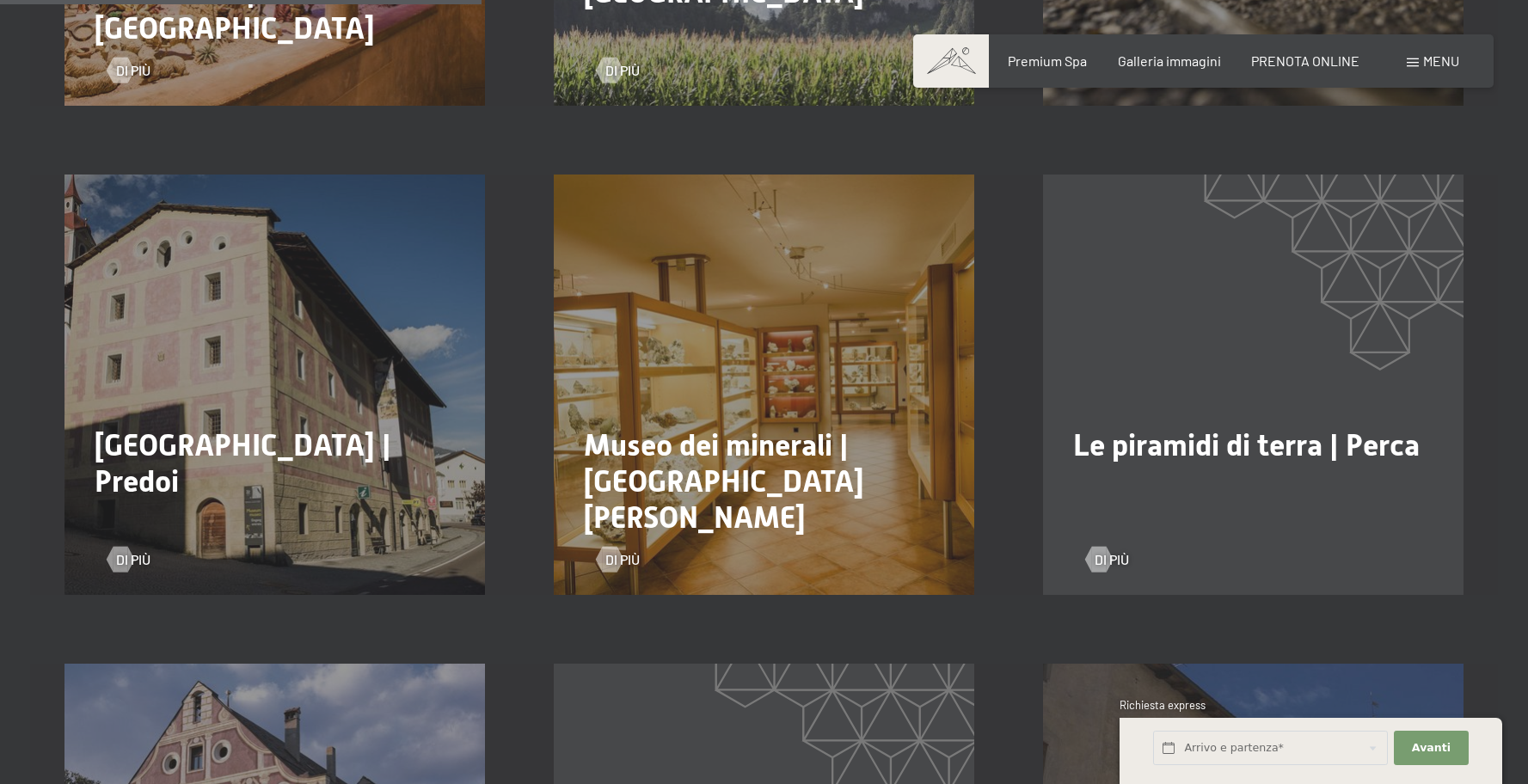
click at [878, 457] on h2 "Museo dei minerali | San Giovanni in Aurina" at bounding box center [764, 482] width 360 height 109
drag, startPoint x: 132, startPoint y: 409, endPoint x: 398, endPoint y: 474, distance: 273.8
click at [349, 471] on div "Museo della miniera | Predoi Di più" at bounding box center [274, 385] width 489 height 420
drag, startPoint x: 395, startPoint y: 474, endPoint x: 301, endPoint y: 465, distance: 94.4
click at [392, 473] on h2 "Museo della miniera | Predoi" at bounding box center [274, 463] width 360 height 72
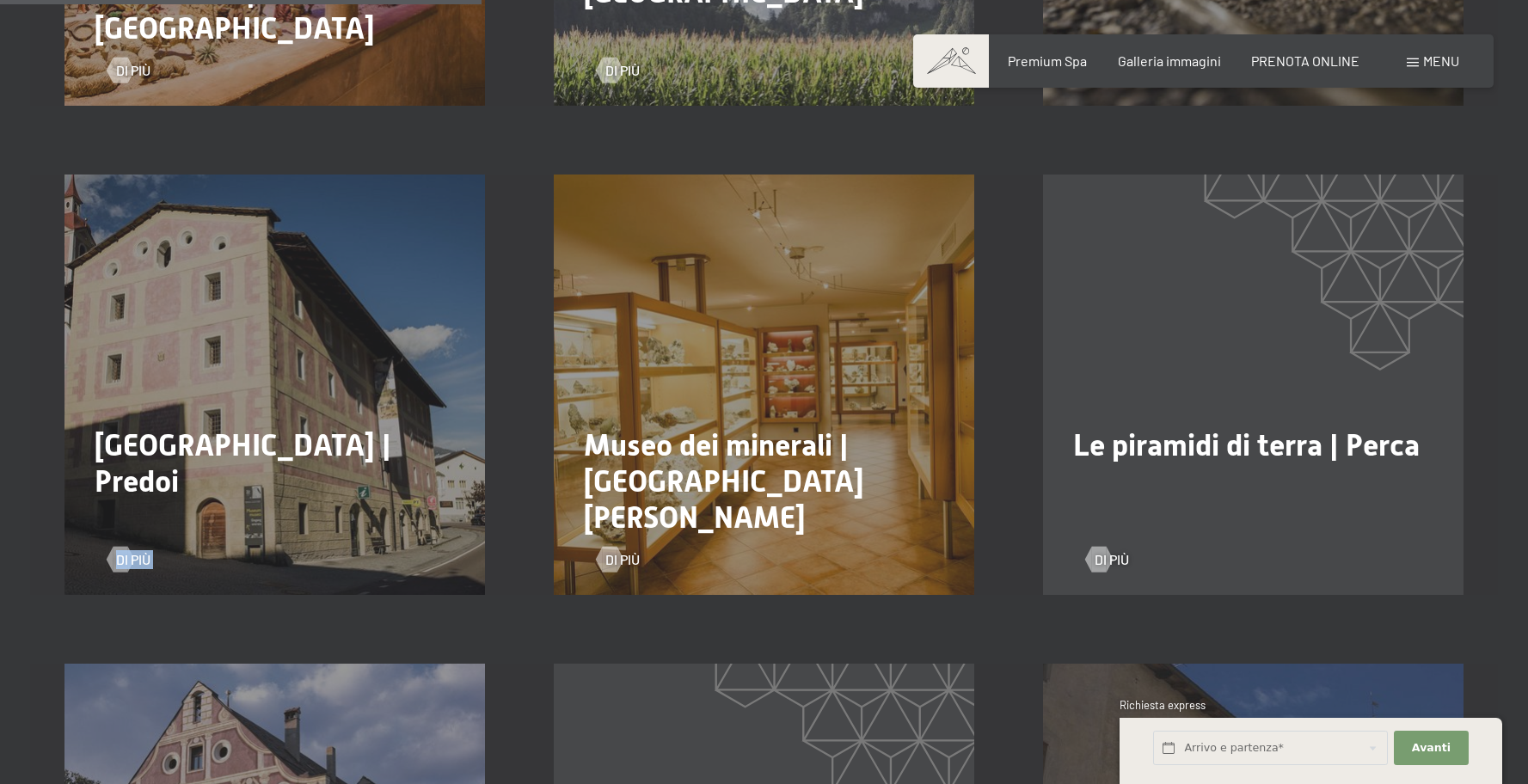
drag, startPoint x: 228, startPoint y: 463, endPoint x: 119, endPoint y: 394, distance: 129.0
click at [60, 391] on div "Museo della miniera | Predoi Di più" at bounding box center [274, 385] width 489 height 420
drag, startPoint x: 186, startPoint y: 397, endPoint x: 644, endPoint y: 397, distance: 458.0
click at [188, 397] on div "Museo della miniera | Predoi Di più" at bounding box center [274, 385] width 489 height 420
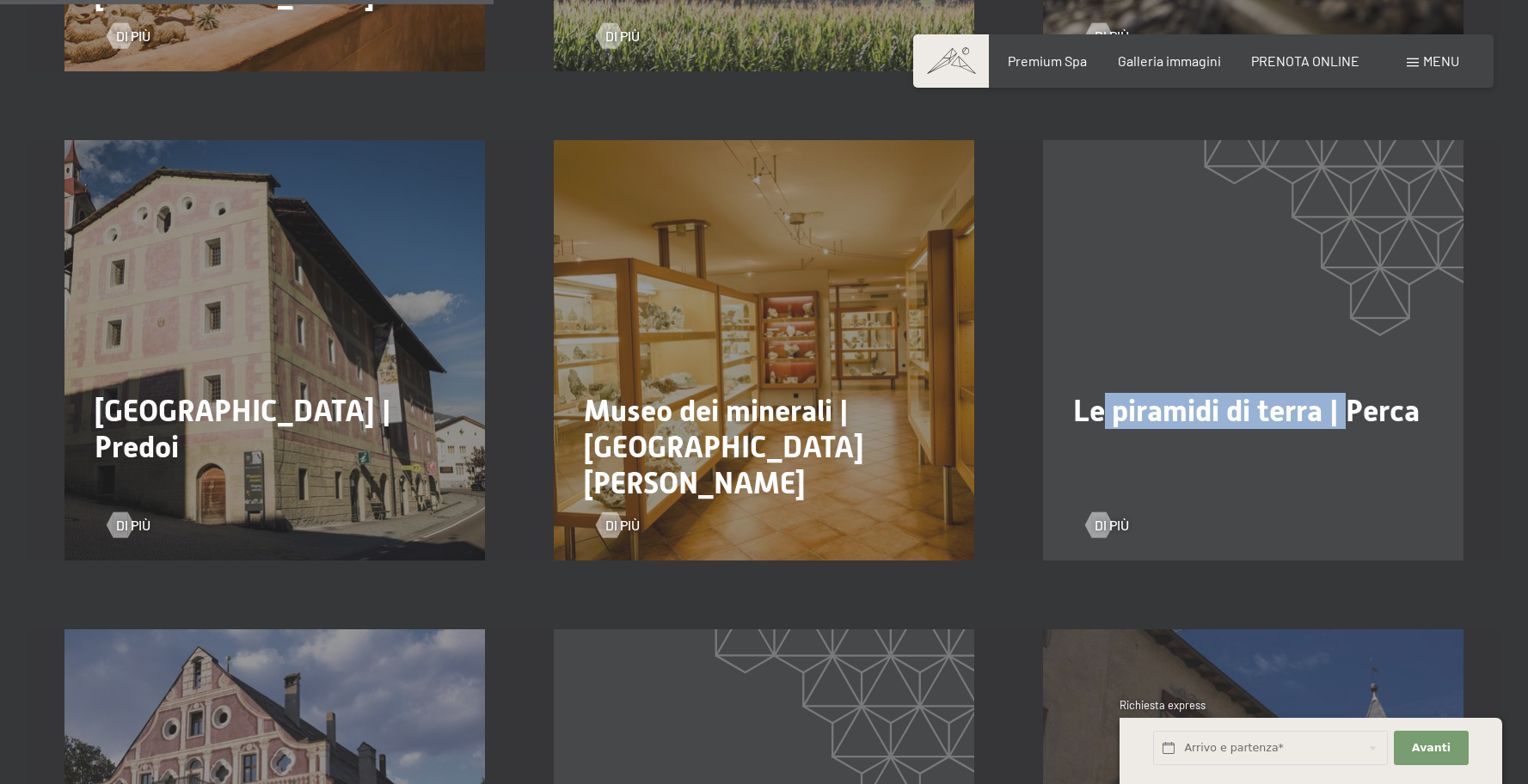
drag, startPoint x: 1132, startPoint y: 381, endPoint x: 1353, endPoint y: 385, distance: 221.0
click at [1353, 394] on span "Le piramidi di terra | Perca" at bounding box center [1246, 411] width 346 height 35
click at [1353, 394] on span "Le piramidi di terra | Perca" at bounding box center [1246, 411] width 346 height 35
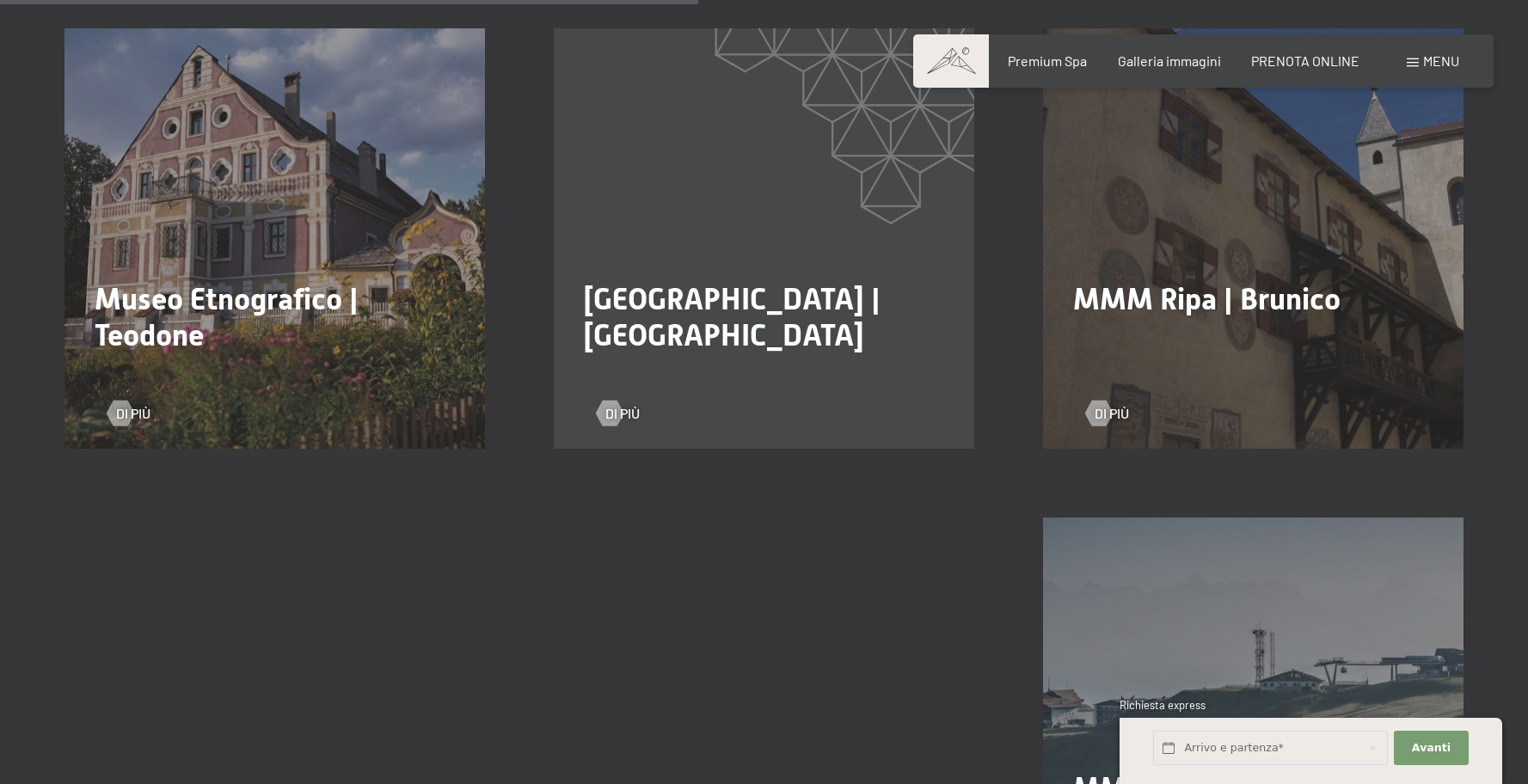
scroll to position [1981, 0]
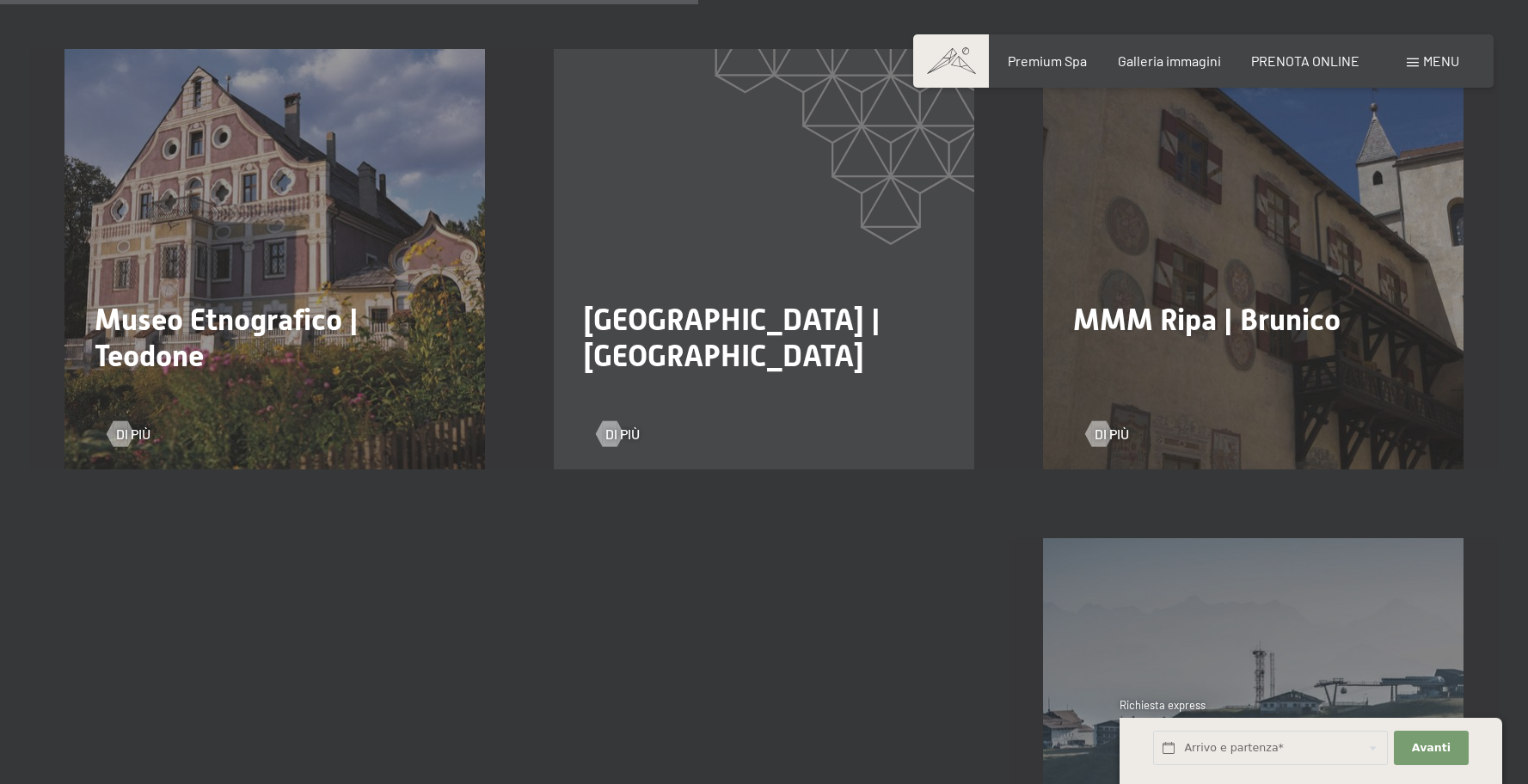
drag, startPoint x: 1098, startPoint y: 323, endPoint x: 1323, endPoint y: 325, distance: 225.0
click at [1323, 325] on div "MMM Ripa | Brunico Di più" at bounding box center [1252, 260] width 489 height 420
drag, startPoint x: 1338, startPoint y: 305, endPoint x: 1110, endPoint y: 301, distance: 228.0
click at [1110, 302] on h2 "MMM Ripa | Brunico" at bounding box center [1253, 320] width 360 height 37
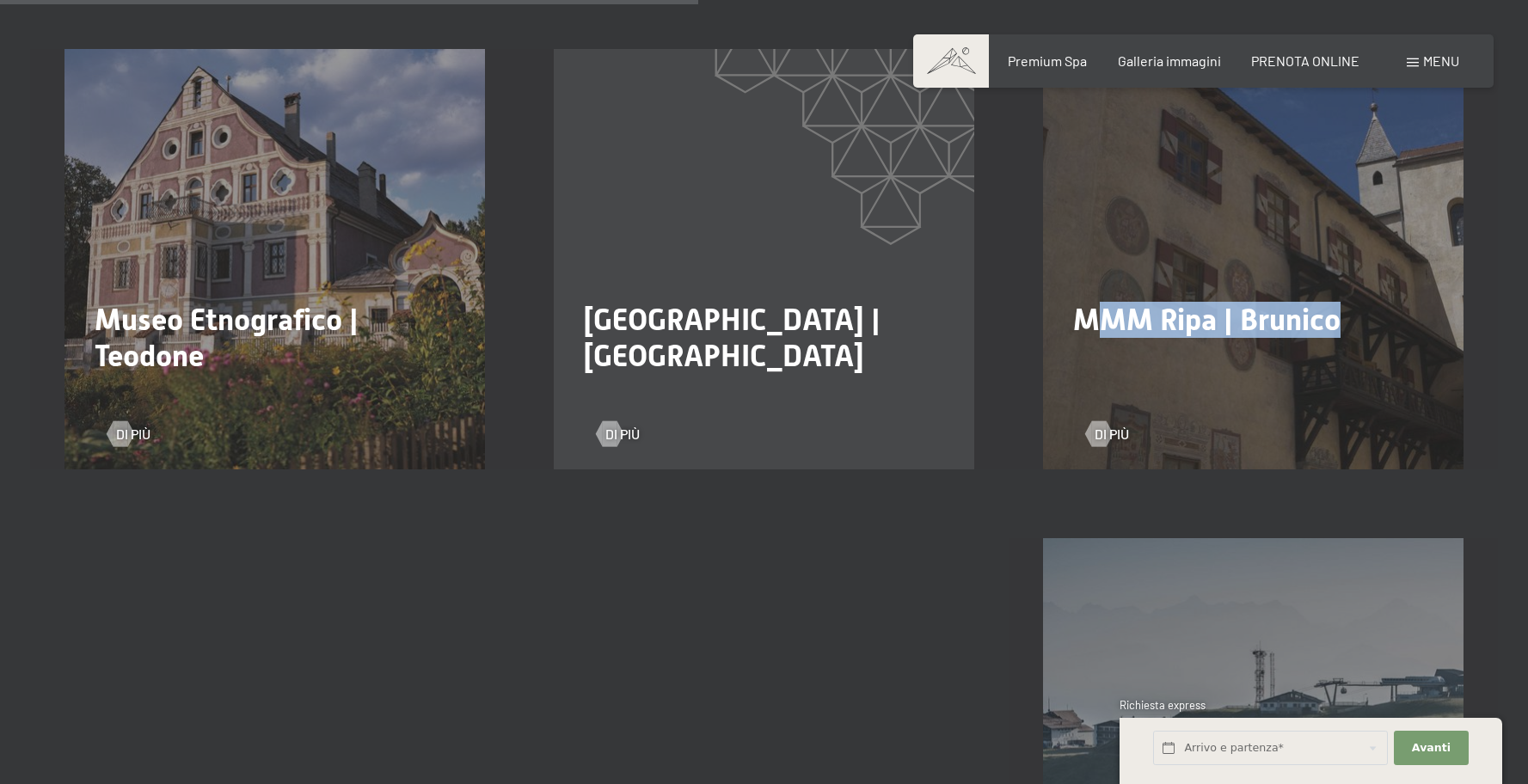
click at [1109, 302] on span "MMM Ripa | Brunico" at bounding box center [1206, 320] width 268 height 35
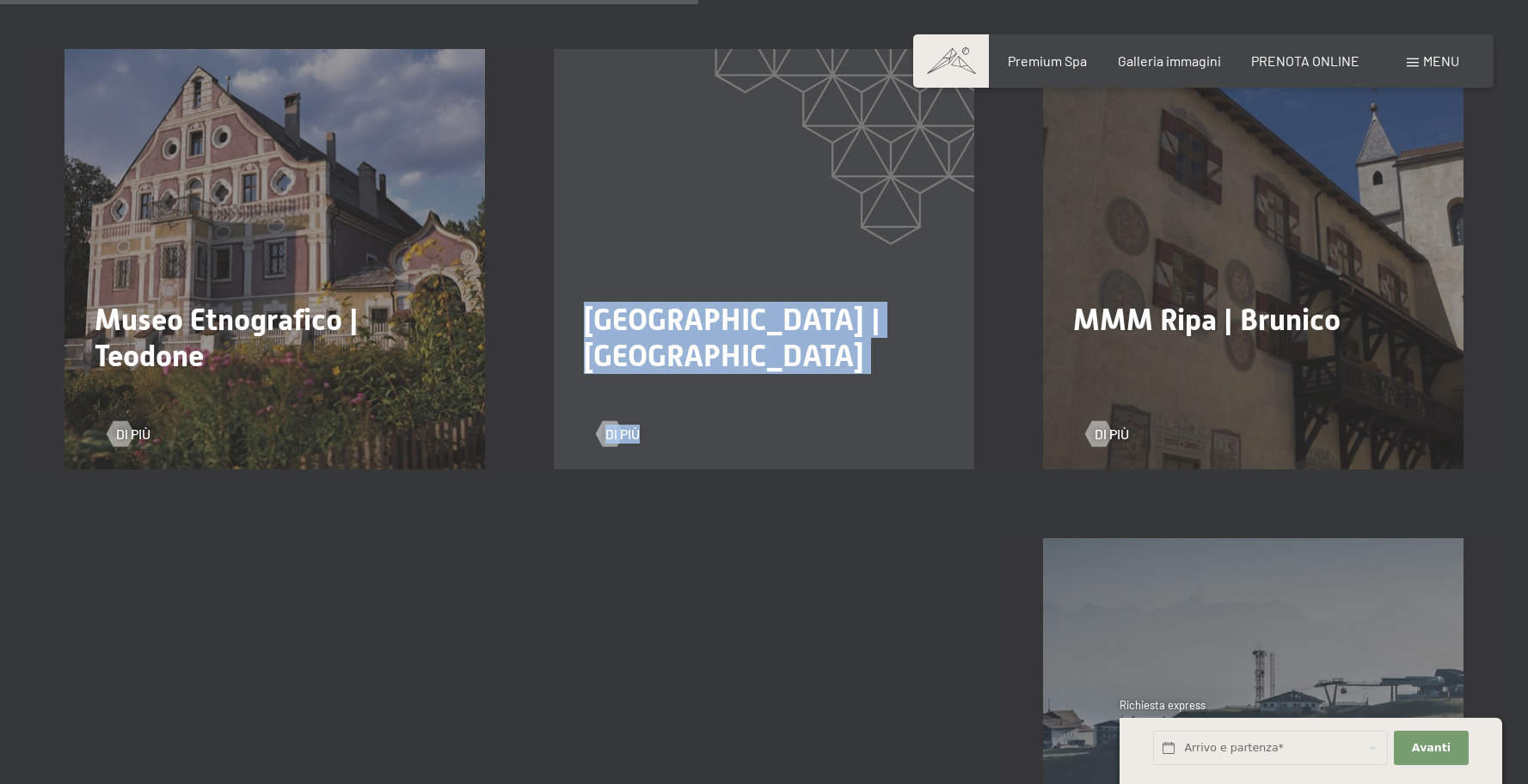
drag, startPoint x: 623, startPoint y: 282, endPoint x: 931, endPoint y: 397, distance: 328.8
click at [929, 398] on div "Museo Archeologico dell’Alto Adige | Bolzano Di più" at bounding box center [764, 260] width 420 height 420
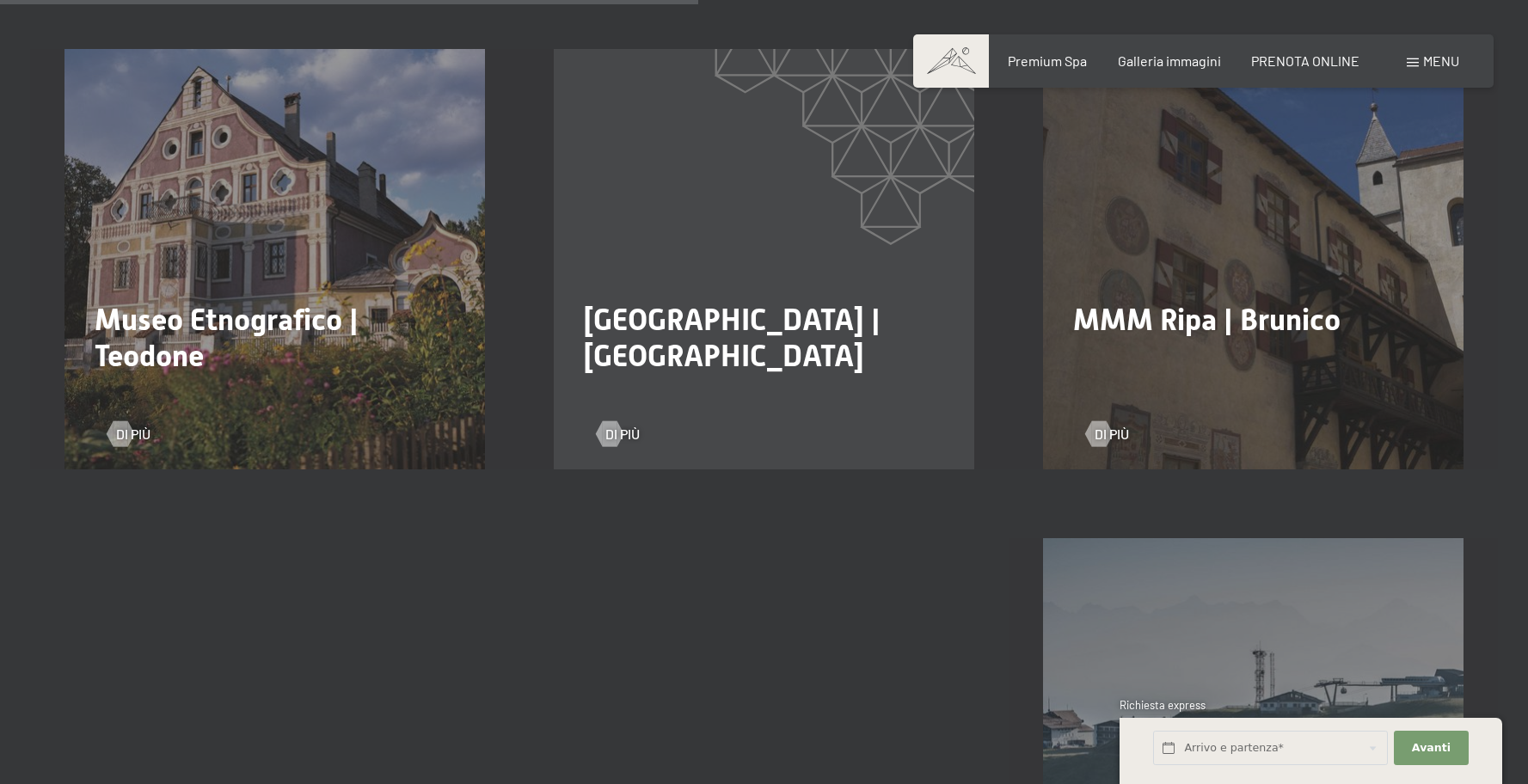
click at [892, 369] on div "Museo Archeologico dell’Alto Adige | Bolzano Di più" at bounding box center [763, 260] width 489 height 420
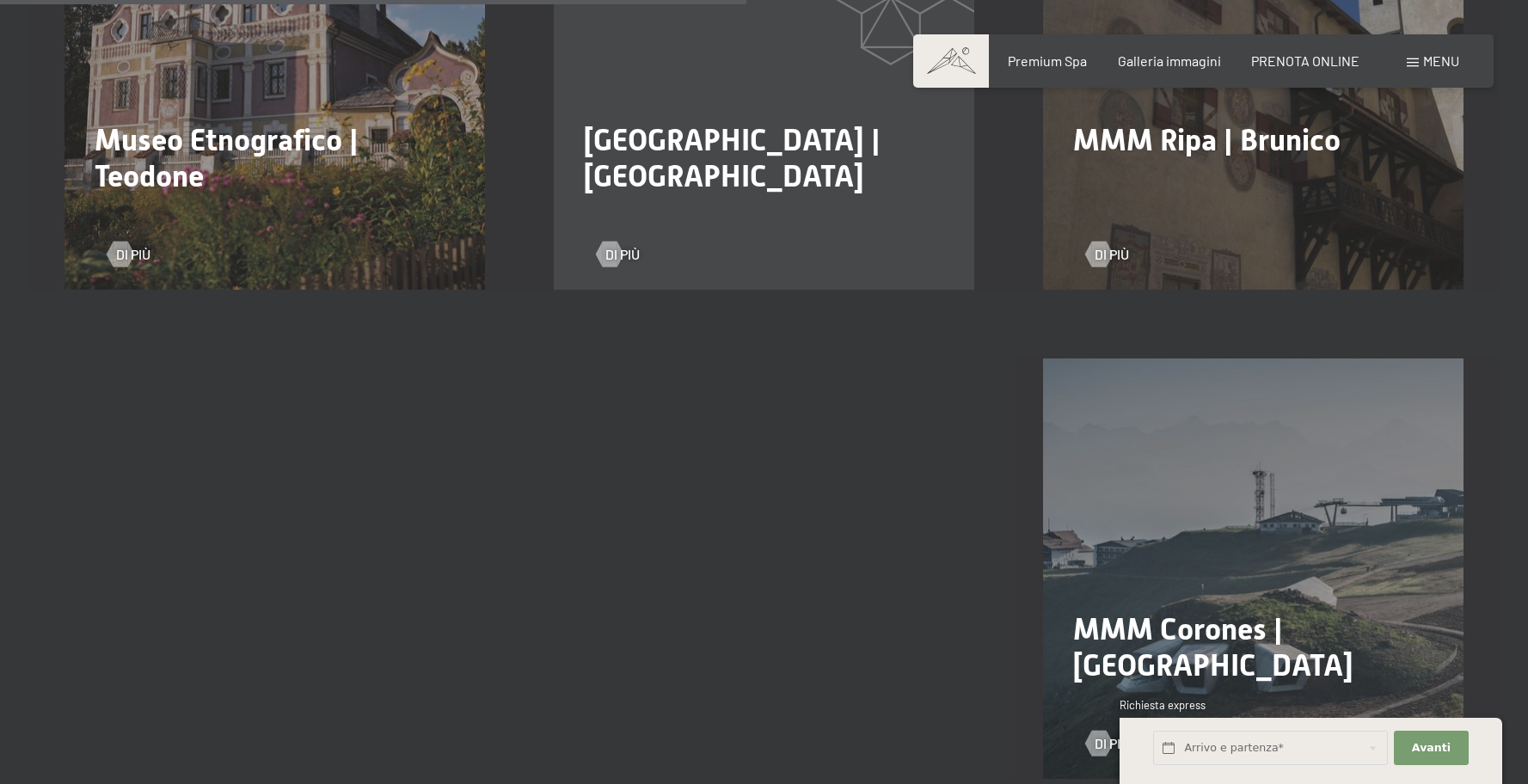
scroll to position [2202, 0]
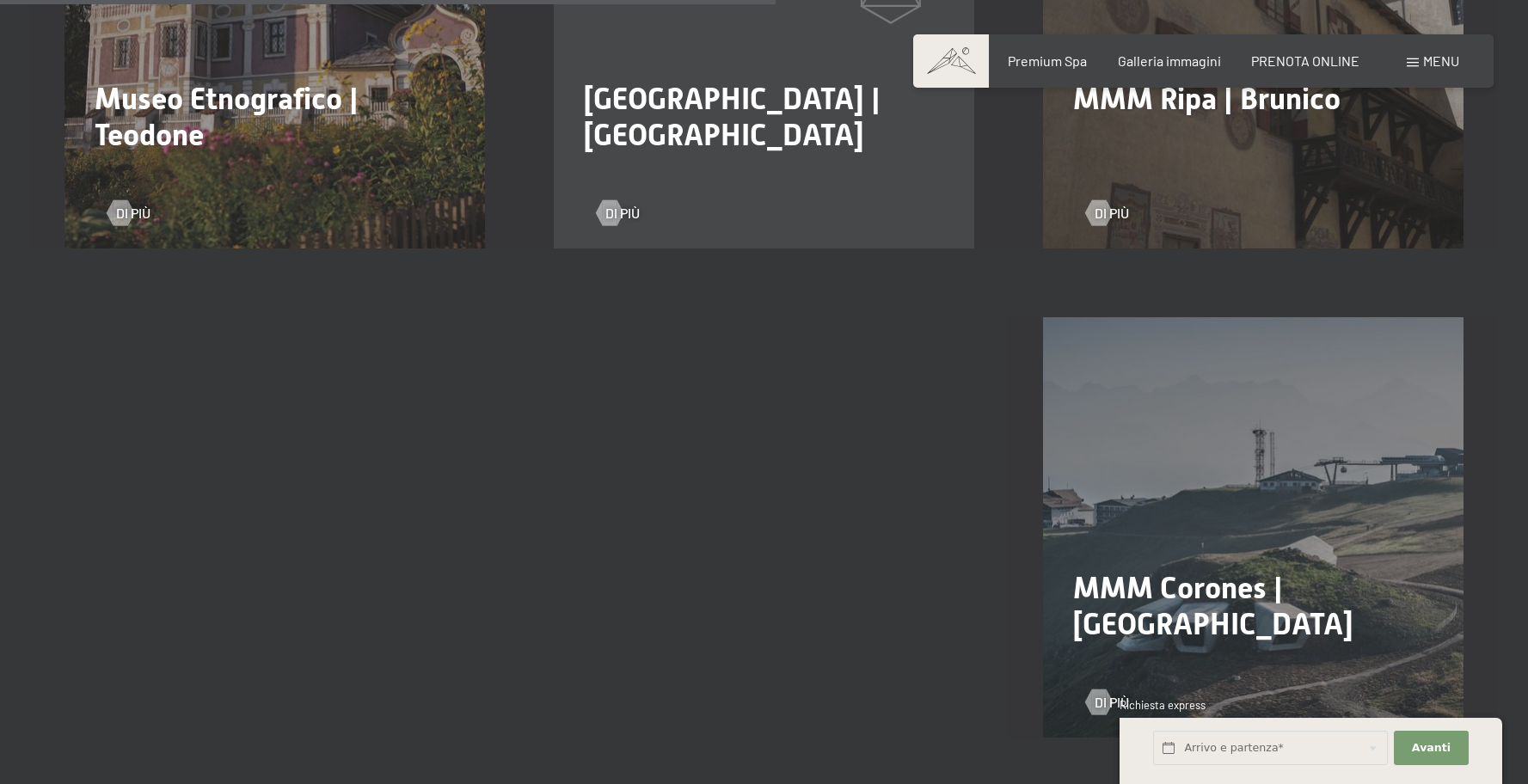
drag, startPoint x: 1071, startPoint y: 565, endPoint x: 1457, endPoint y: 566, distance: 386.0
click at [1457, 566] on div "MMM Corones | Kronplatz Di più" at bounding box center [1252, 527] width 489 height 420
drag, startPoint x: 1422, startPoint y: 563, endPoint x: 1357, endPoint y: 558, distance: 65.2
click at [1423, 570] on h2 "MMM Corones | Kronplatz" at bounding box center [1253, 606] width 360 height 72
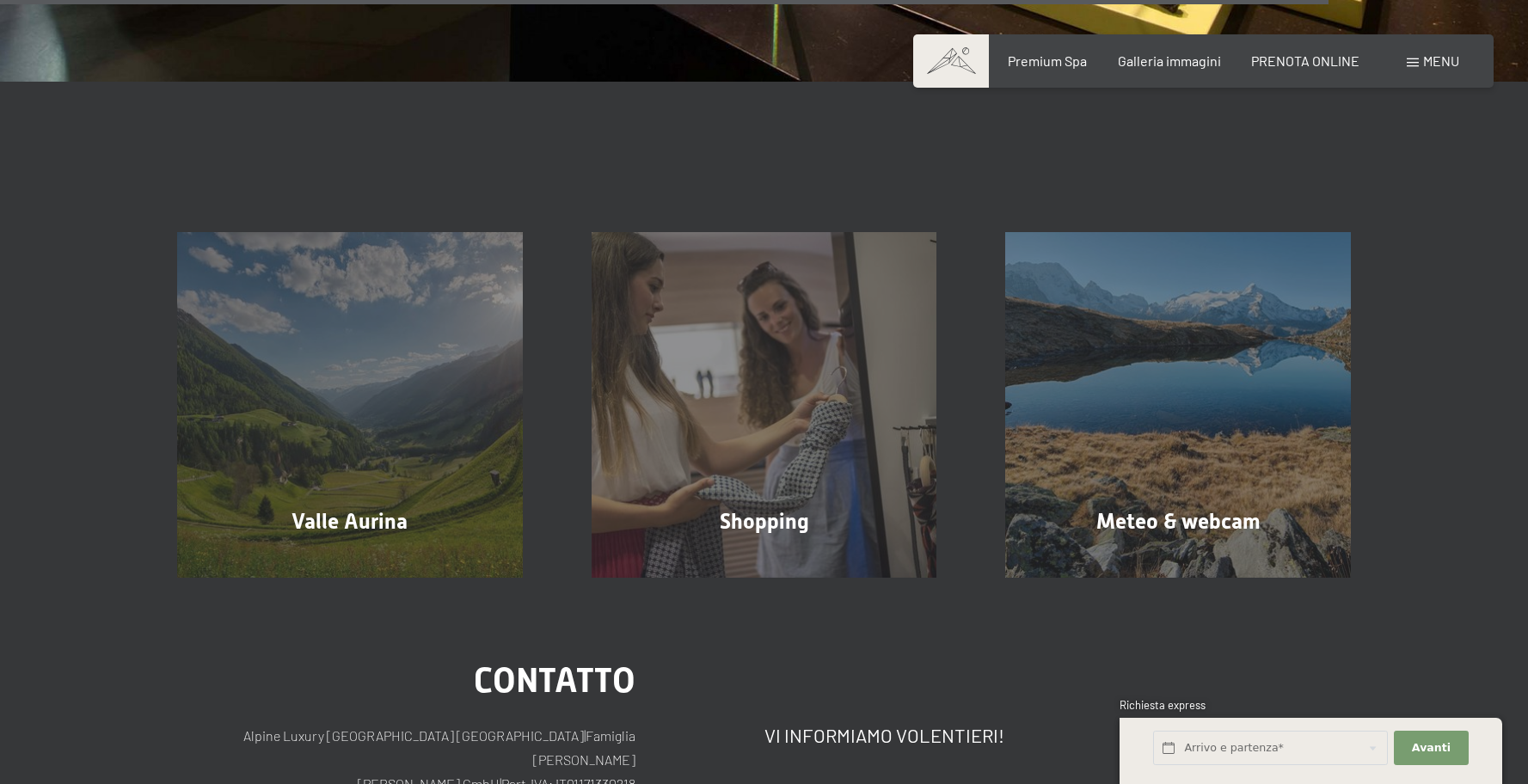
scroll to position [3831, 0]
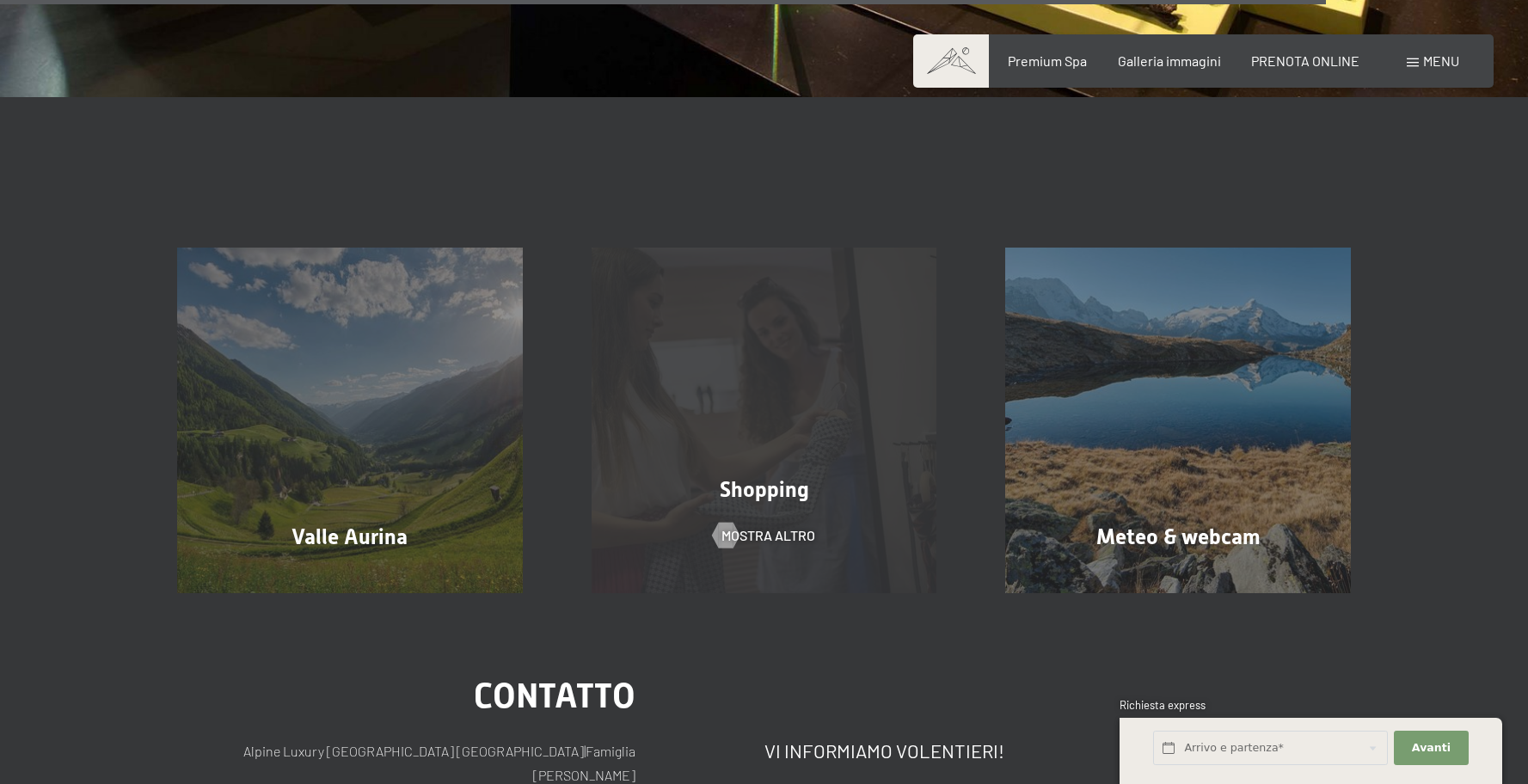
click at [840, 509] on div "Shopping mostra altro" at bounding box center [764, 420] width 414 height 345
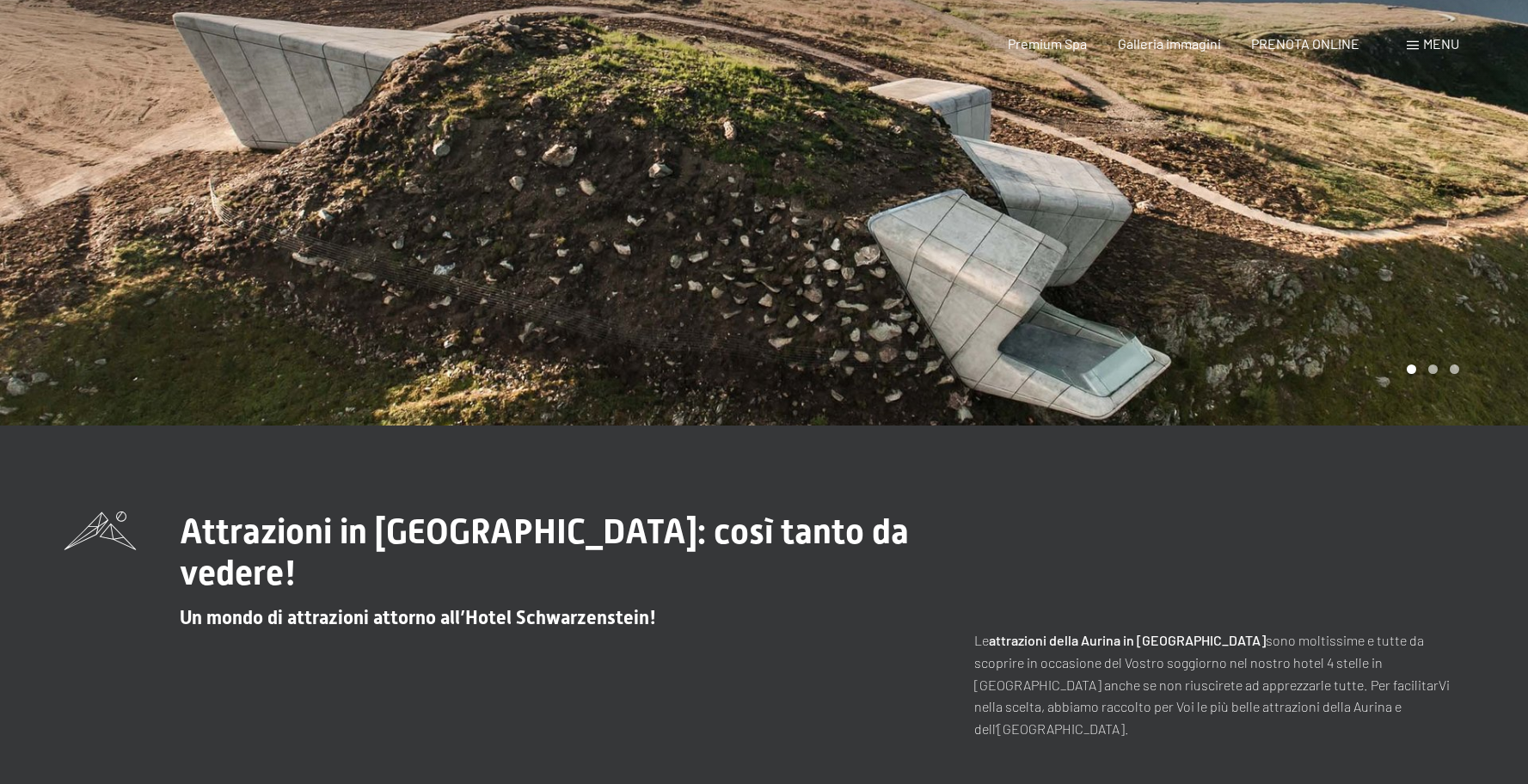
scroll to position [0, 0]
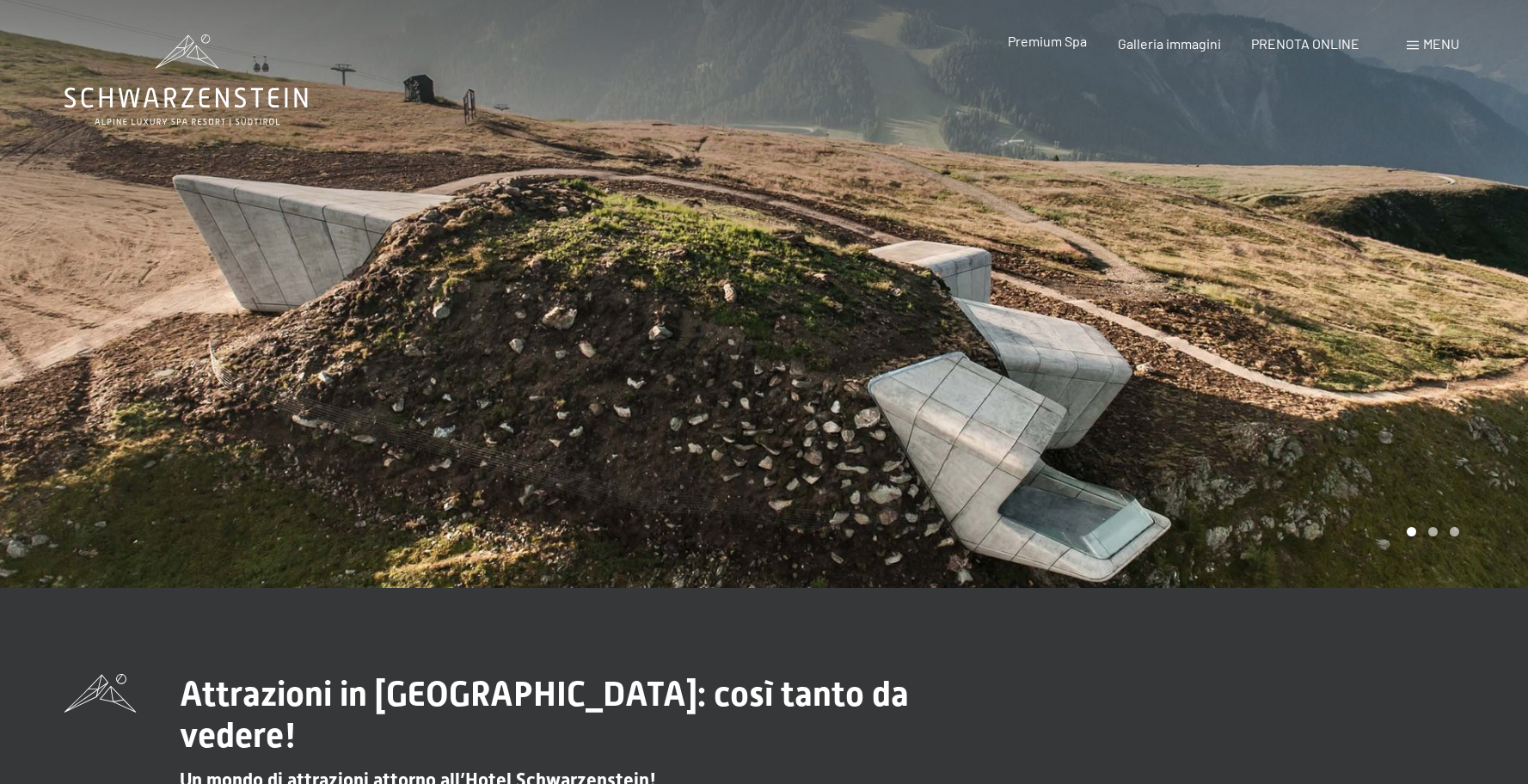
click at [1050, 42] on span "Premium Spa" at bounding box center [1047, 41] width 80 height 16
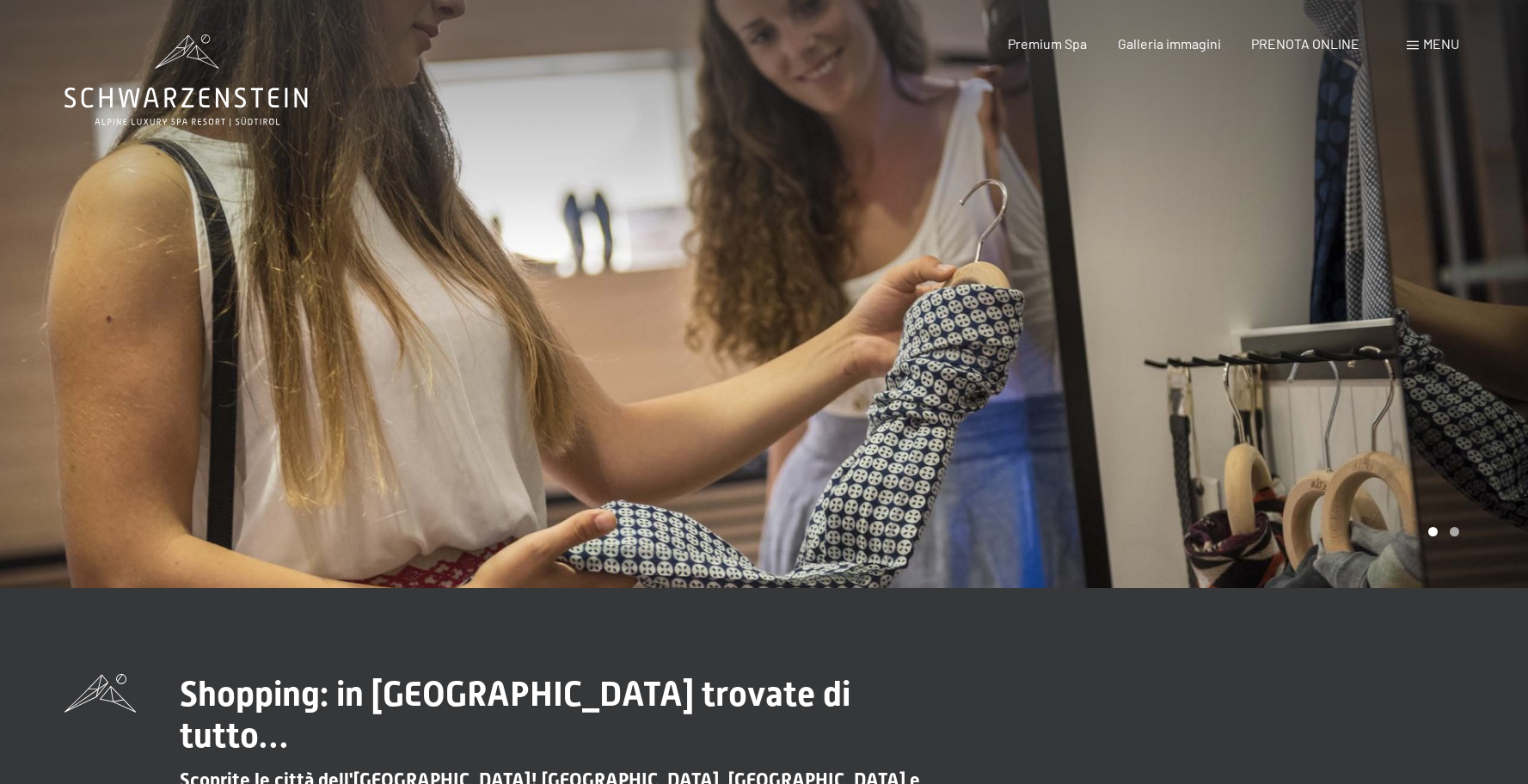
drag, startPoint x: 797, startPoint y: 436, endPoint x: 829, endPoint y: 433, distance: 32.1
click at [796, 436] on div at bounding box center [1146, 293] width 764 height 588
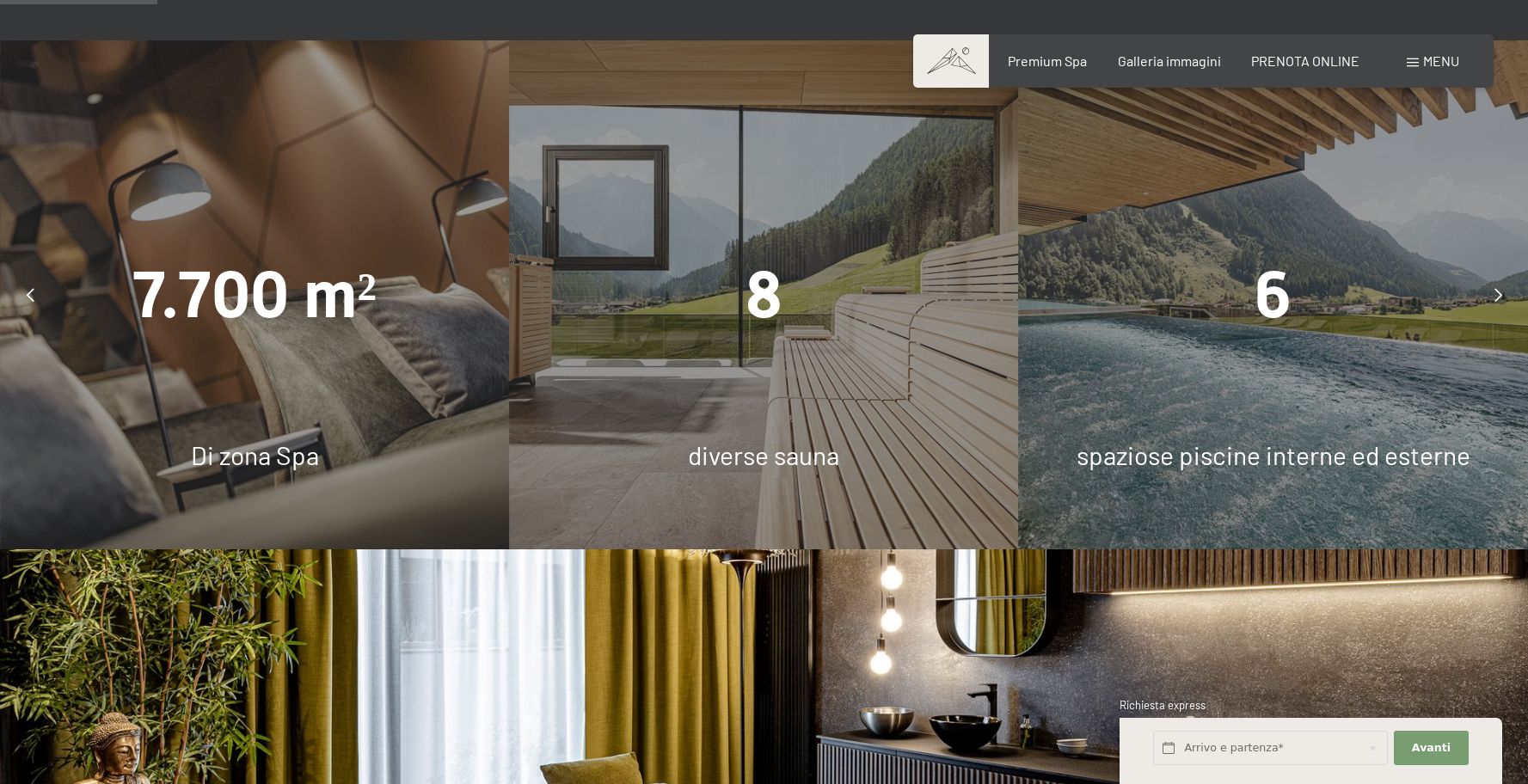
scroll to position [1327, 0]
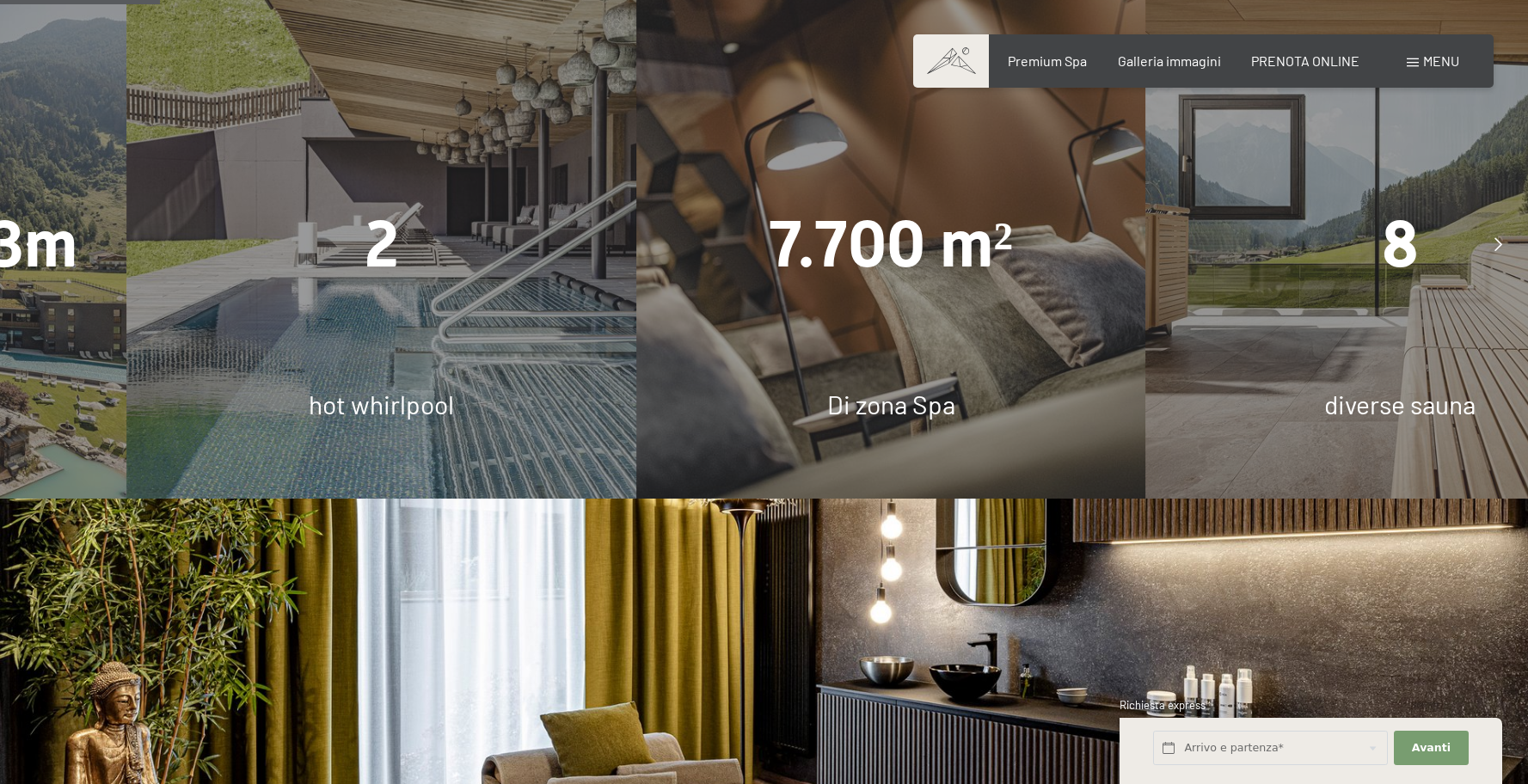
drag, startPoint x: 152, startPoint y: 254, endPoint x: 817, endPoint y: 292, distance: 666.1
click at [819, 292] on div "7.700 m² Di zona Spa" at bounding box center [890, 244] width 509 height 509
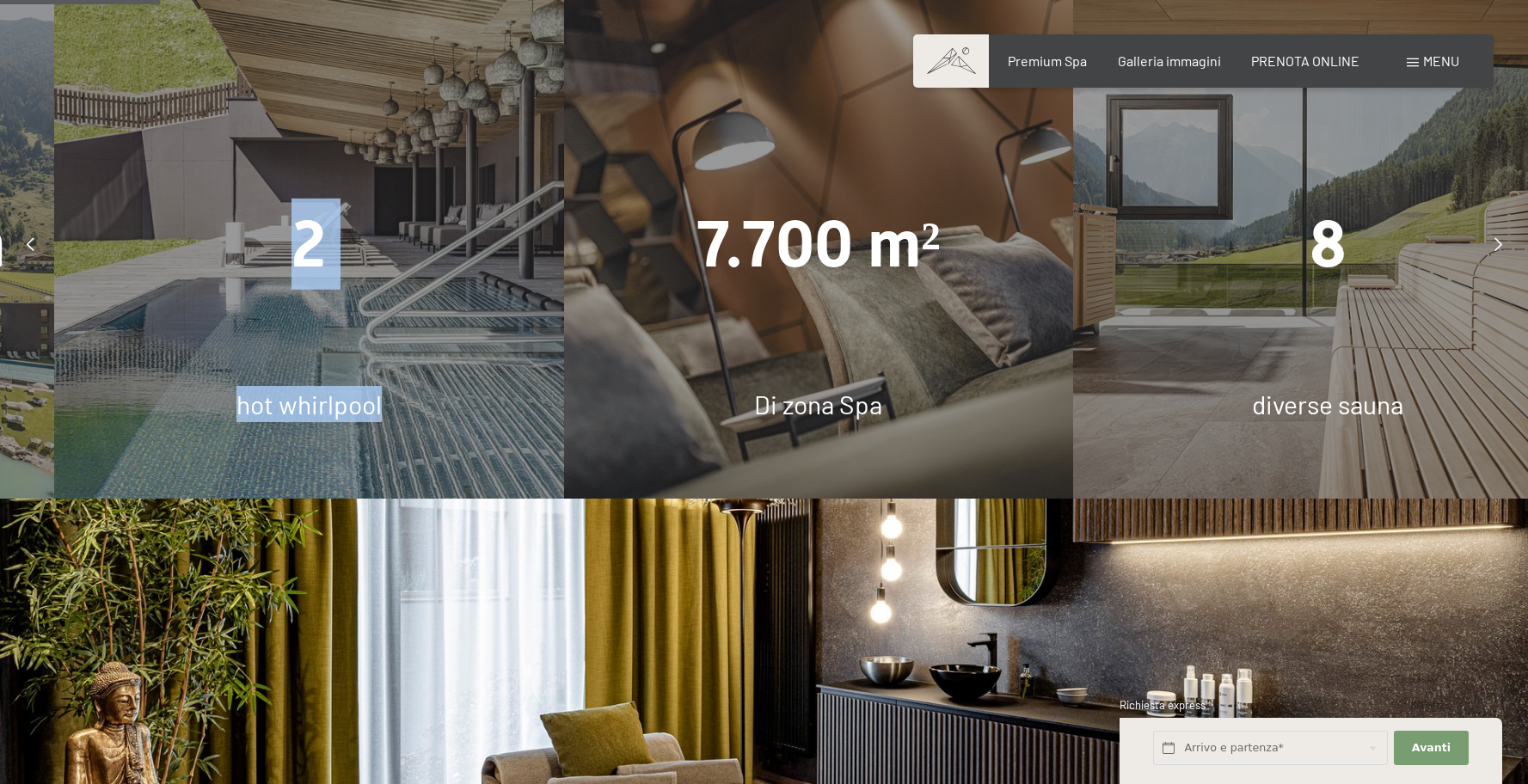
drag, startPoint x: 683, startPoint y: 311, endPoint x: 217, endPoint y: 258, distance: 469.0
click at [235, 262] on div "2 hot whirlpool" at bounding box center [308, 244] width 509 height 509
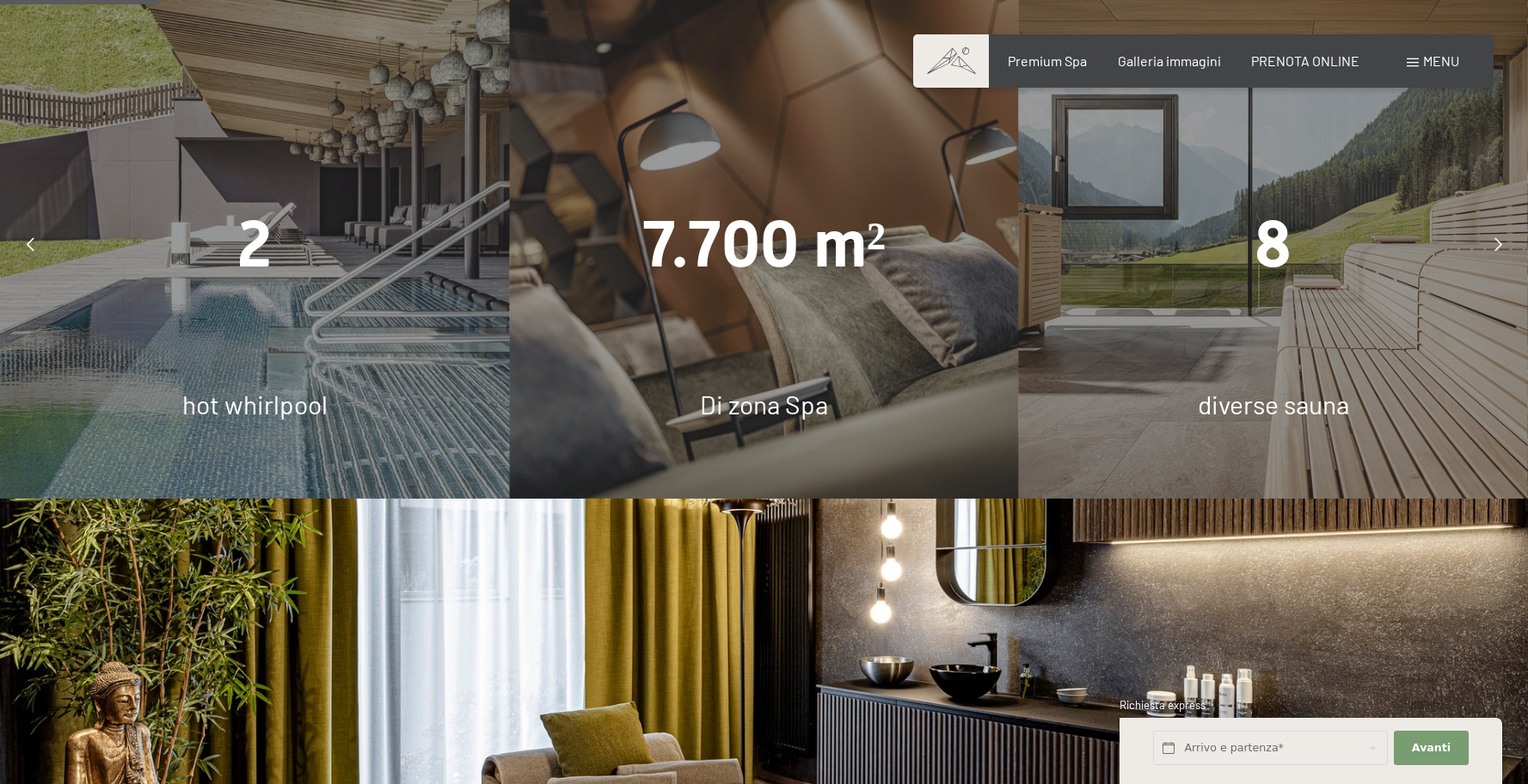
click at [864, 276] on span "7.700 m²" at bounding box center [764, 244] width 244 height 76
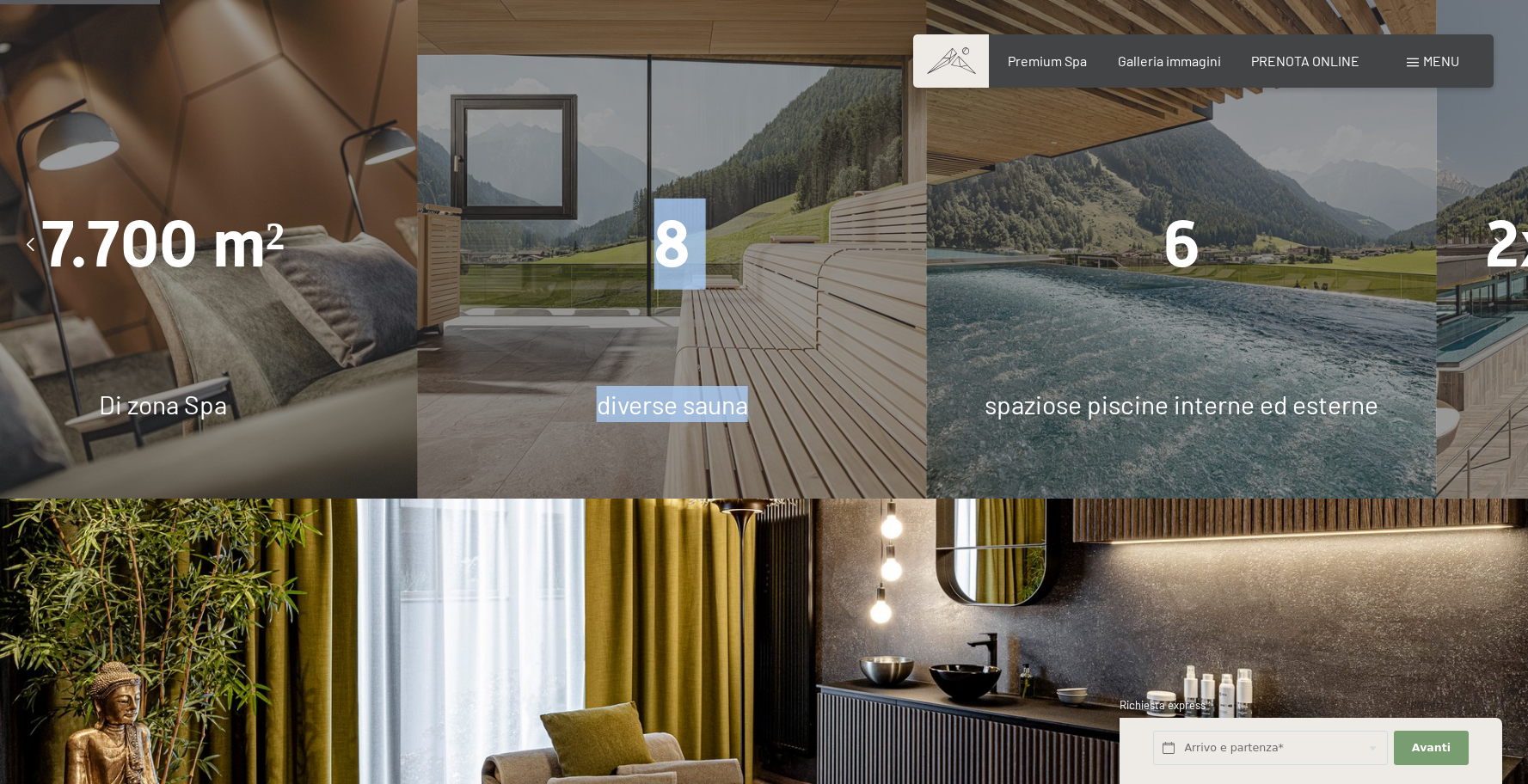
drag, startPoint x: 997, startPoint y: 312, endPoint x: 603, endPoint y: 287, distance: 394.8
click at [603, 287] on div "8 diverse sauna" at bounding box center [672, 244] width 509 height 509
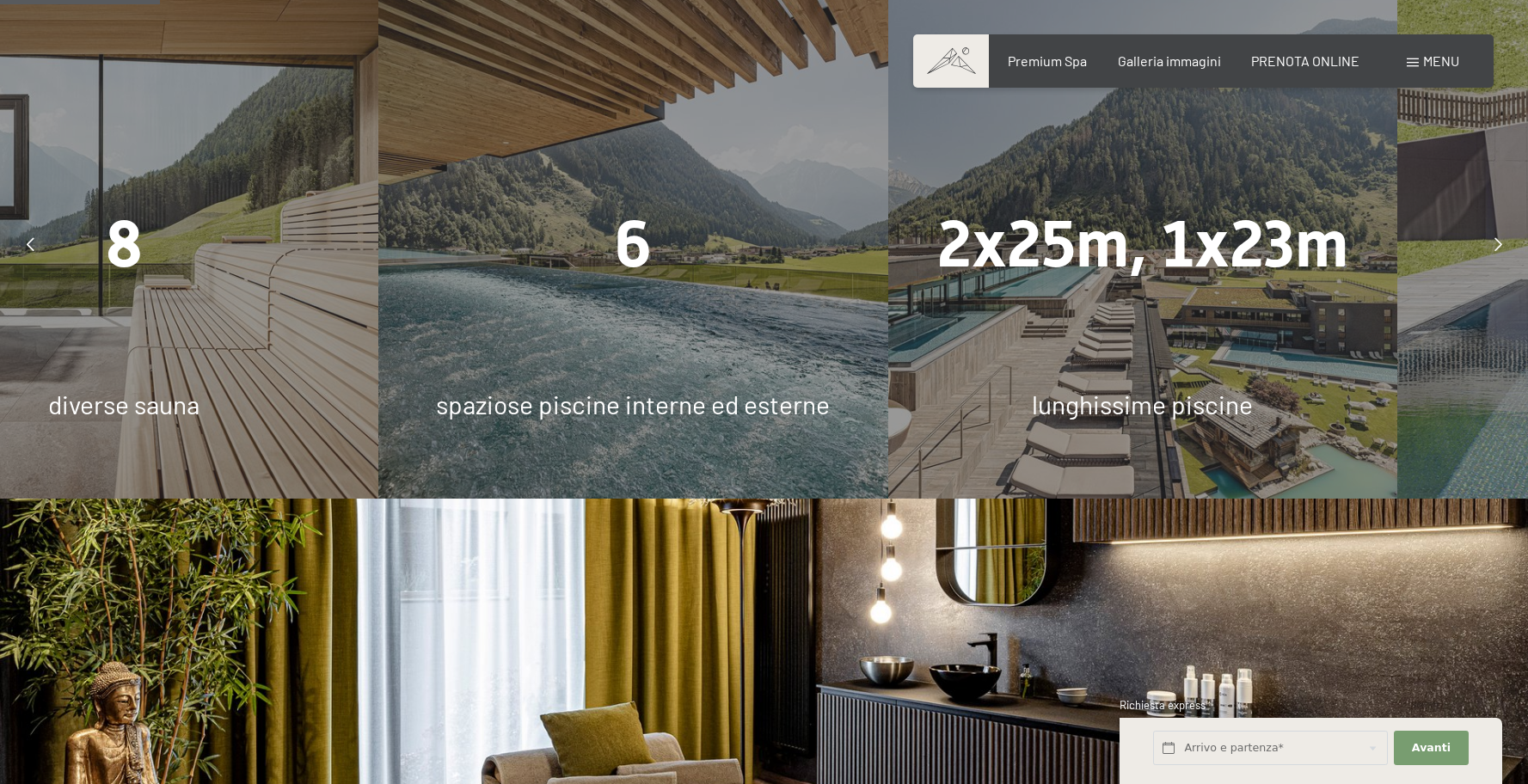
drag, startPoint x: 923, startPoint y: 287, endPoint x: 512, endPoint y: 273, distance: 411.2
click at [514, 273] on div "6" at bounding box center [632, 244] width 509 height 91
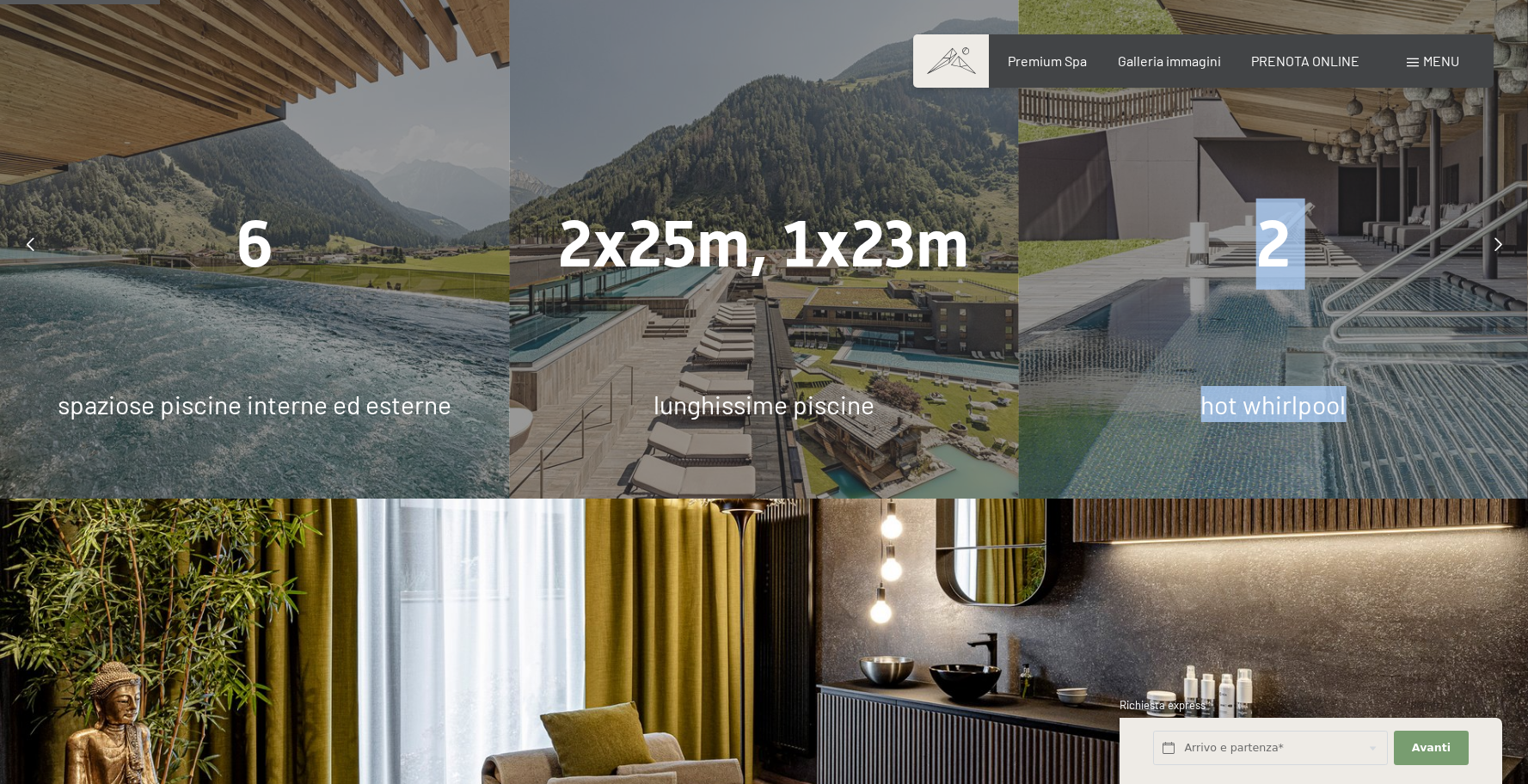
drag, startPoint x: 820, startPoint y: 269, endPoint x: 704, endPoint y: 259, distance: 116.4
click at [1019, 259] on div "2 hot whirlpool" at bounding box center [1273, 244] width 509 height 509
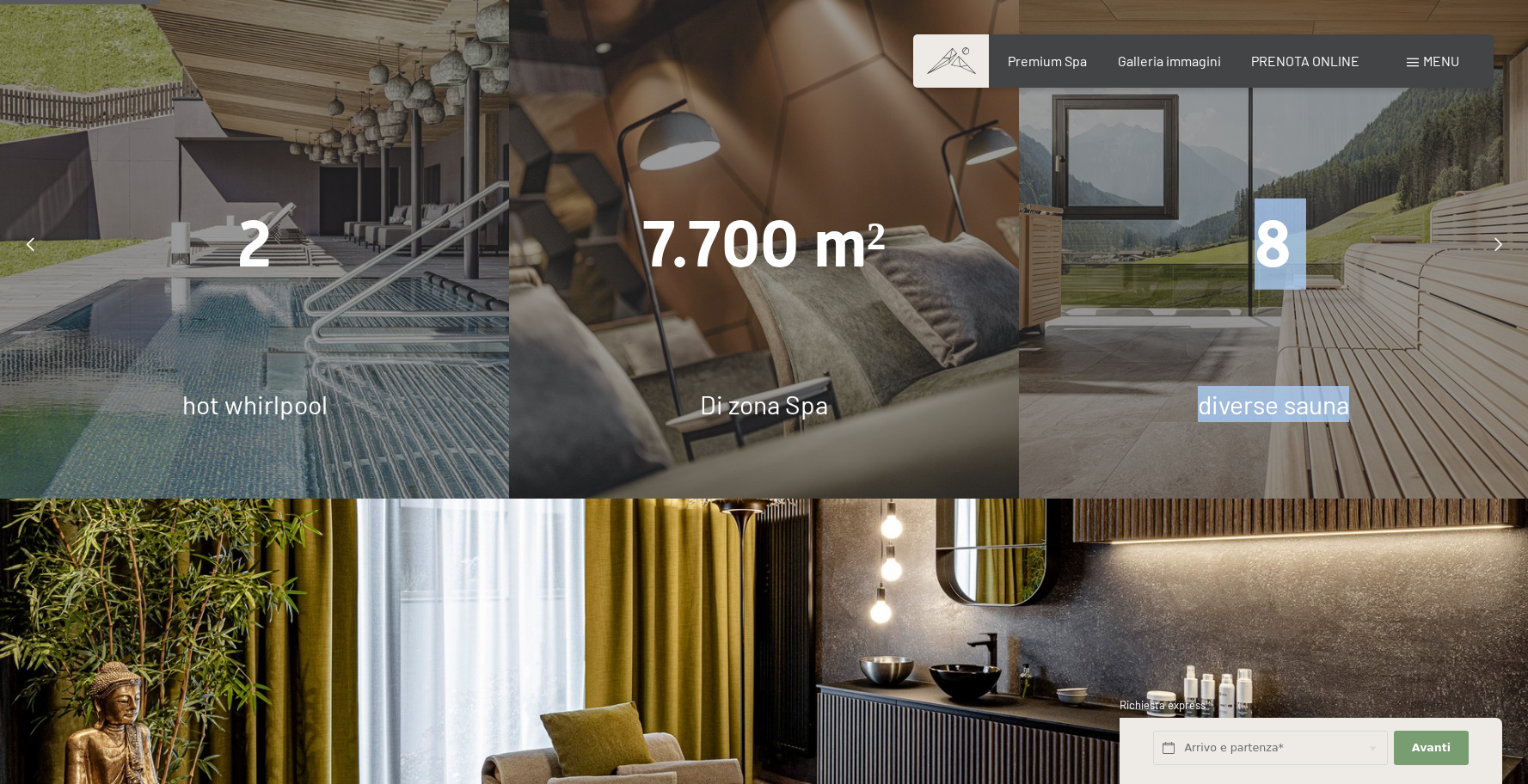
drag, startPoint x: 754, startPoint y: 295, endPoint x: 515, endPoint y: 263, distance: 241.1
click at [1019, 263] on div "8 diverse sauna" at bounding box center [1273, 244] width 509 height 509
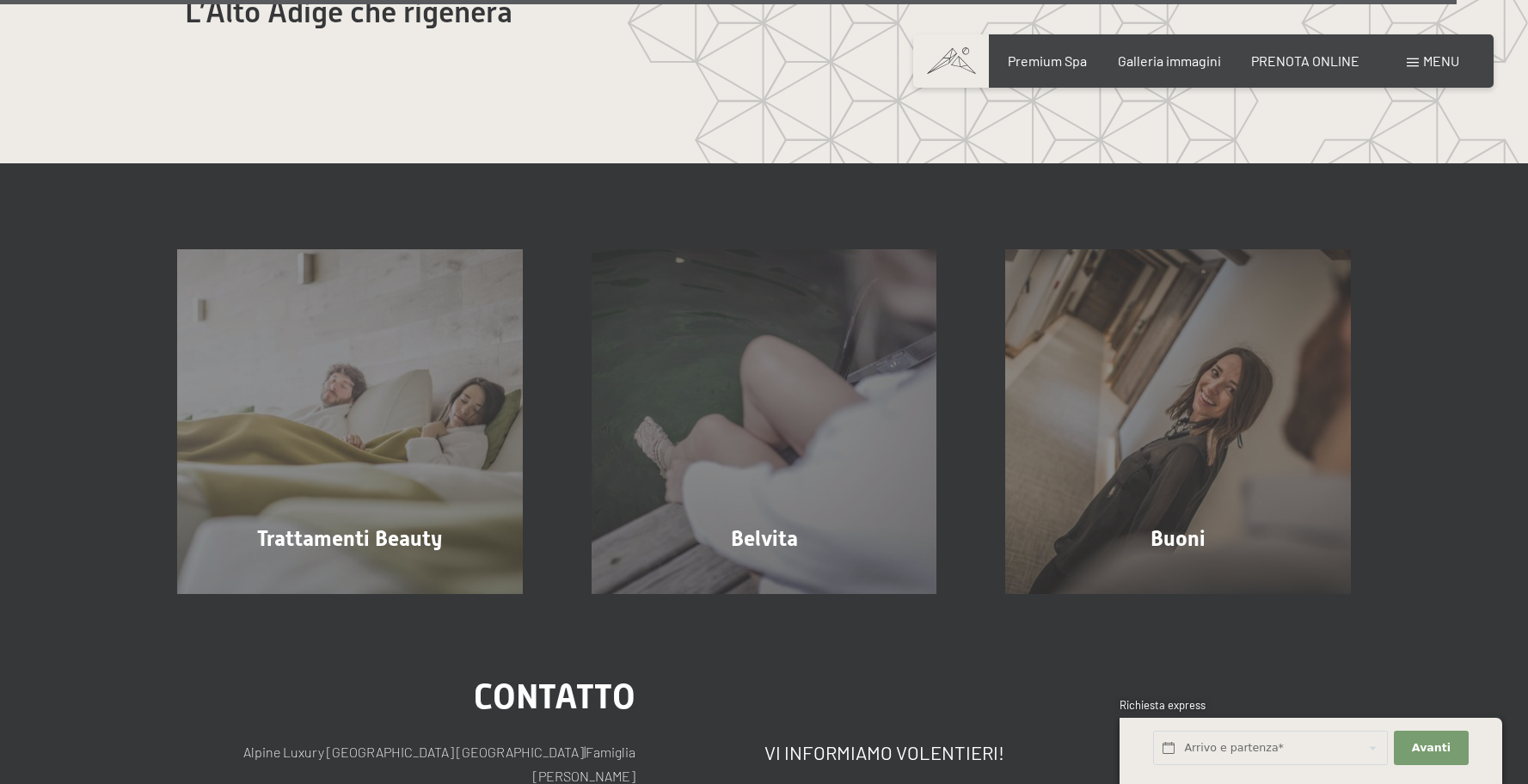
scroll to position [9990, 0]
